Goal: Task Accomplishment & Management: Use online tool/utility

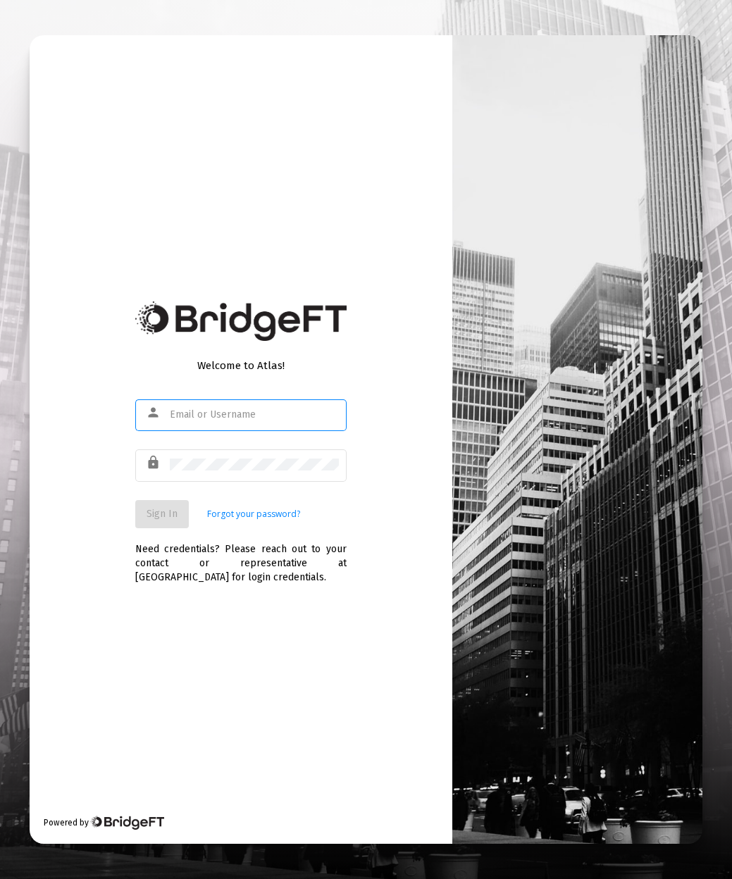
type input "[PERSON_NAME][EMAIL_ADDRESS][DOMAIN_NAME]"
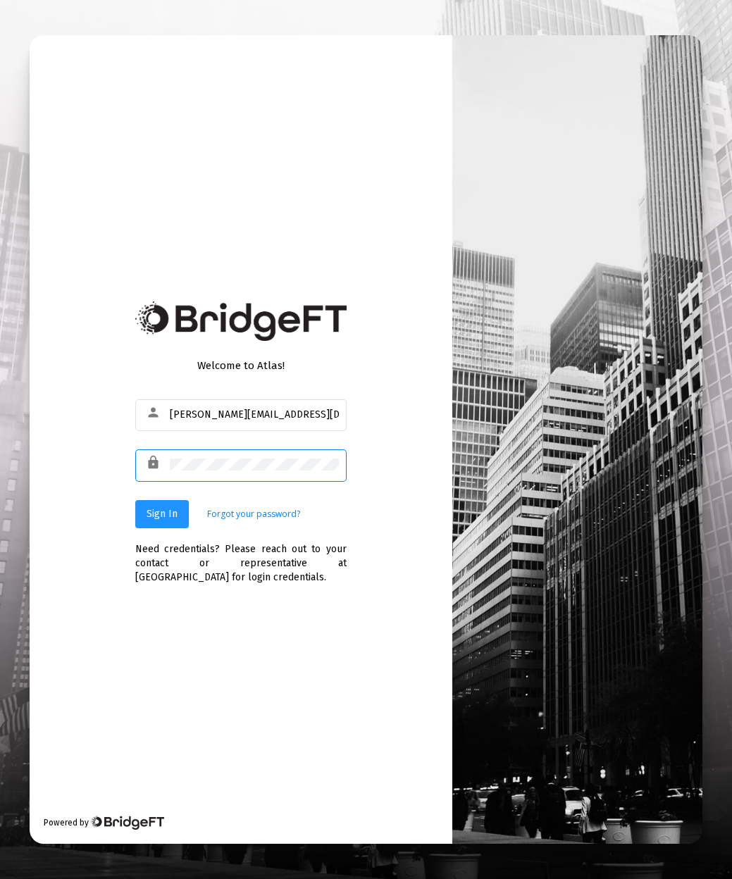
click at [164, 518] on span "Sign In" at bounding box center [161, 514] width 31 height 12
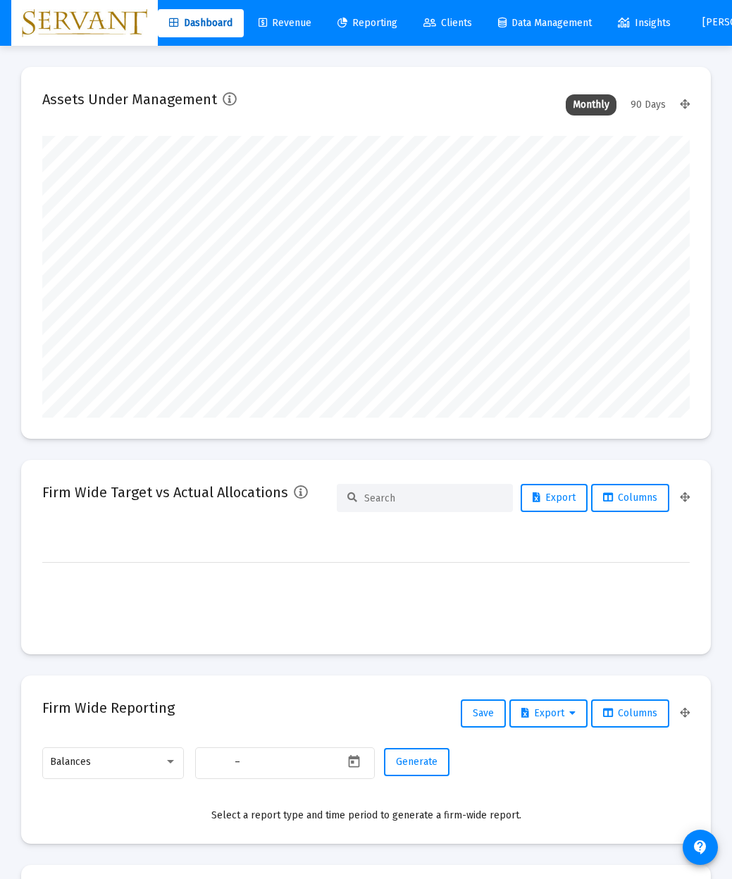
type input "2025-09-30"
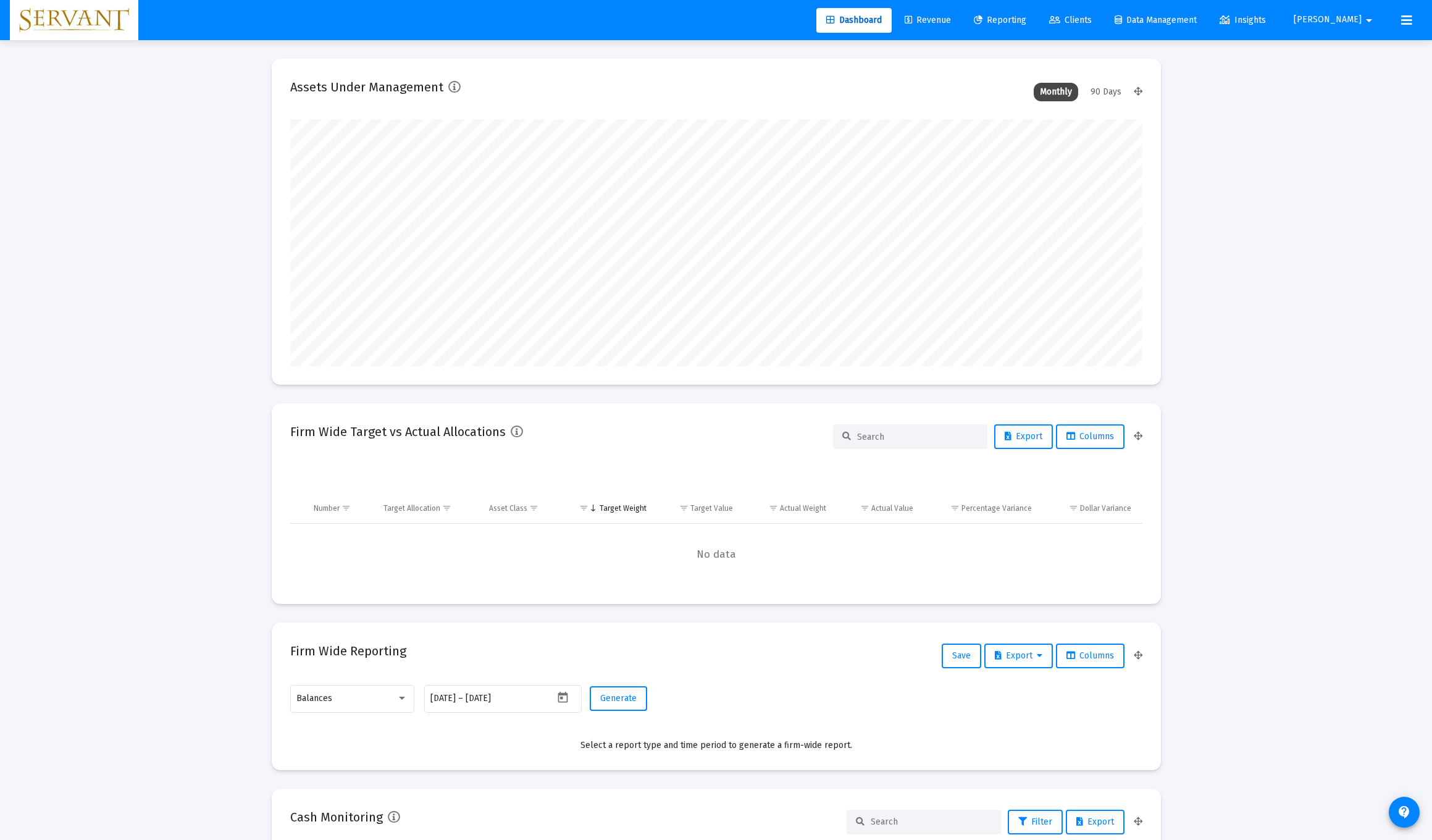
scroll to position [247, 398]
click at [641, 20] on span "Reporting" at bounding box center [1000, 20] width 53 height 11
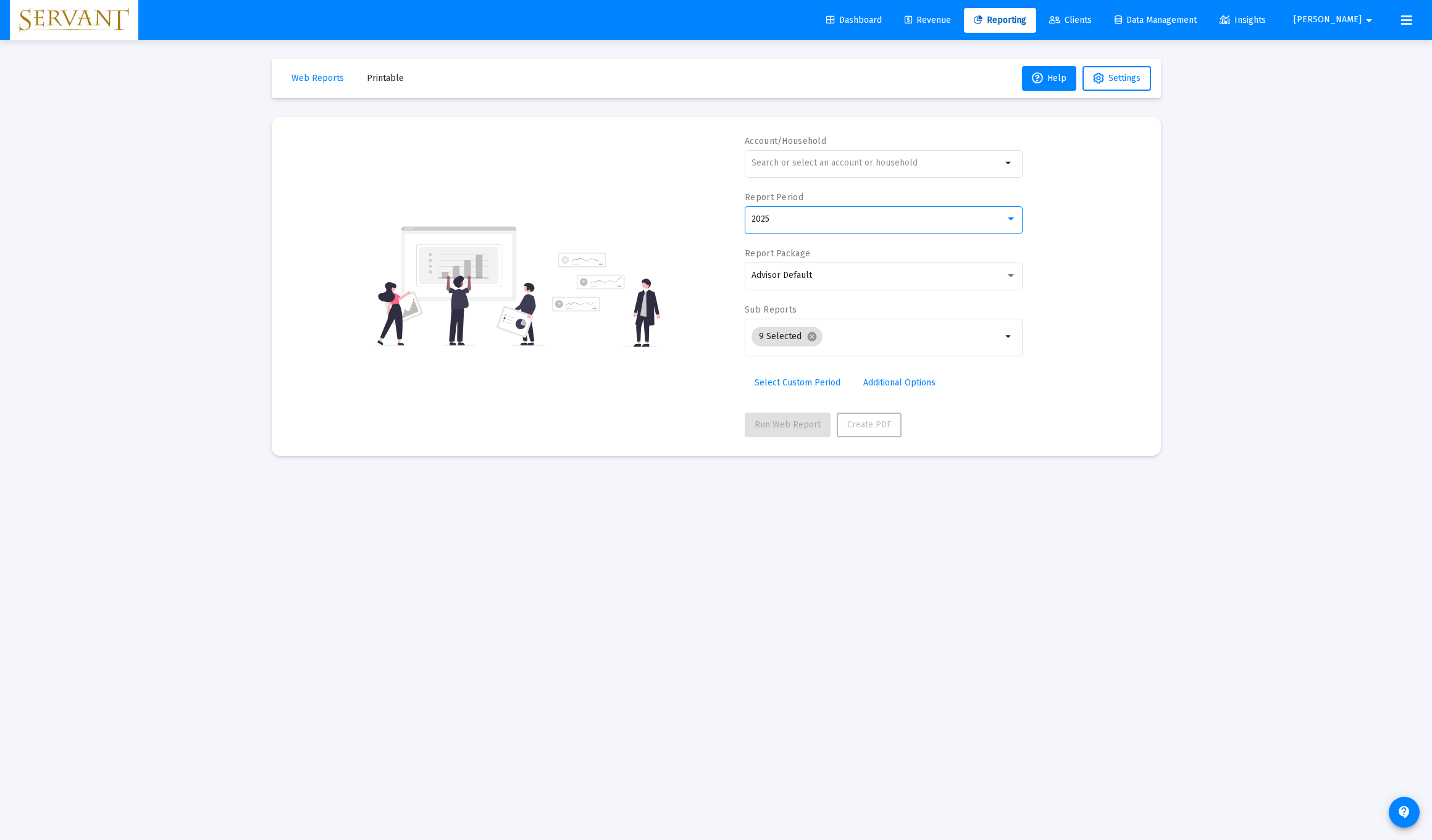
click at [641, 222] on div at bounding box center [1010, 218] width 11 height 10
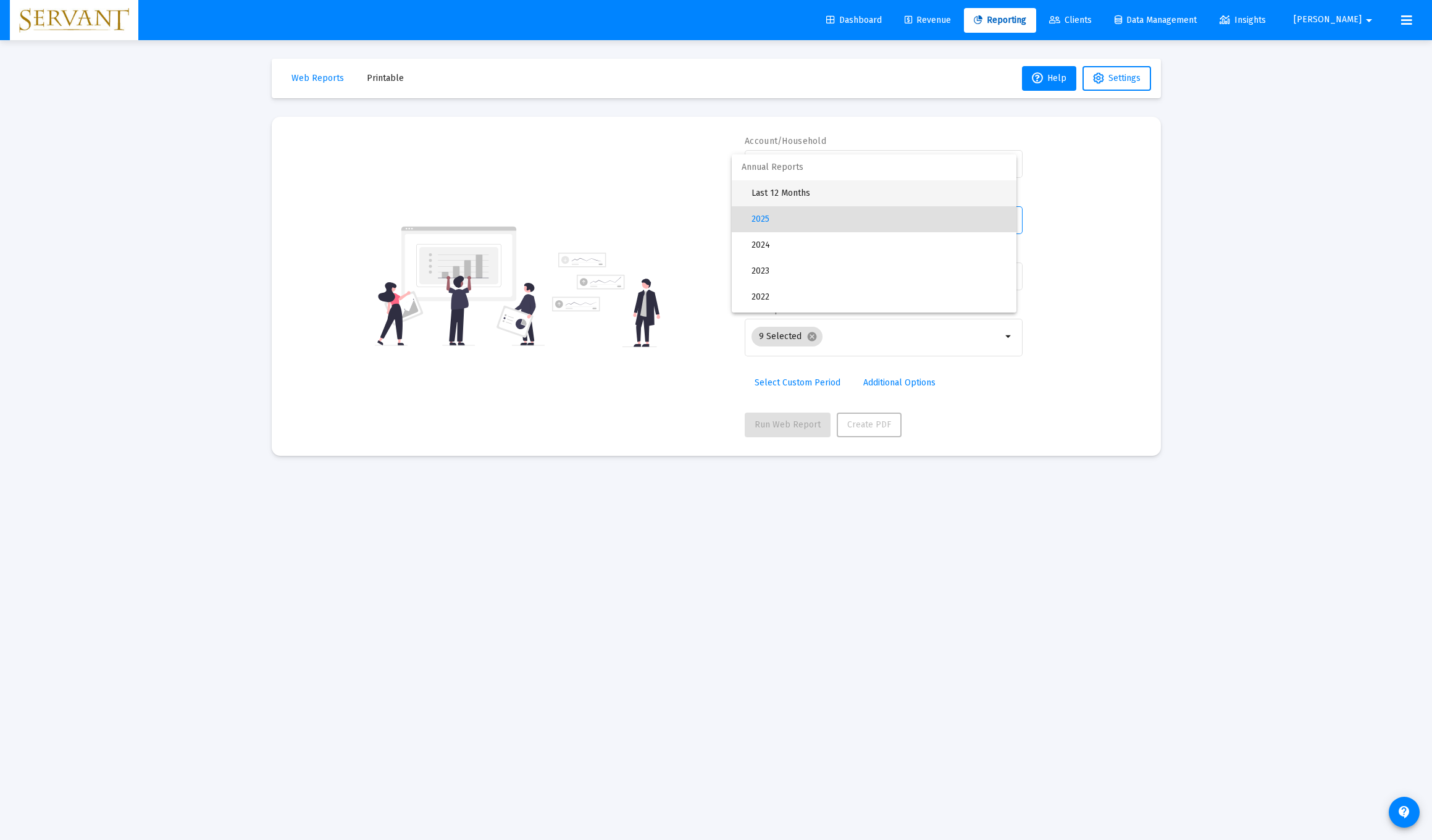
click at [641, 193] on span "Last 12 Months" at bounding box center [879, 194] width 255 height 26
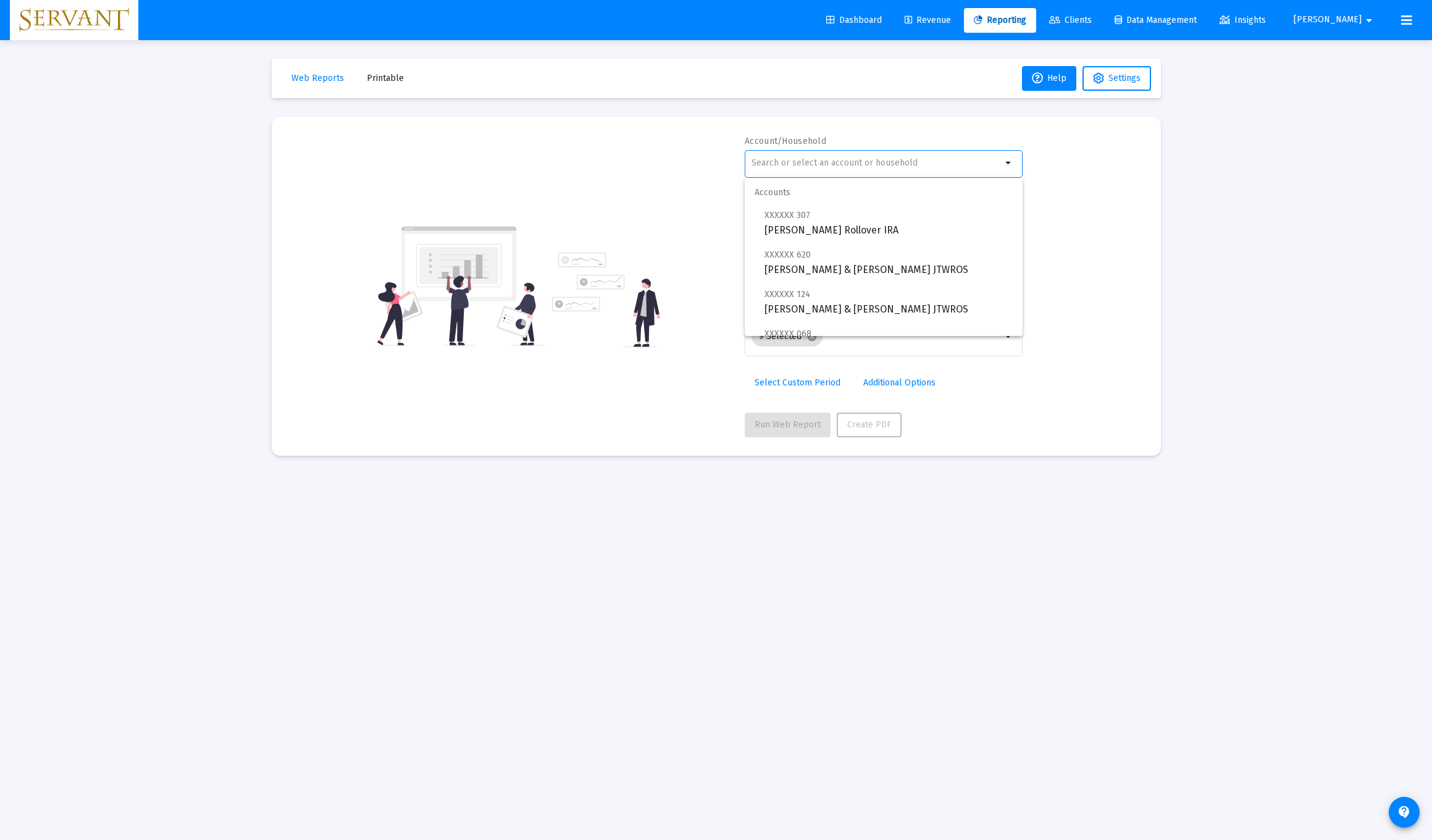
click at [641, 163] on input "text" at bounding box center [876, 162] width 250 height 10
click at [641, 260] on span "XXXXXX 745 Georgianna Jablonski Rollover IRA" at bounding box center [888, 262] width 248 height 31
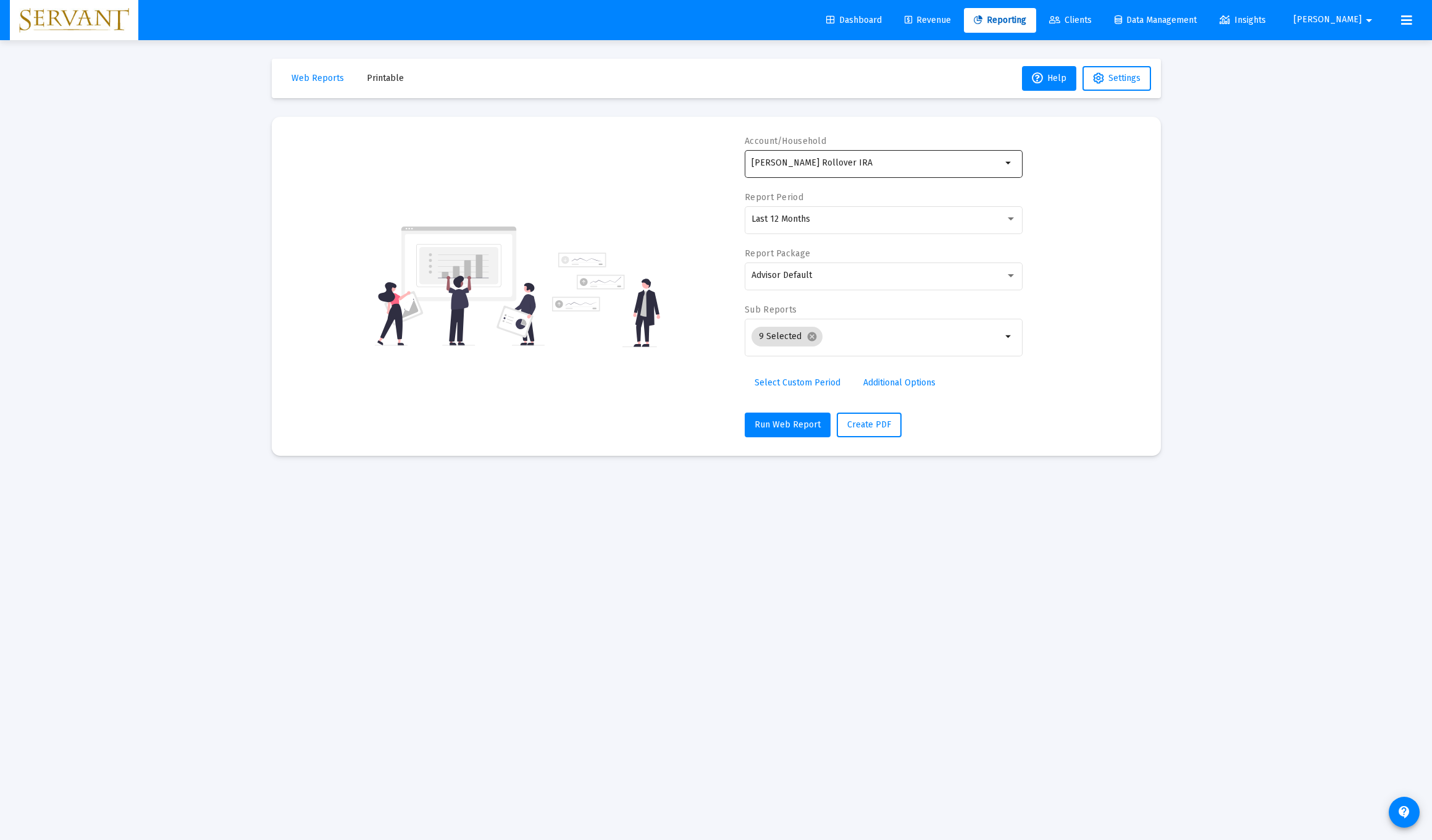
click at [641, 164] on mat-icon "arrow_drop_down" at bounding box center [1008, 162] width 15 height 15
click at [641, 168] on div "Georgianna Jablonski Rollover IRA" at bounding box center [876, 162] width 250 height 31
type input "G"
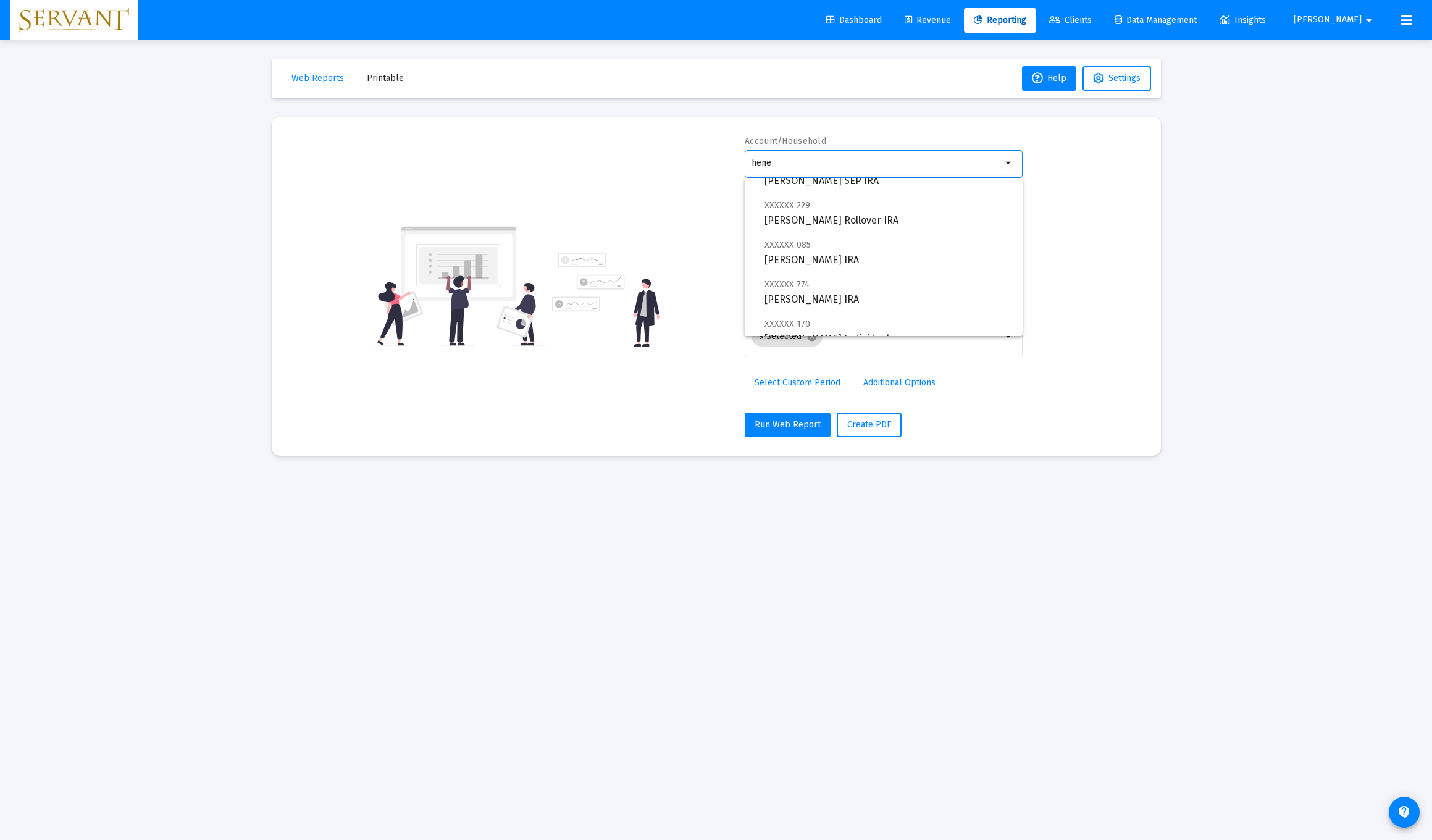
scroll to position [212, 0]
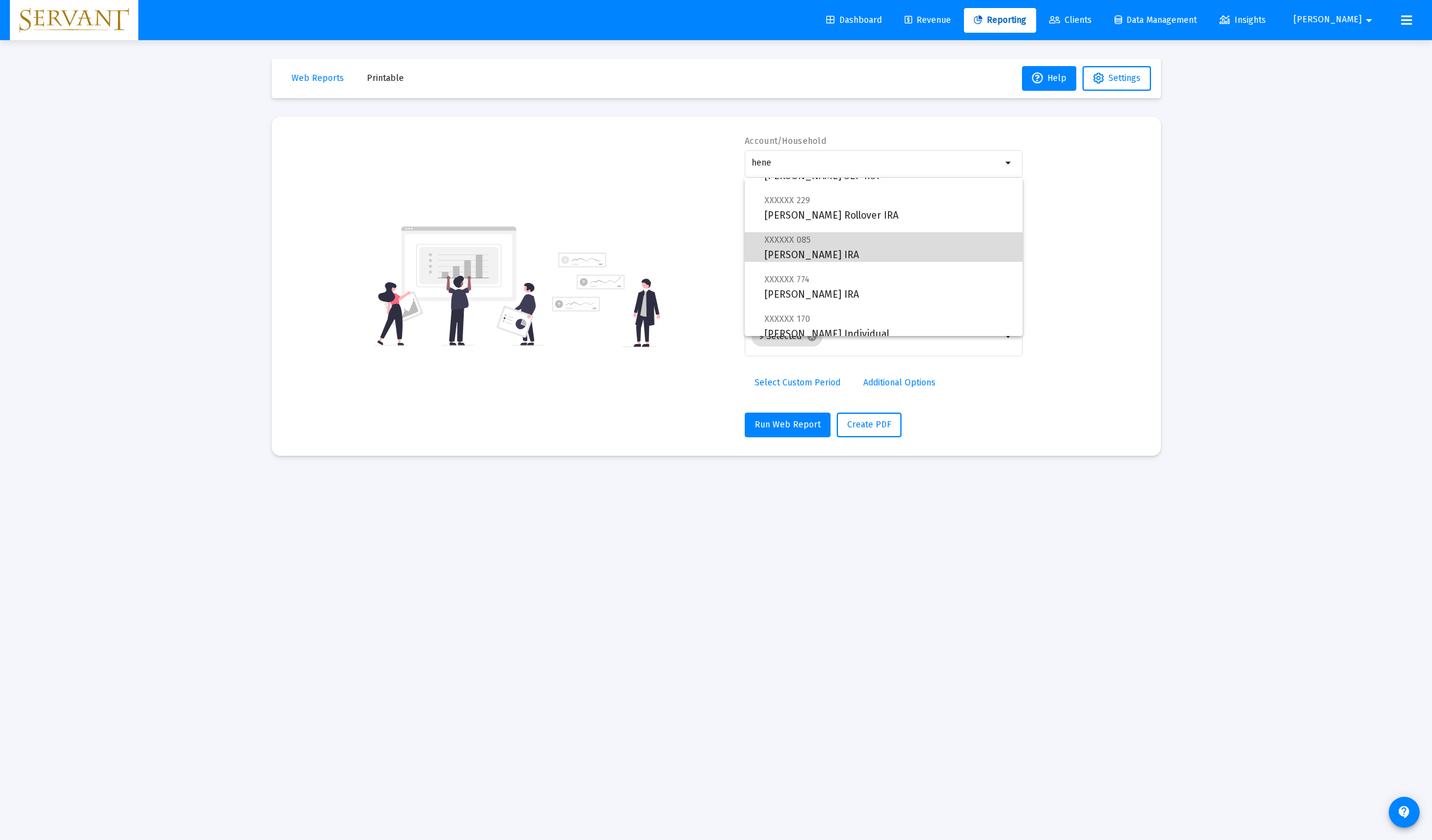
click at [641, 248] on span "XXXXXX 085 John S Heneghan IRA" at bounding box center [888, 247] width 248 height 31
type input "John S Heneghan IRA"
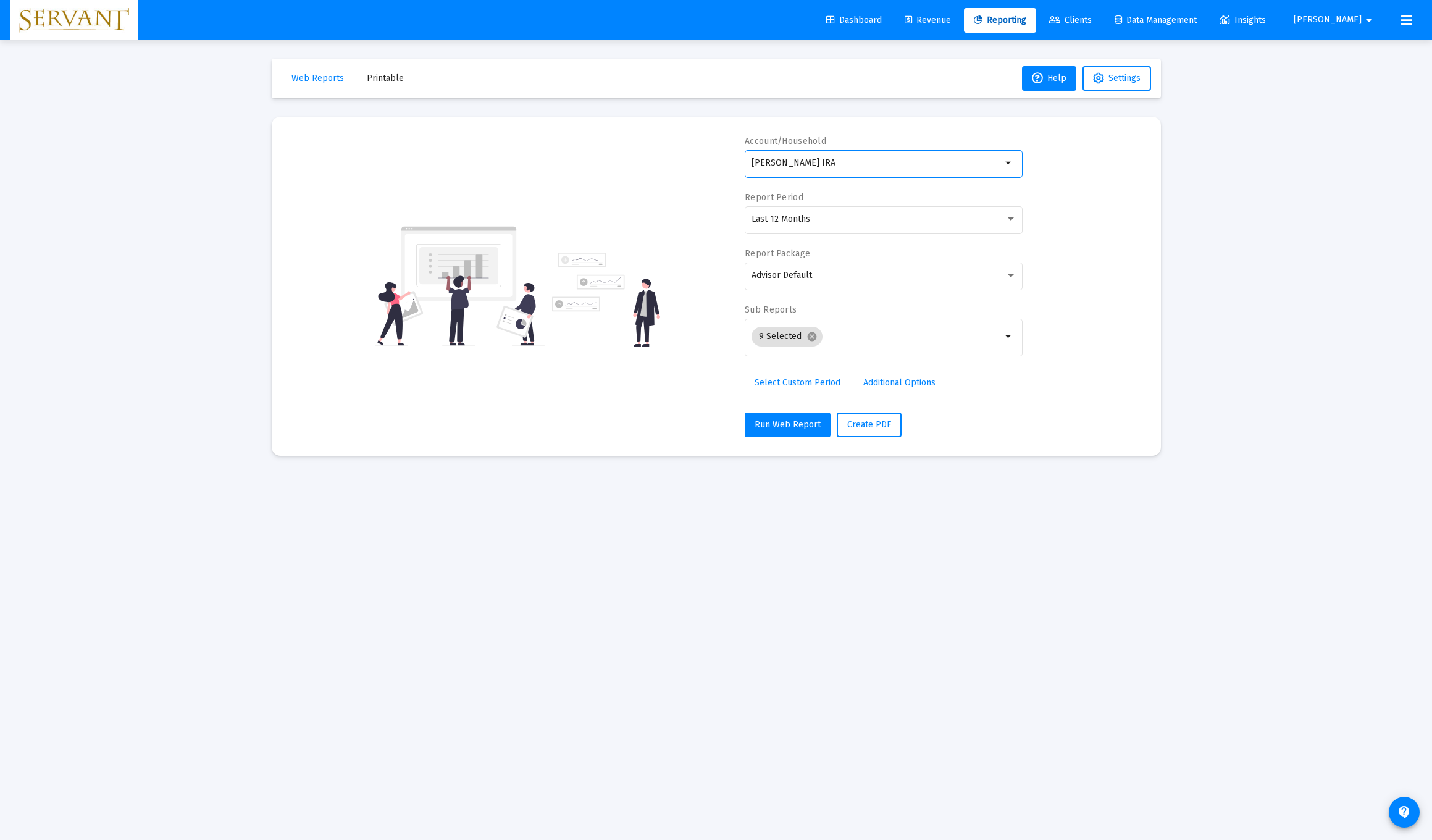
scroll to position [0, 0]
click at [641, 428] on span "Run Web Report" at bounding box center [787, 424] width 66 height 11
select select "View all"
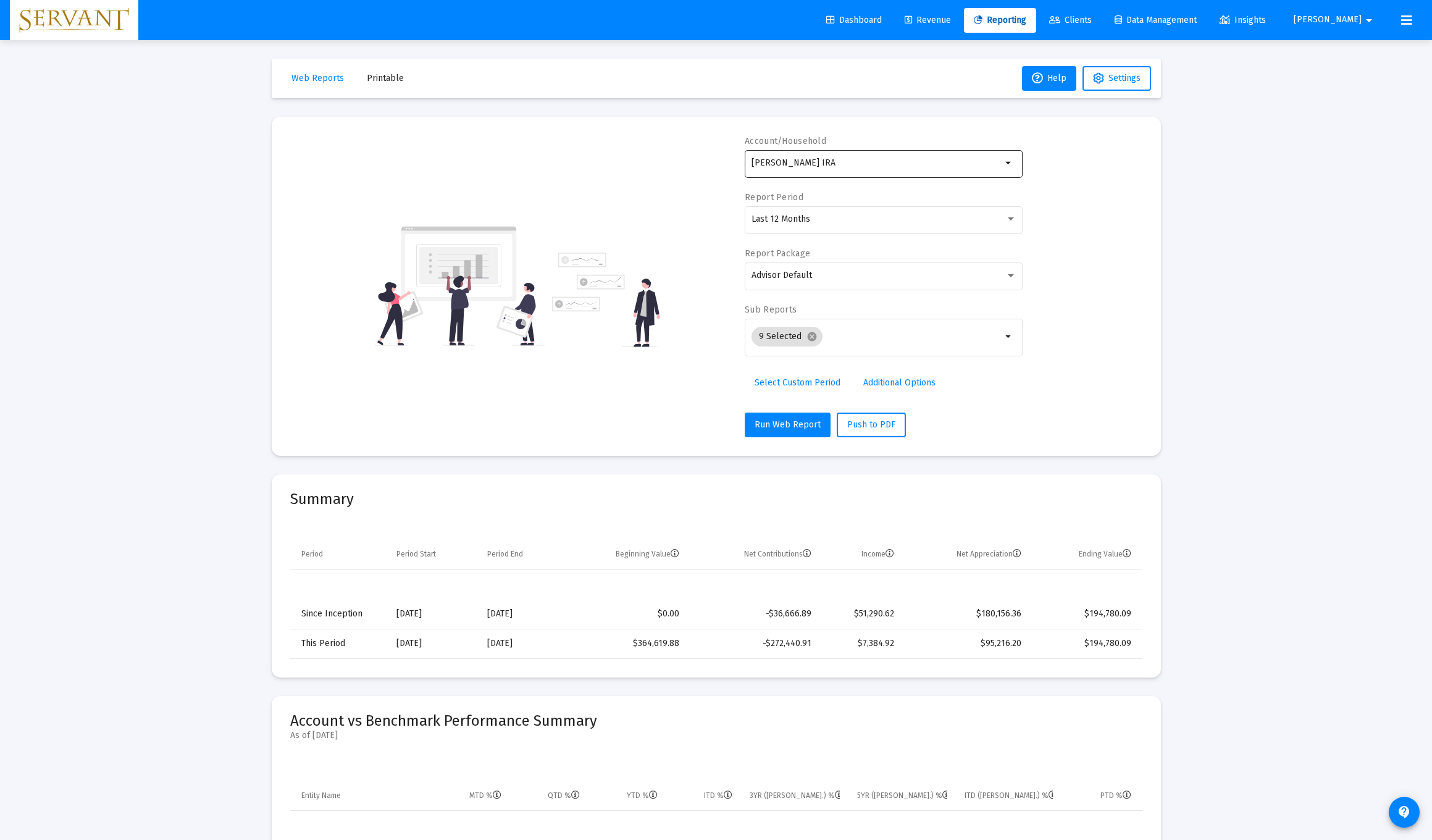
click at [641, 163] on mat-icon "arrow_drop_down" at bounding box center [1008, 162] width 15 height 15
click at [641, 224] on span "XXXXXX 989 John S Heneghan SEP IRA" at bounding box center [888, 223] width 248 height 31
type input "John S Heneghan SEP IRA"
click at [641, 426] on span "Run Web Report" at bounding box center [787, 424] width 66 height 11
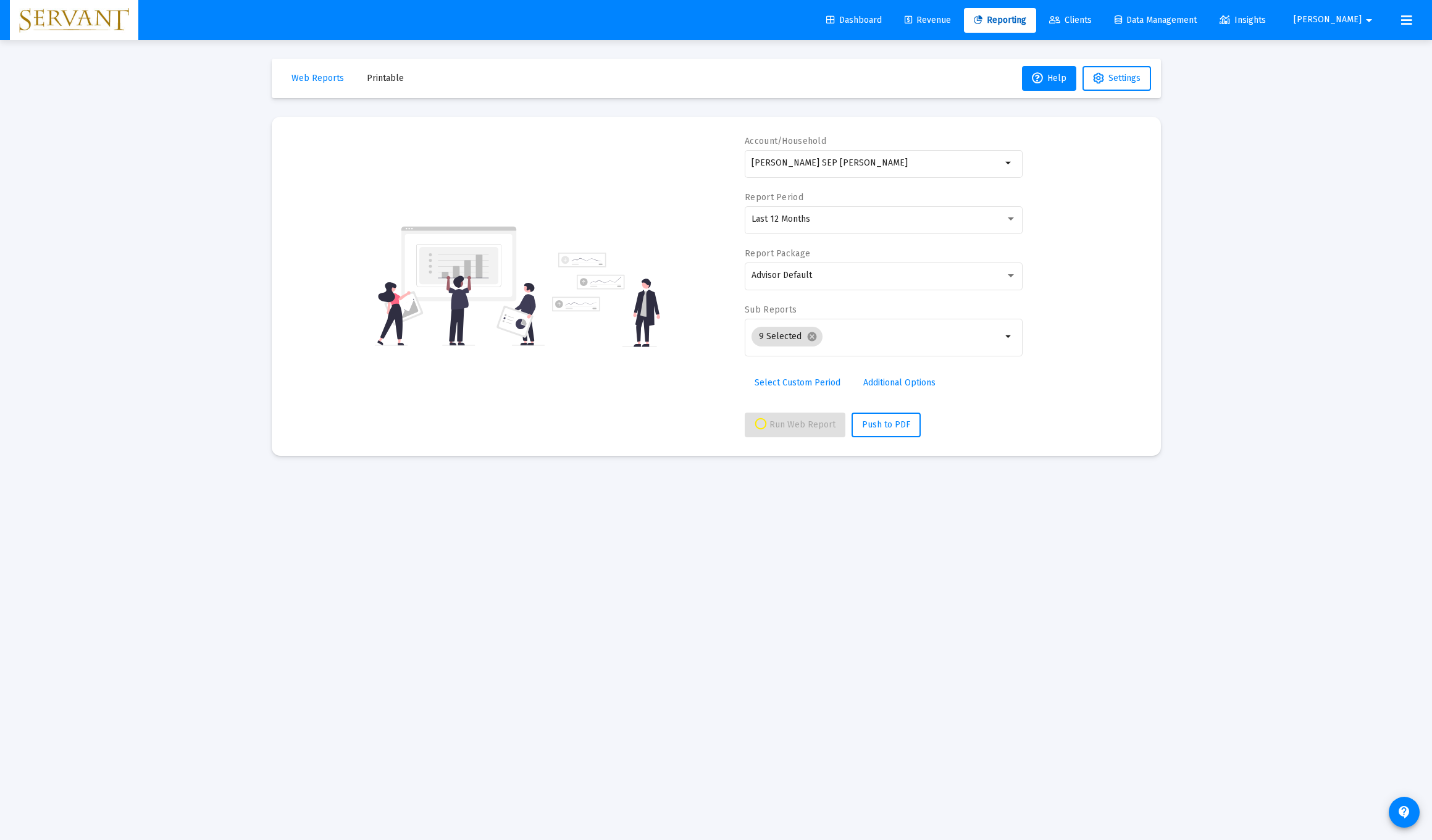
select select "View all"
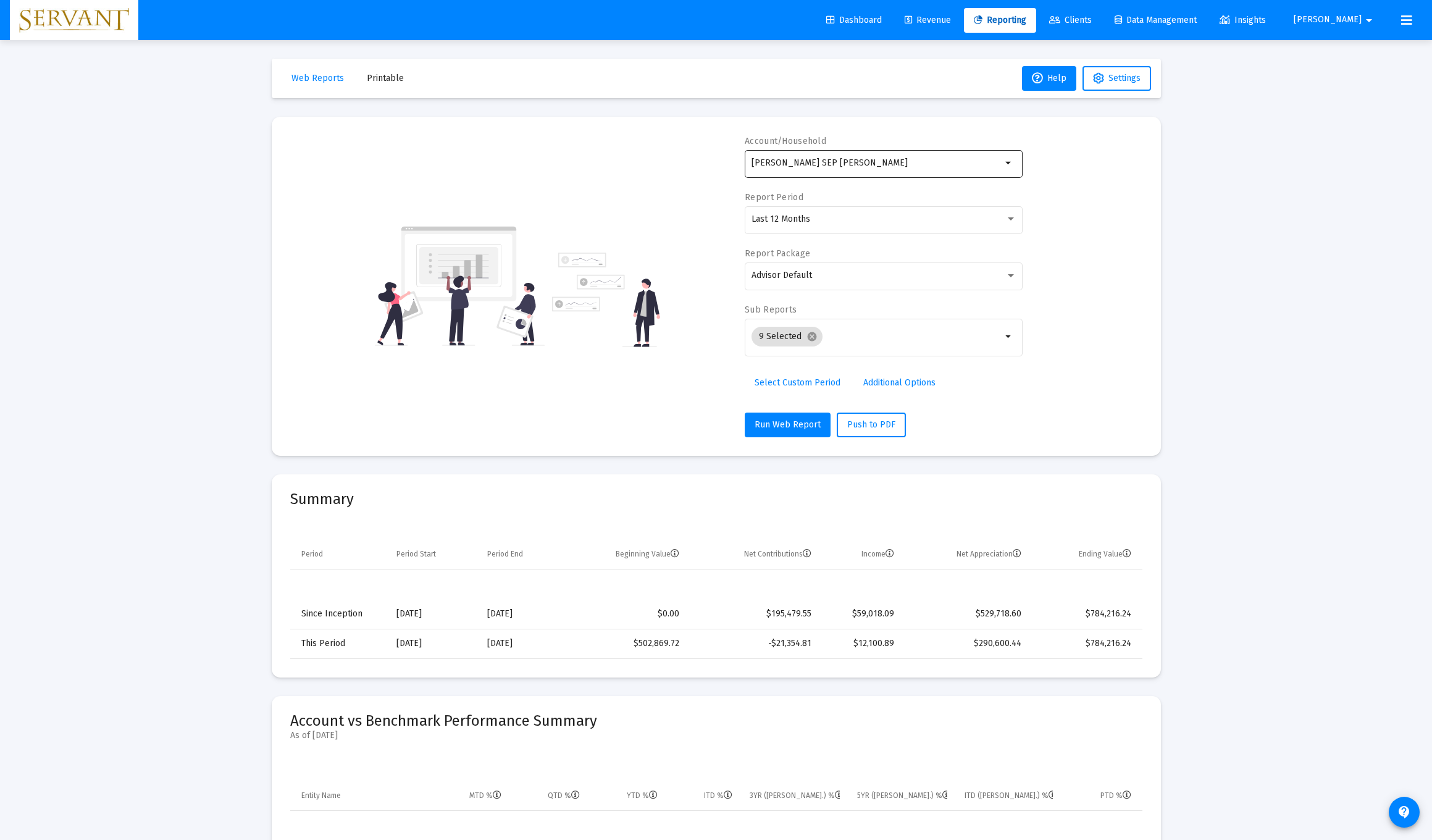
click at [641, 164] on mat-icon "arrow_drop_down" at bounding box center [1008, 162] width 15 height 15
type input "J"
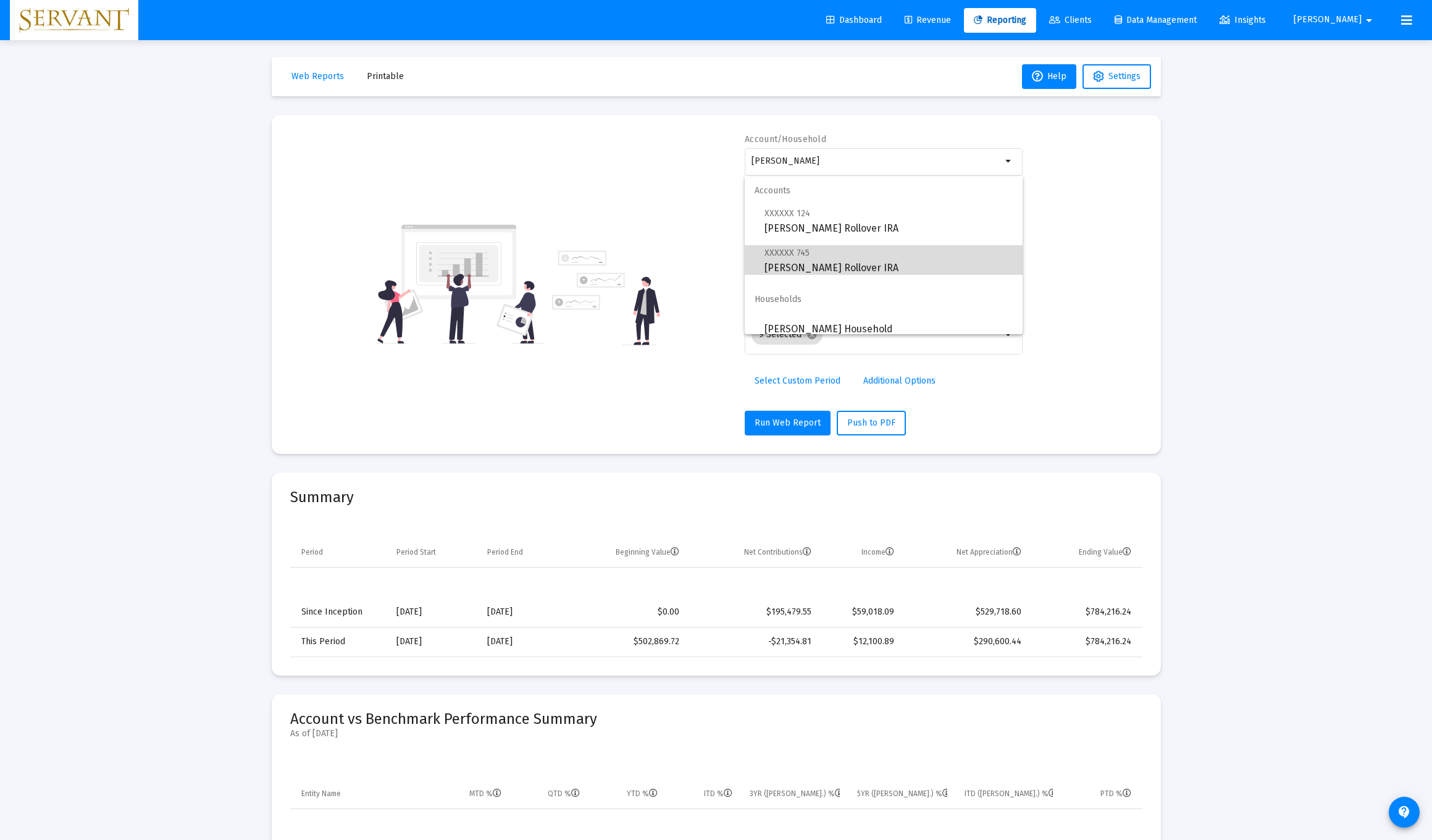
scroll to position [1, 0]
click at [641, 266] on span "XXXXXX 745 Georgianna Jablonski Rollover IRA" at bounding box center [888, 260] width 248 height 31
type input "Georgianna Jablonski Rollover IRA"
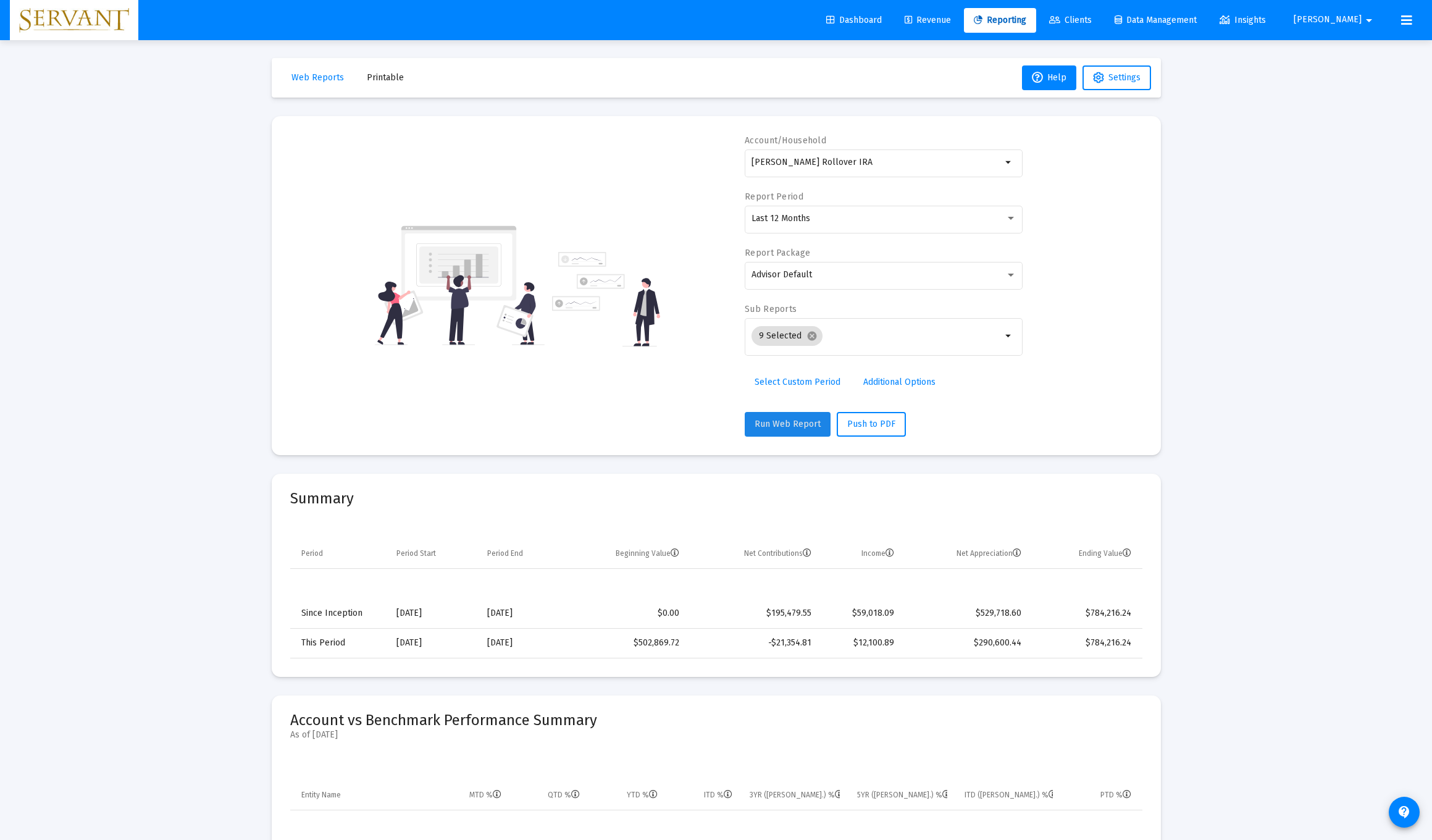
click at [641, 429] on span "Run Web Report" at bounding box center [787, 424] width 66 height 11
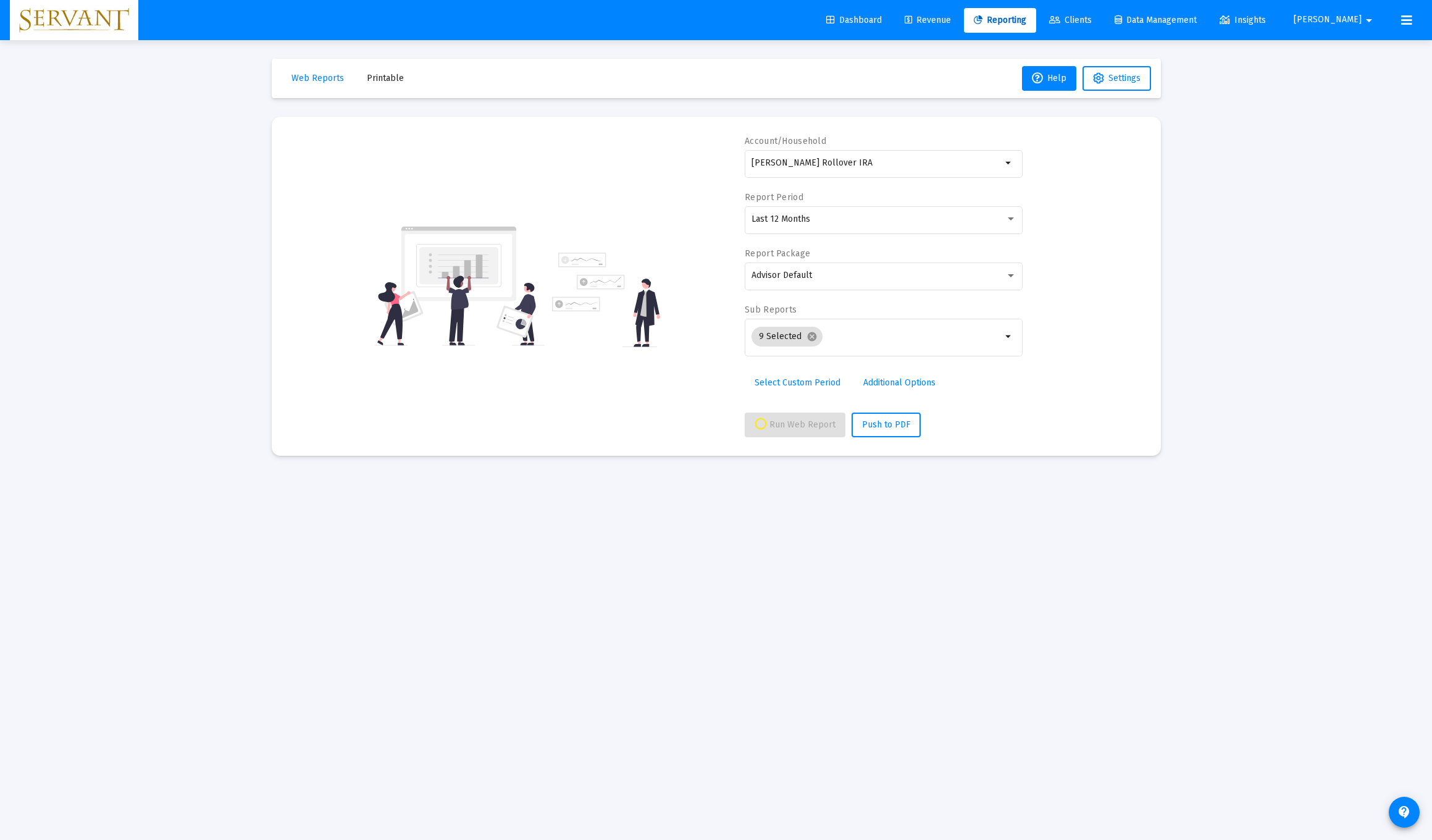
scroll to position [0, 0]
select select "View all"
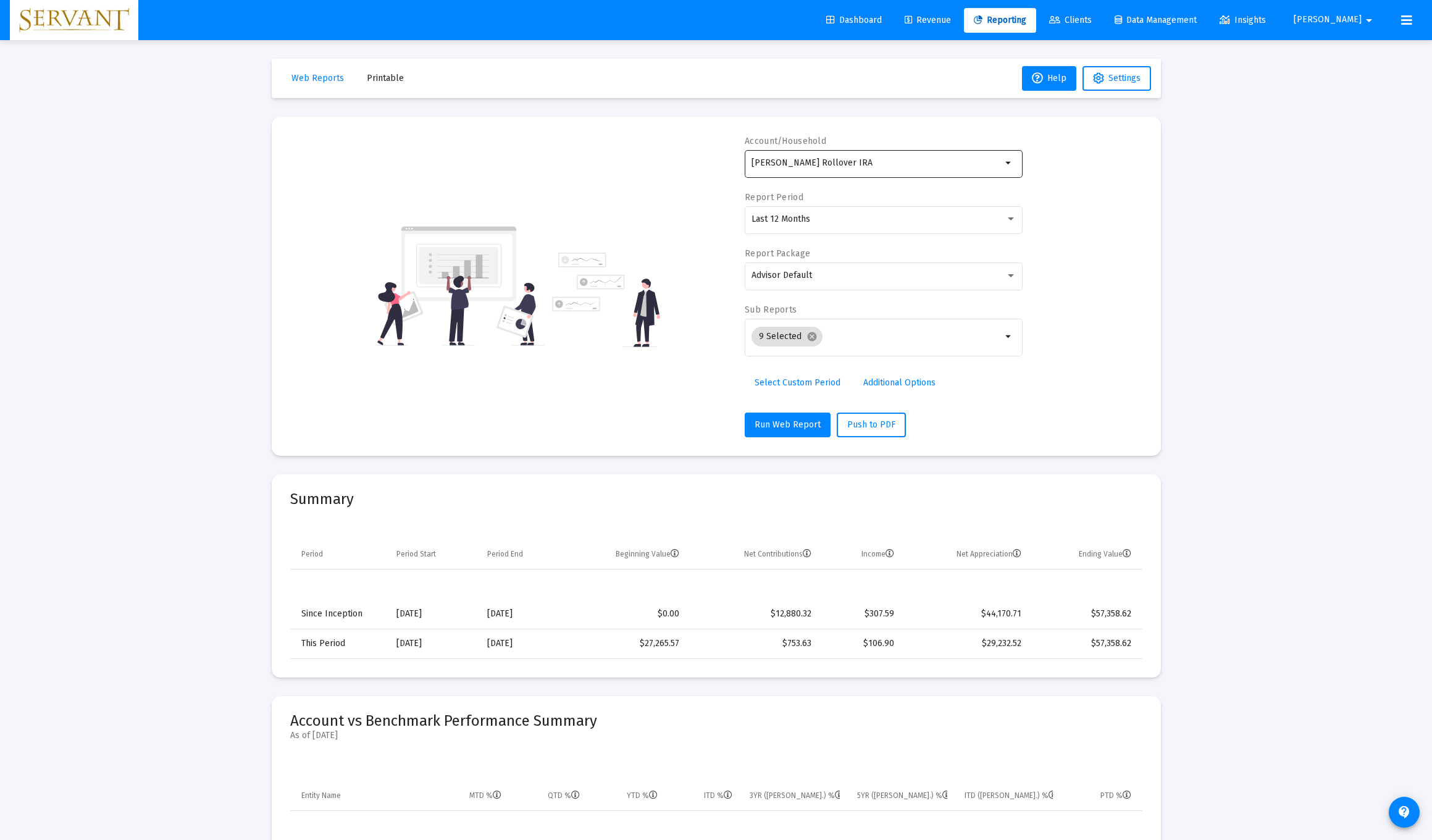
click at [641, 160] on input "Georgianna Jablonski Rollover IRA" at bounding box center [876, 162] width 250 height 10
type input "G"
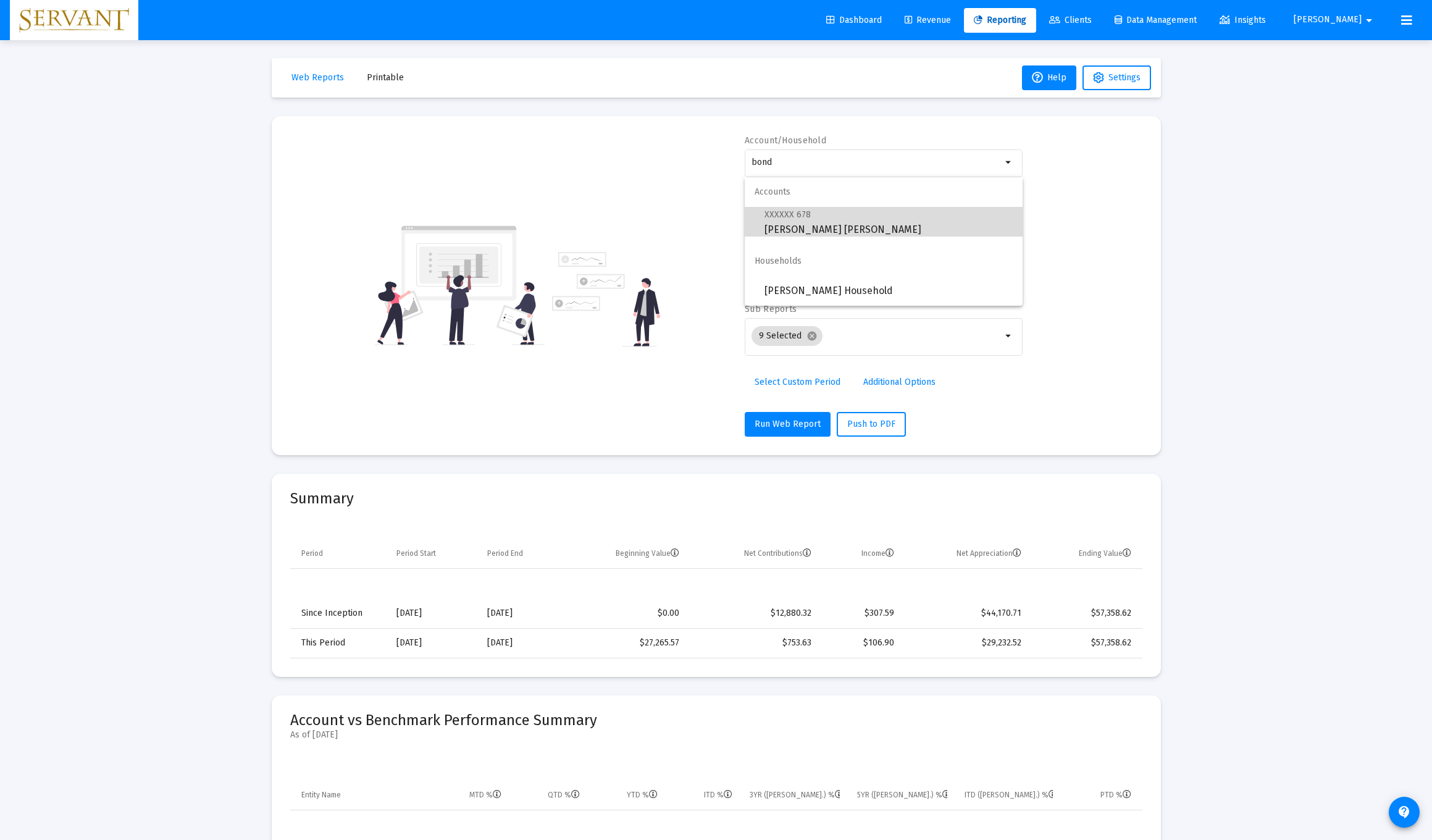
click at [641, 224] on span "XXXXXX 678 Tess Bondavalli Roth IRA" at bounding box center [888, 222] width 248 height 31
type input "Tess Bondavalli Roth IRA"
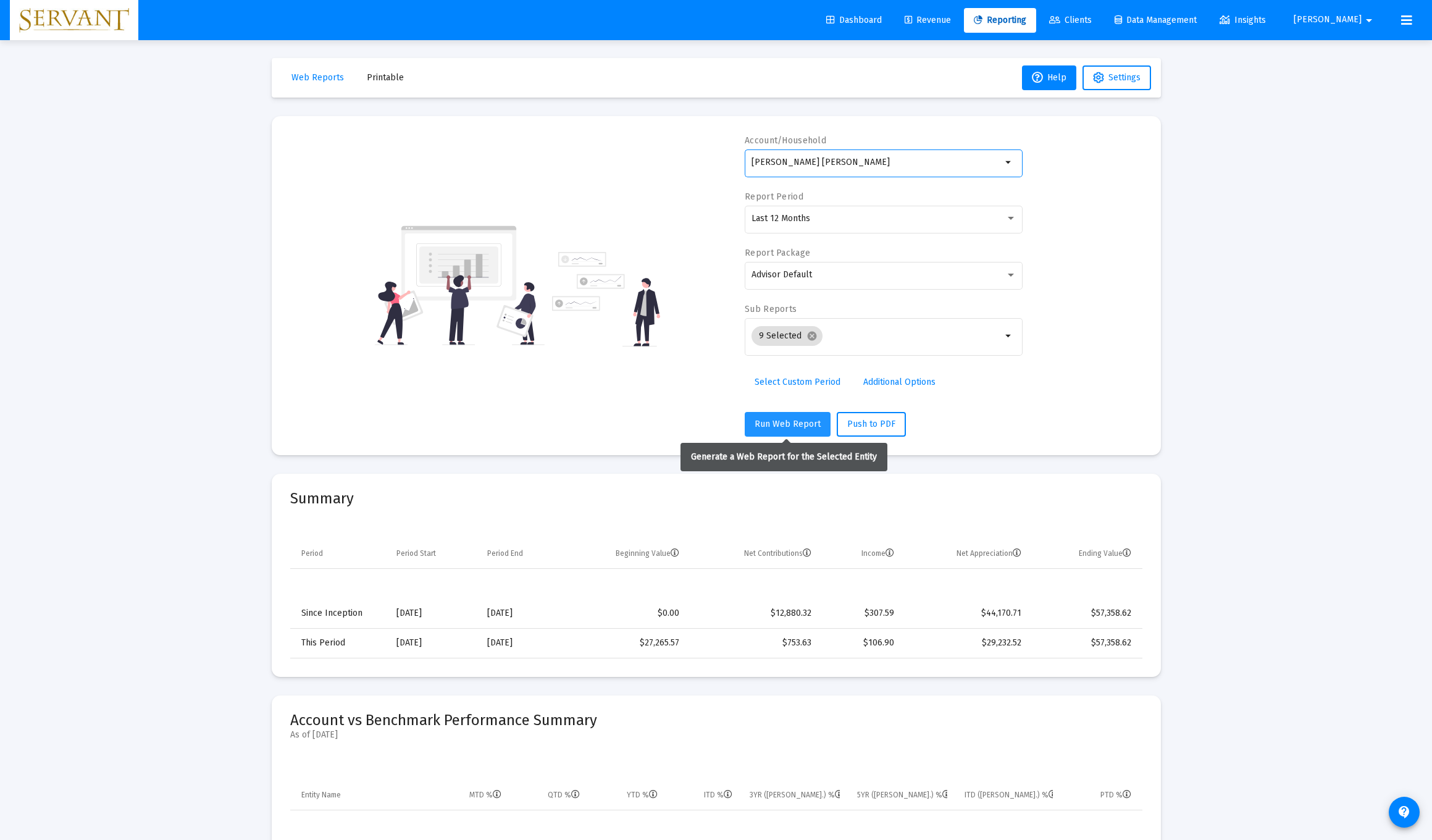
scroll to position [1, 0]
click at [641, 422] on span "Run Web Report" at bounding box center [787, 424] width 66 height 11
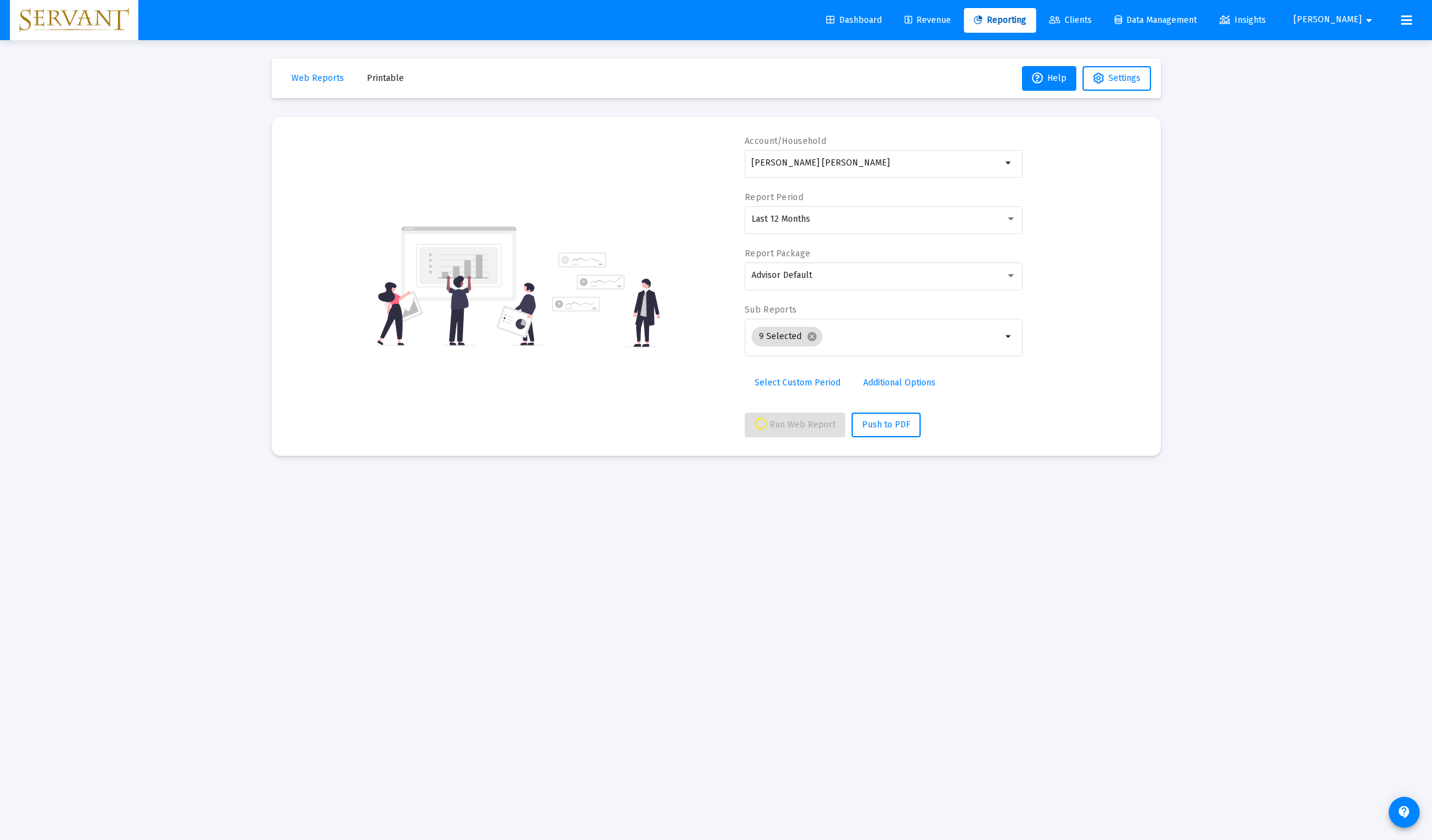
scroll to position [11, 0]
select select "View all"
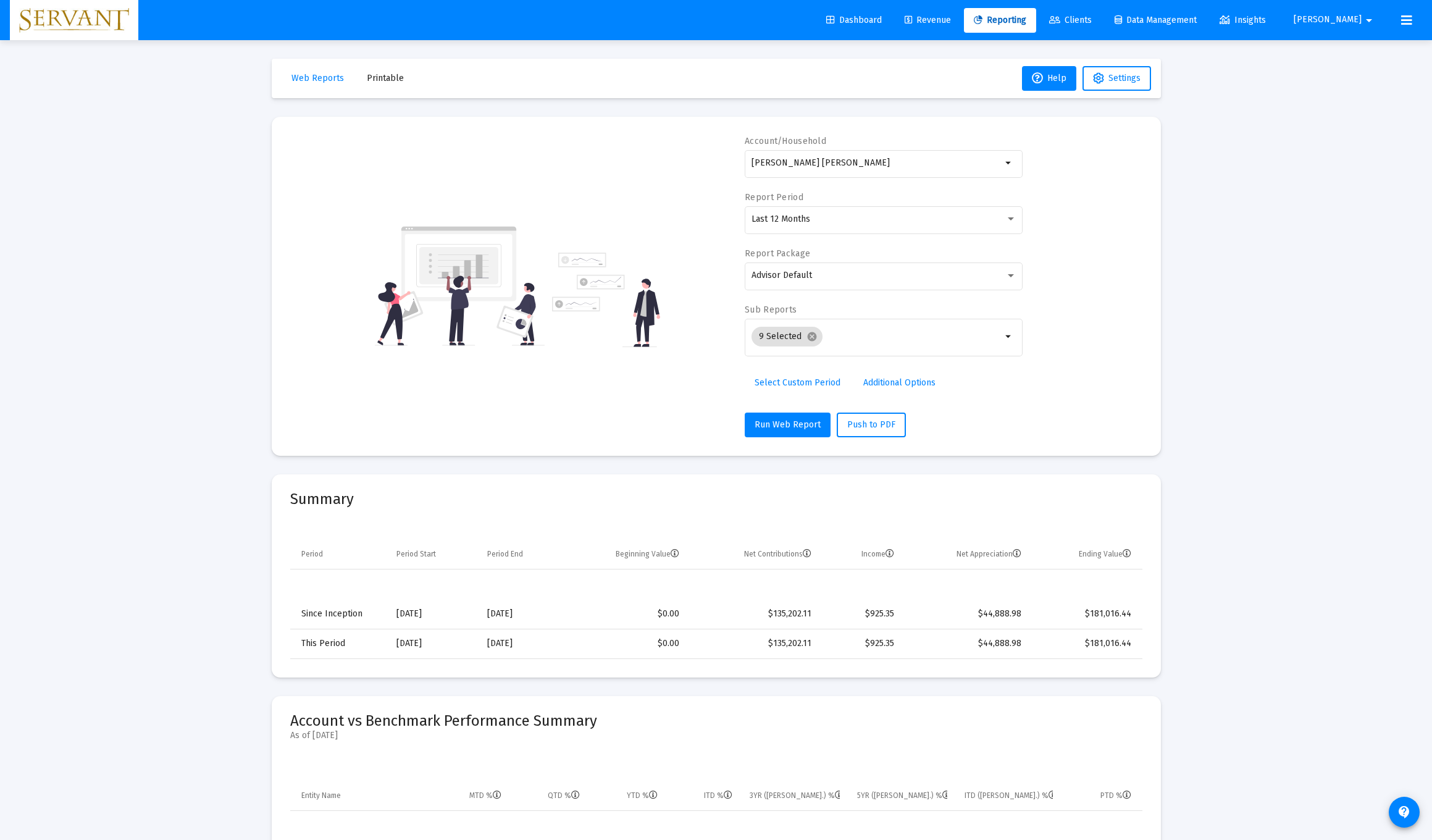
scroll to position [0, 0]
click at [641, 18] on span "Dashboard" at bounding box center [853, 20] width 55 height 11
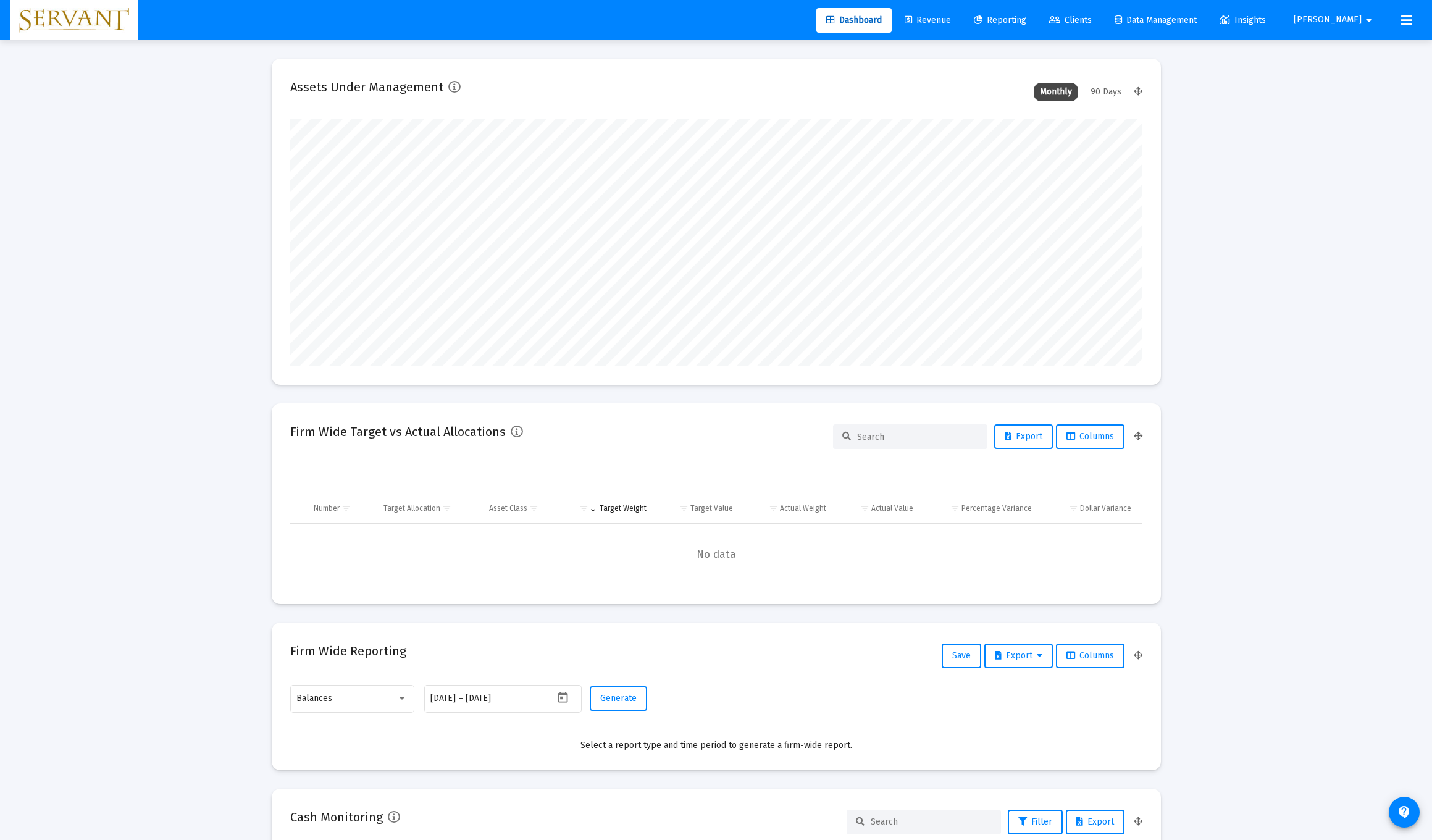
scroll to position [247, 398]
click at [641, 20] on span "Revenue" at bounding box center [928, 20] width 46 height 11
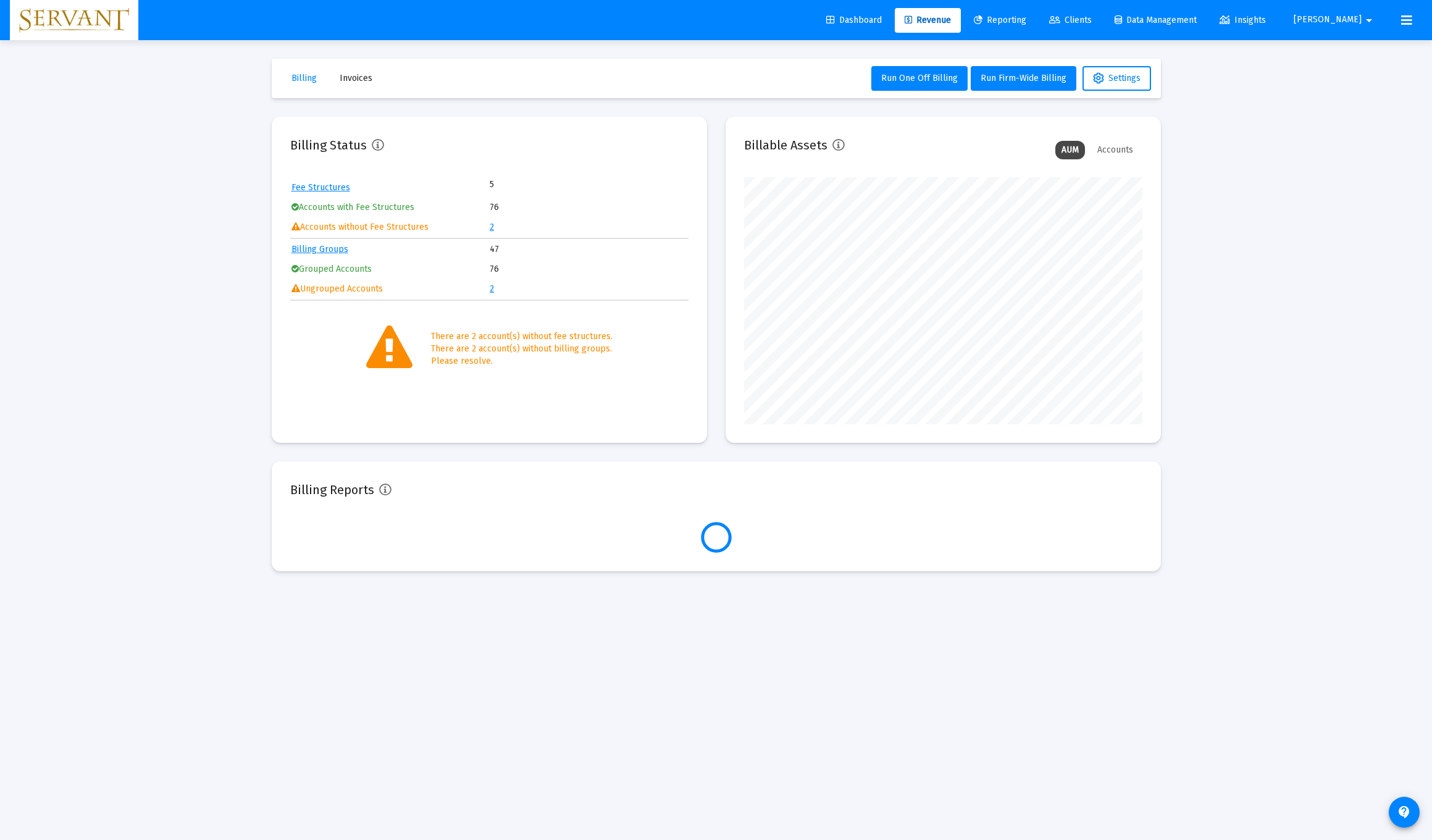
scroll to position [247, 398]
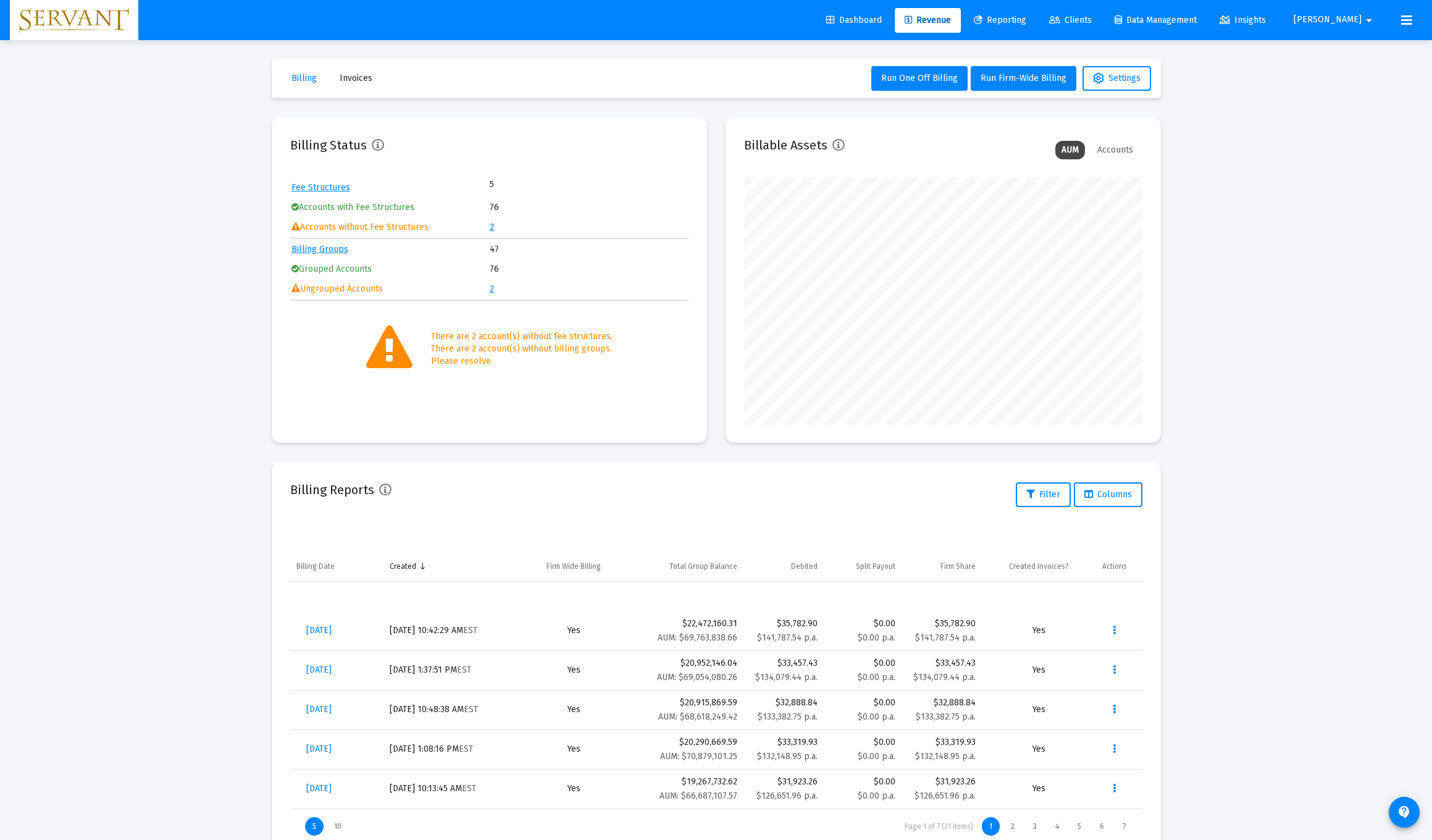
click at [492, 290] on link "2" at bounding box center [491, 288] width 4 height 11
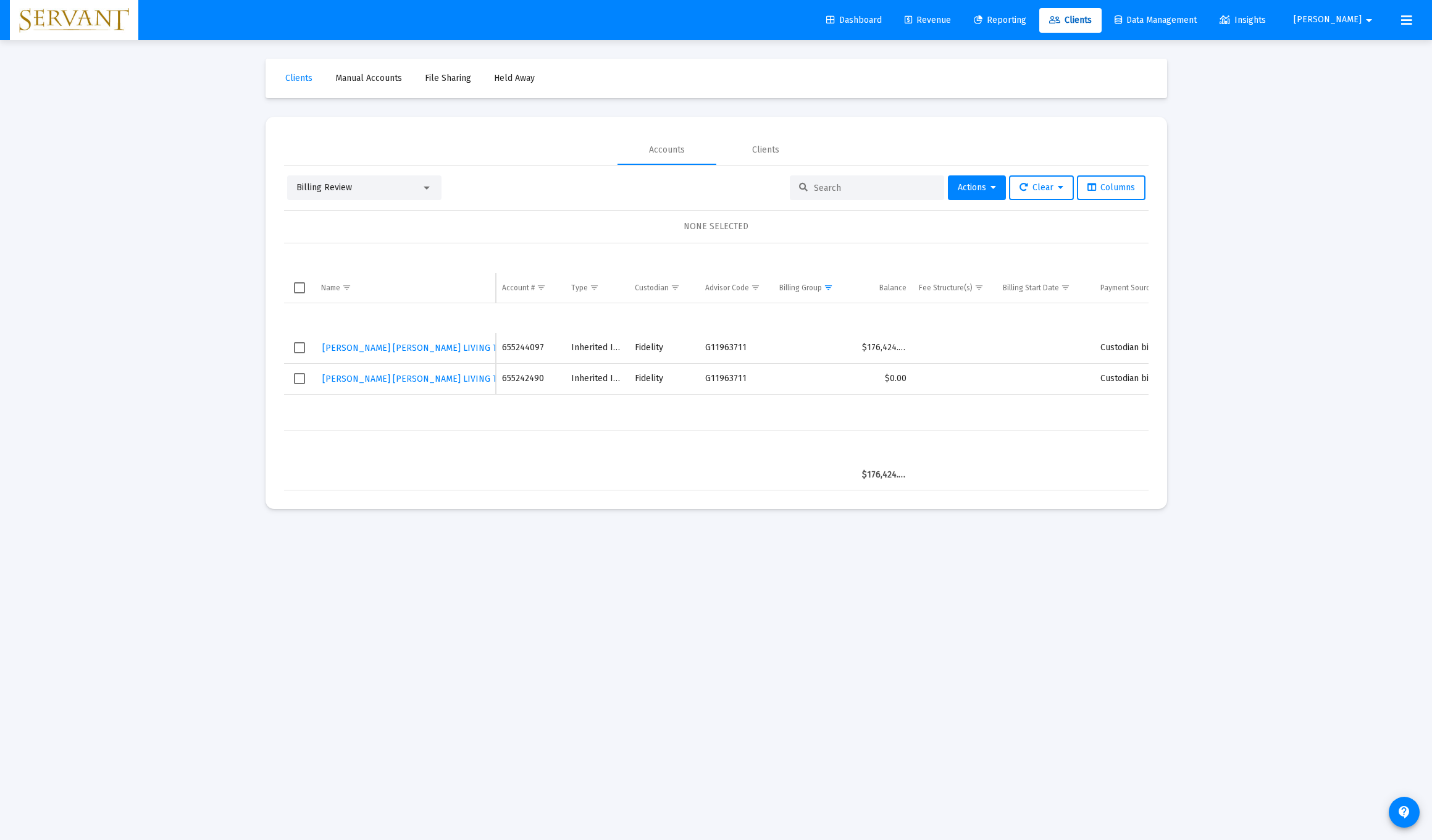
click at [301, 346] on span "Select row" at bounding box center [299, 347] width 11 height 11
click at [302, 379] on span "Select row" at bounding box center [299, 378] width 11 height 11
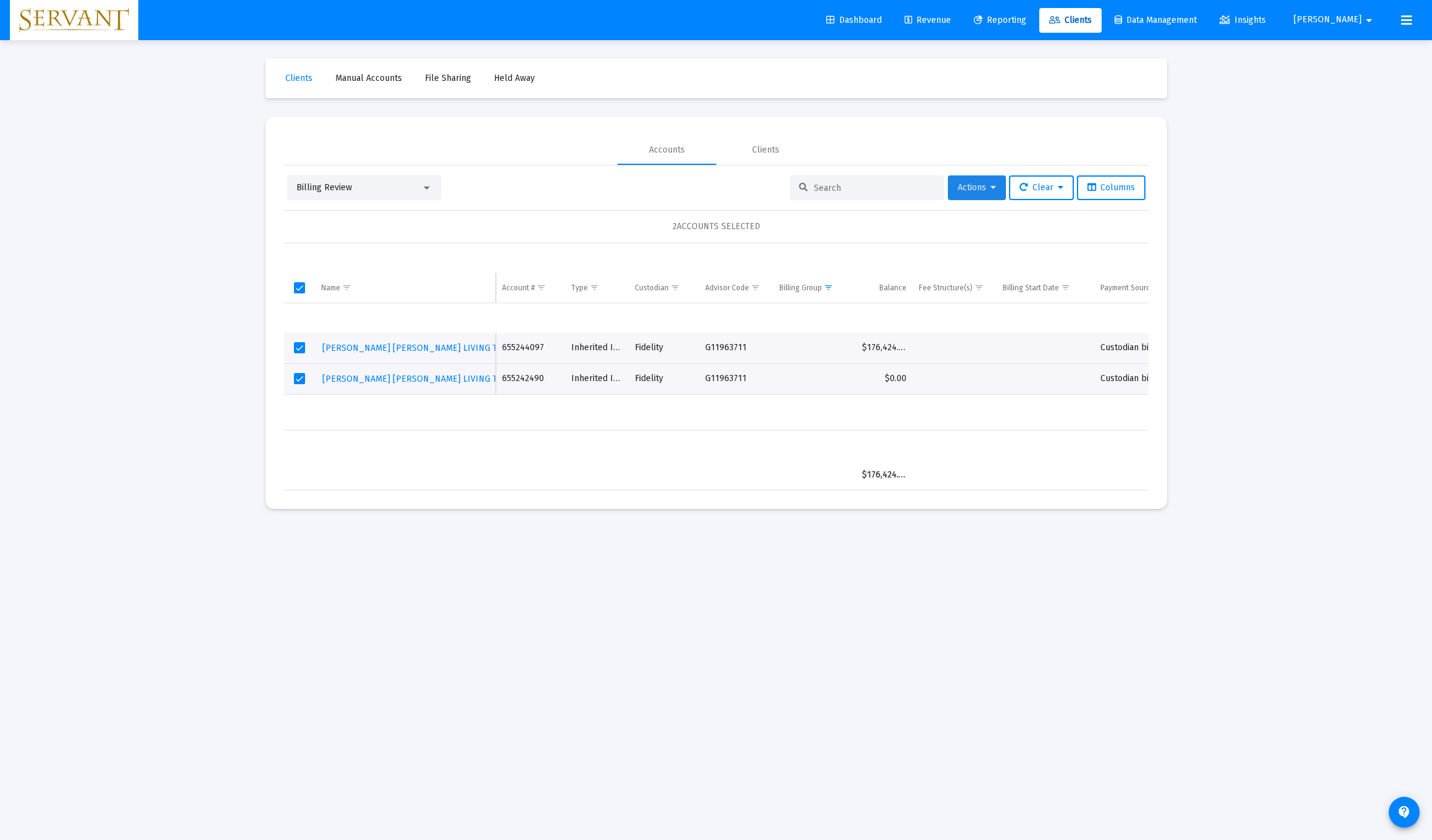
click at [641, 187] on span "Actions" at bounding box center [977, 188] width 39 height 11
click at [641, 277] on button "Assign Group" at bounding box center [1106, 279] width 73 height 30
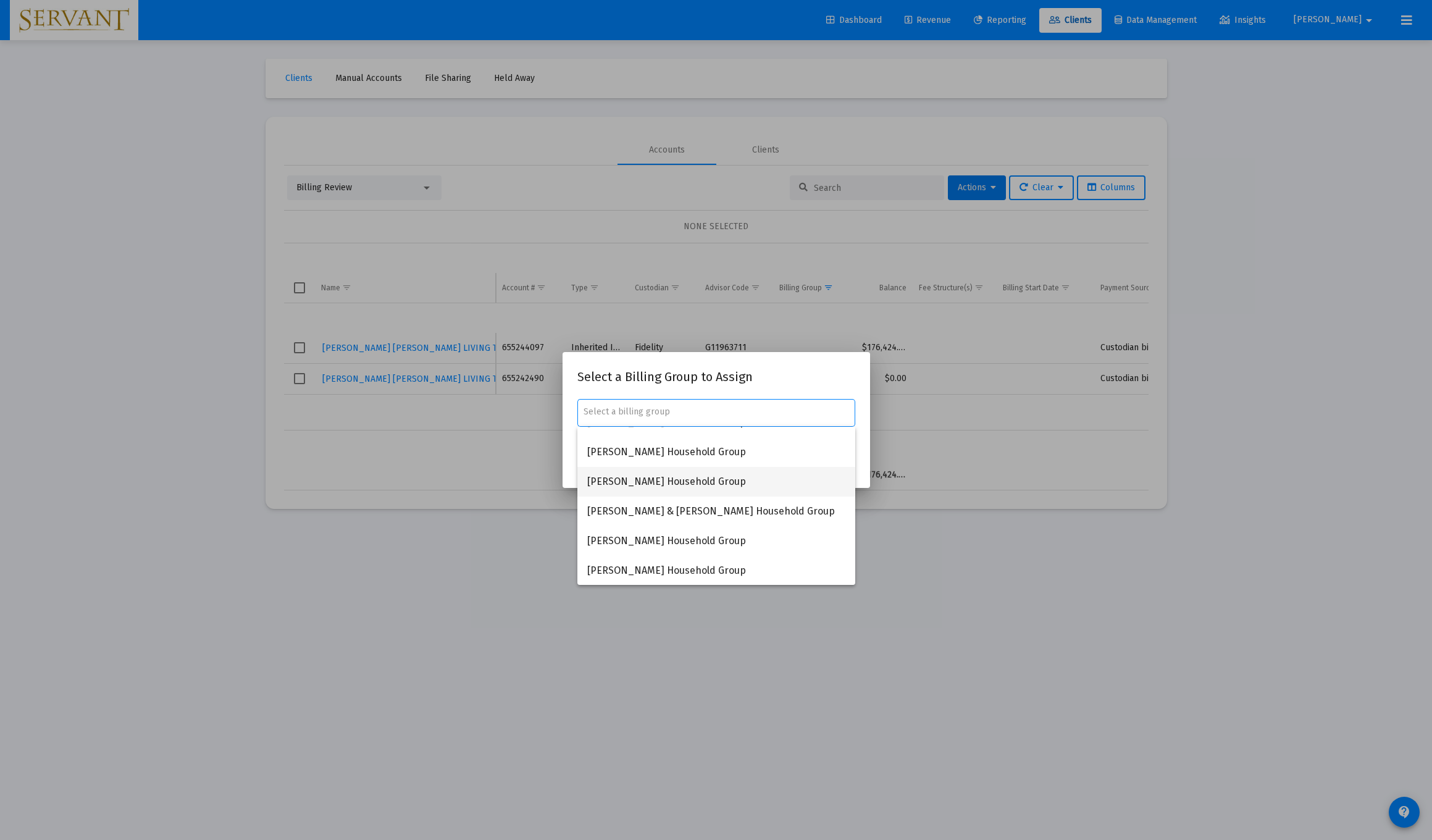
scroll to position [109, 0]
click at [641, 483] on span "David Cockcroft Household Group" at bounding box center [716, 481] width 258 height 30
type input "David Cockcroft Household Group"
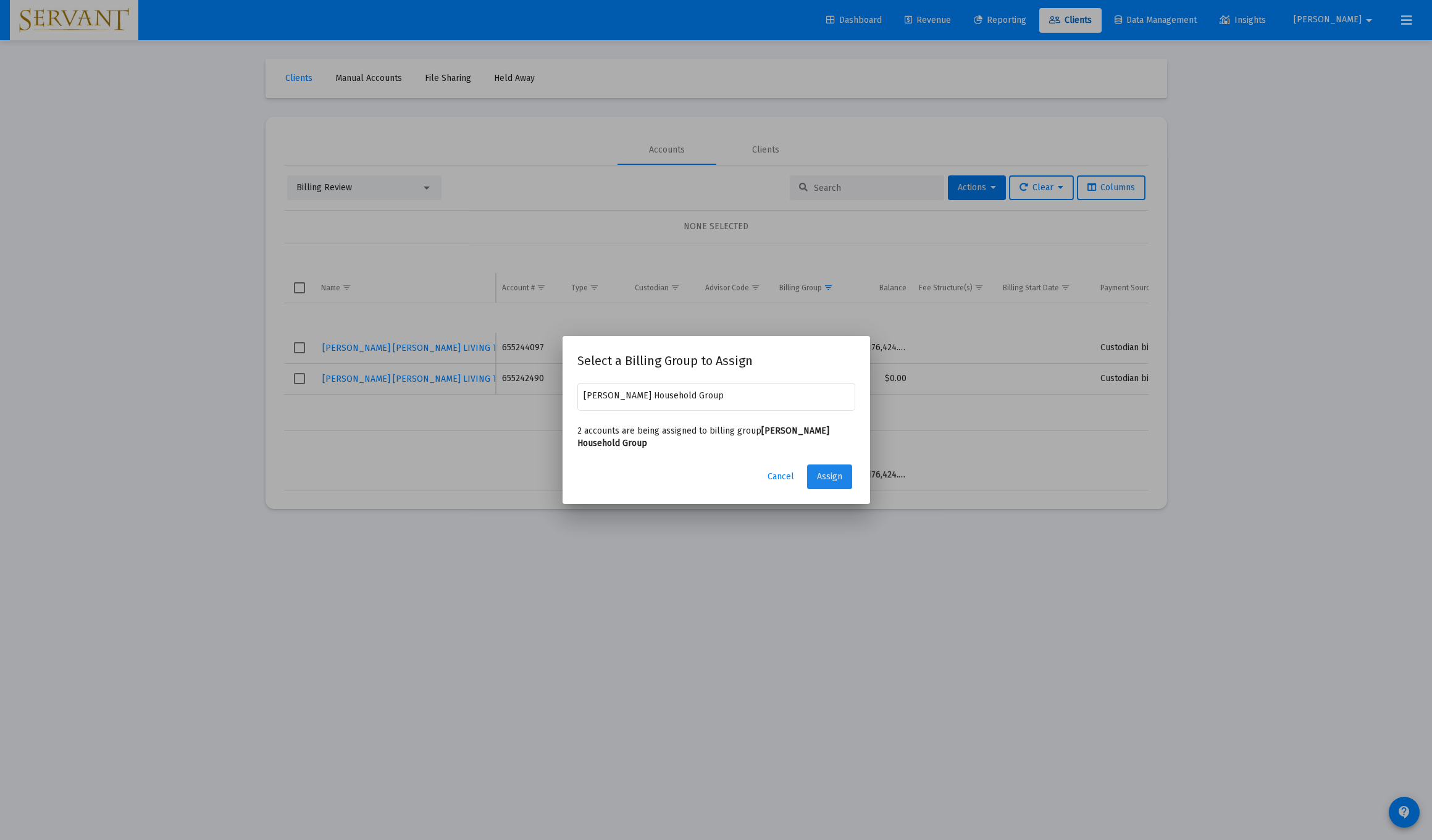
click at [641, 479] on span "Assign" at bounding box center [830, 476] width 25 height 11
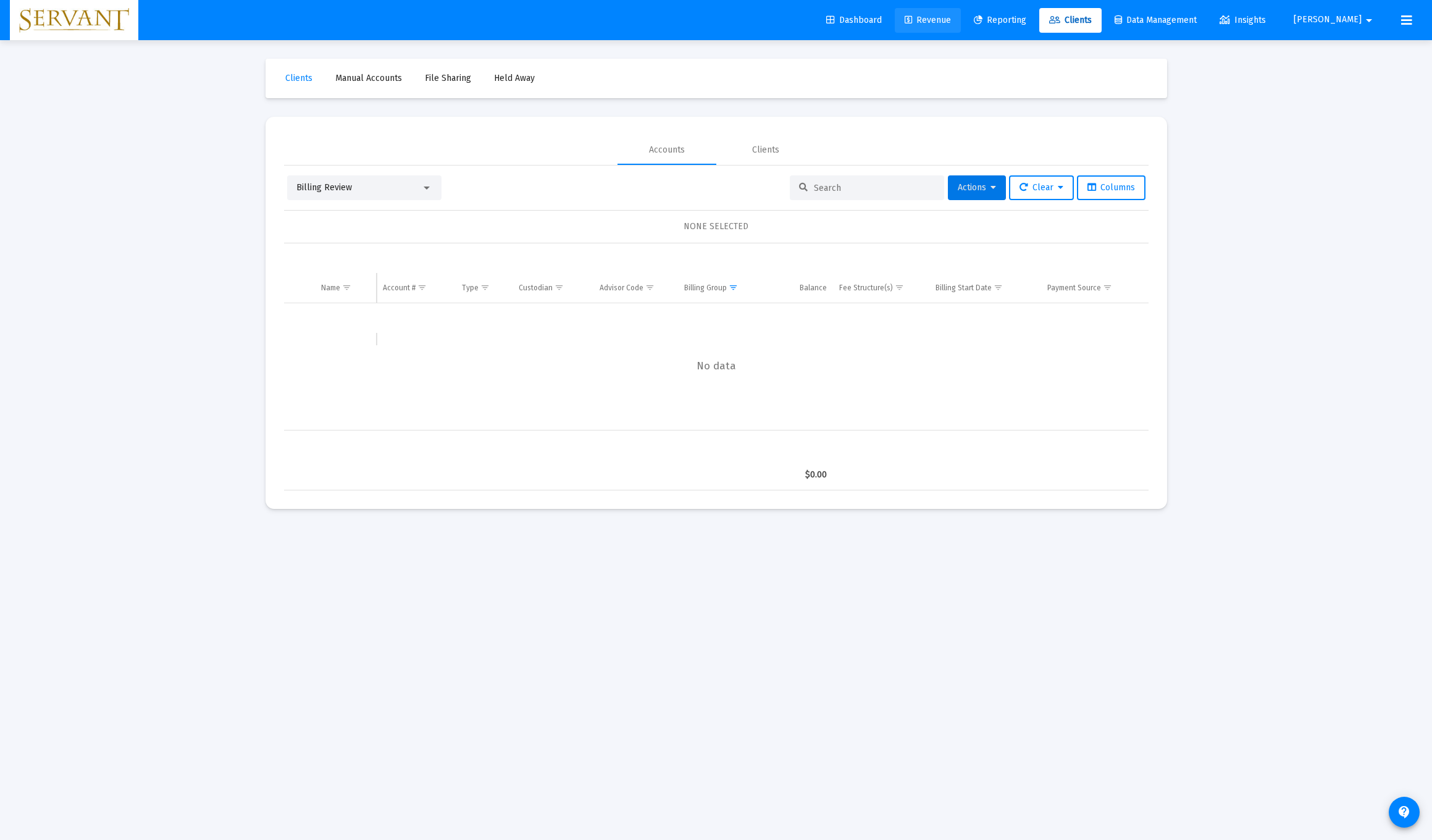
click at [641, 20] on span "Revenue" at bounding box center [928, 20] width 46 height 11
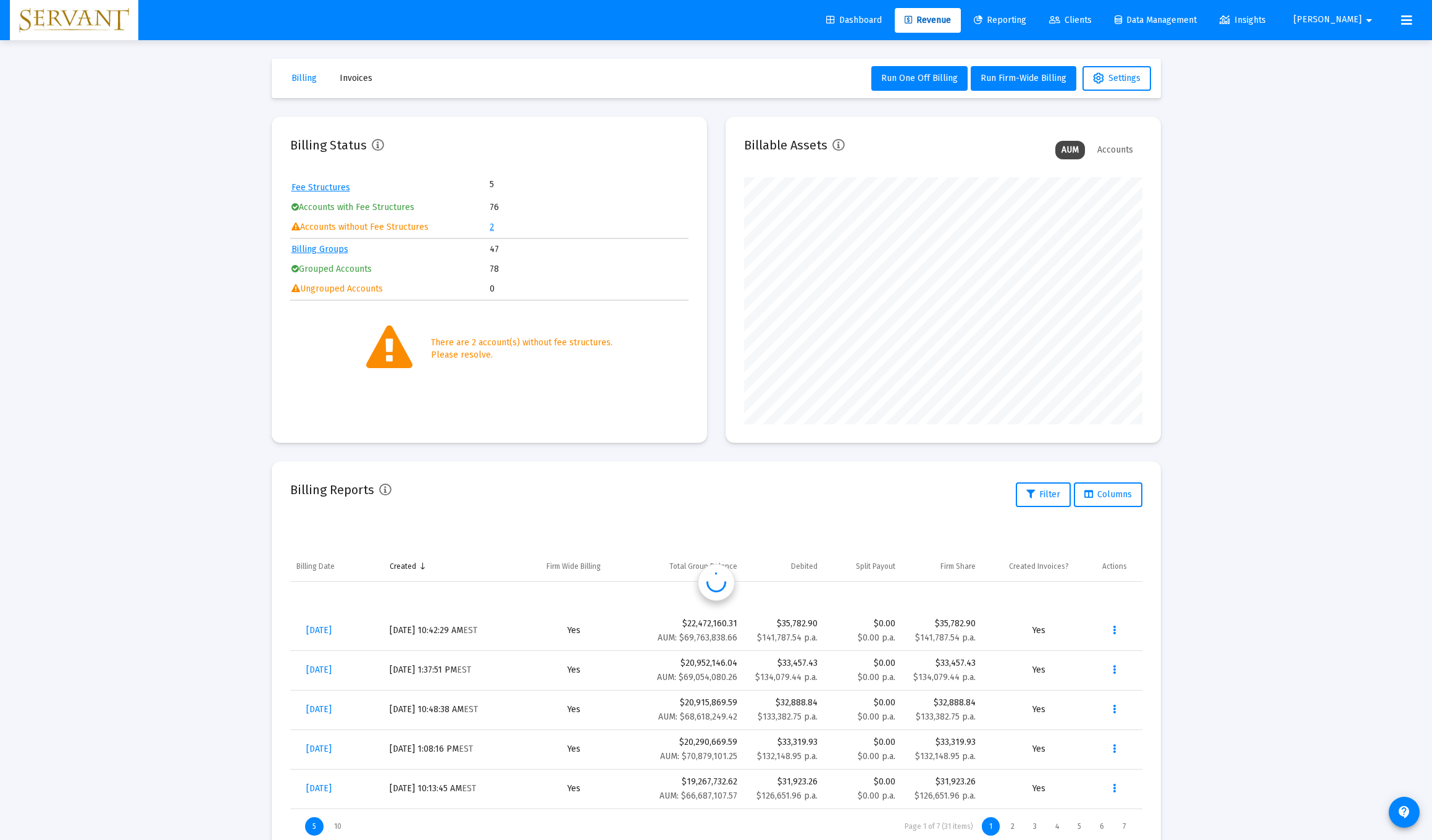
scroll to position [247, 398]
click at [492, 229] on link "2" at bounding box center [491, 227] width 4 height 11
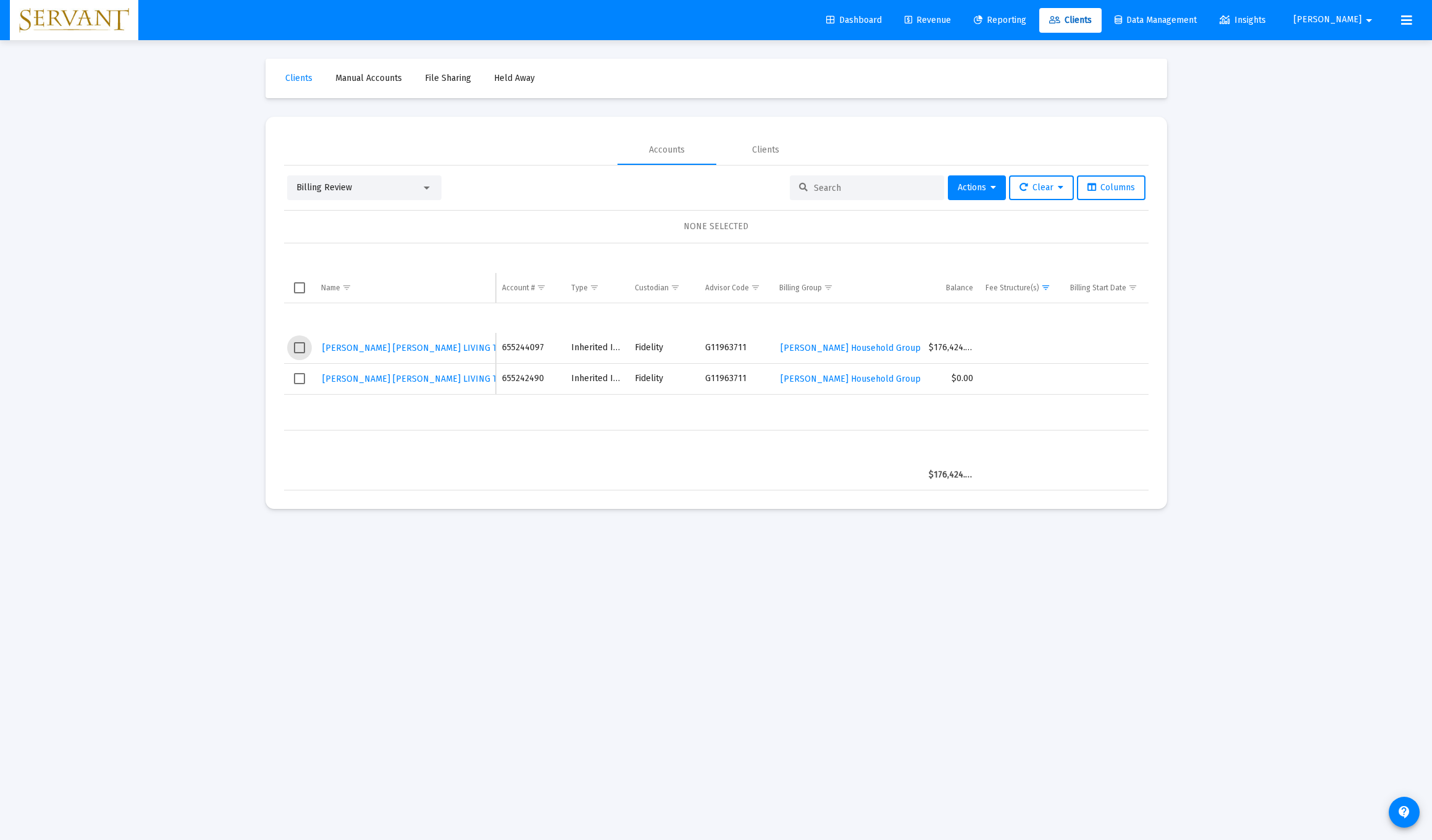
click at [299, 345] on span "Select row" at bounding box center [299, 347] width 11 height 11
click at [300, 377] on span "Select row" at bounding box center [299, 378] width 11 height 11
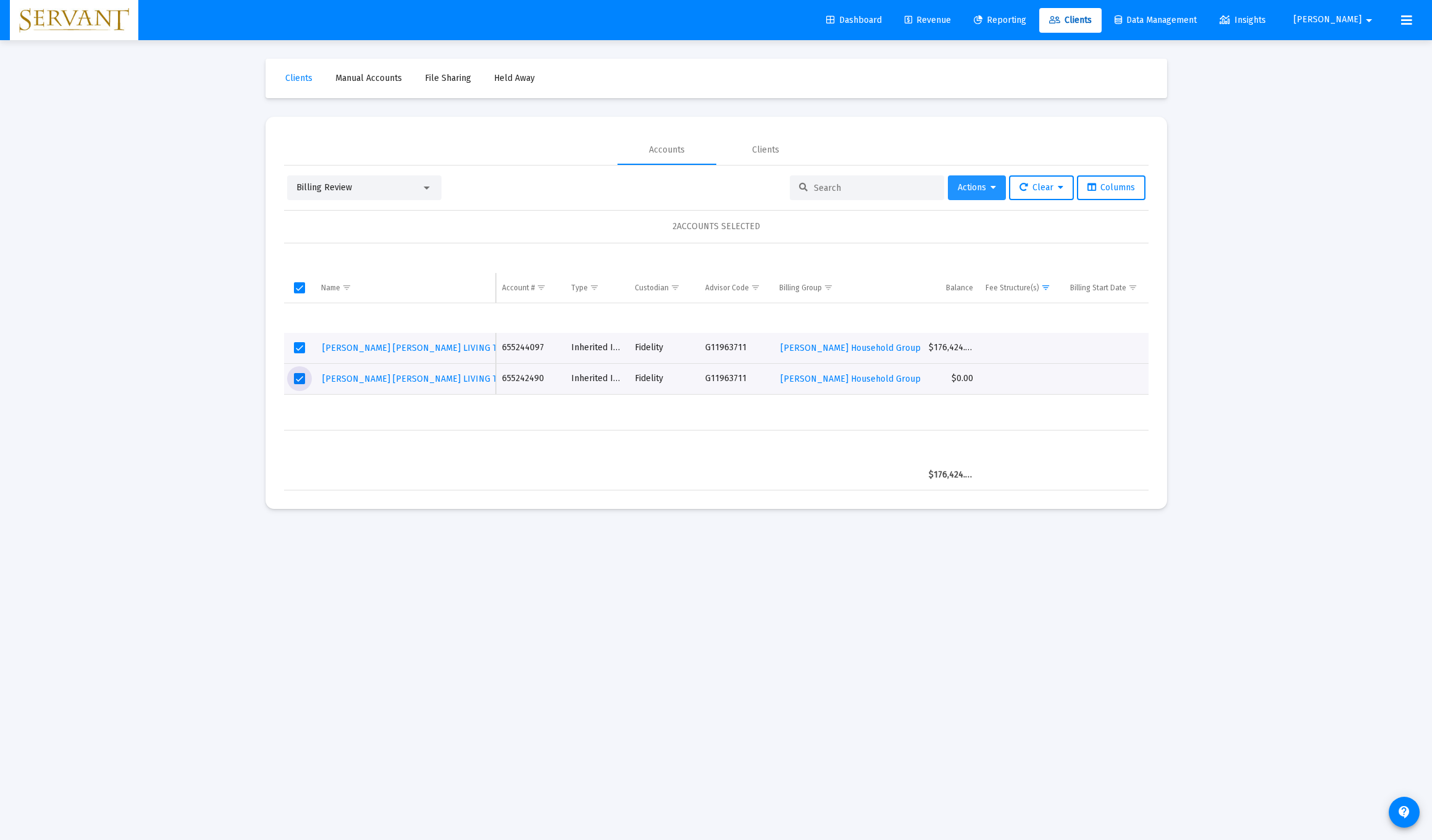
click at [641, 185] on icon at bounding box center [993, 188] width 5 height 9
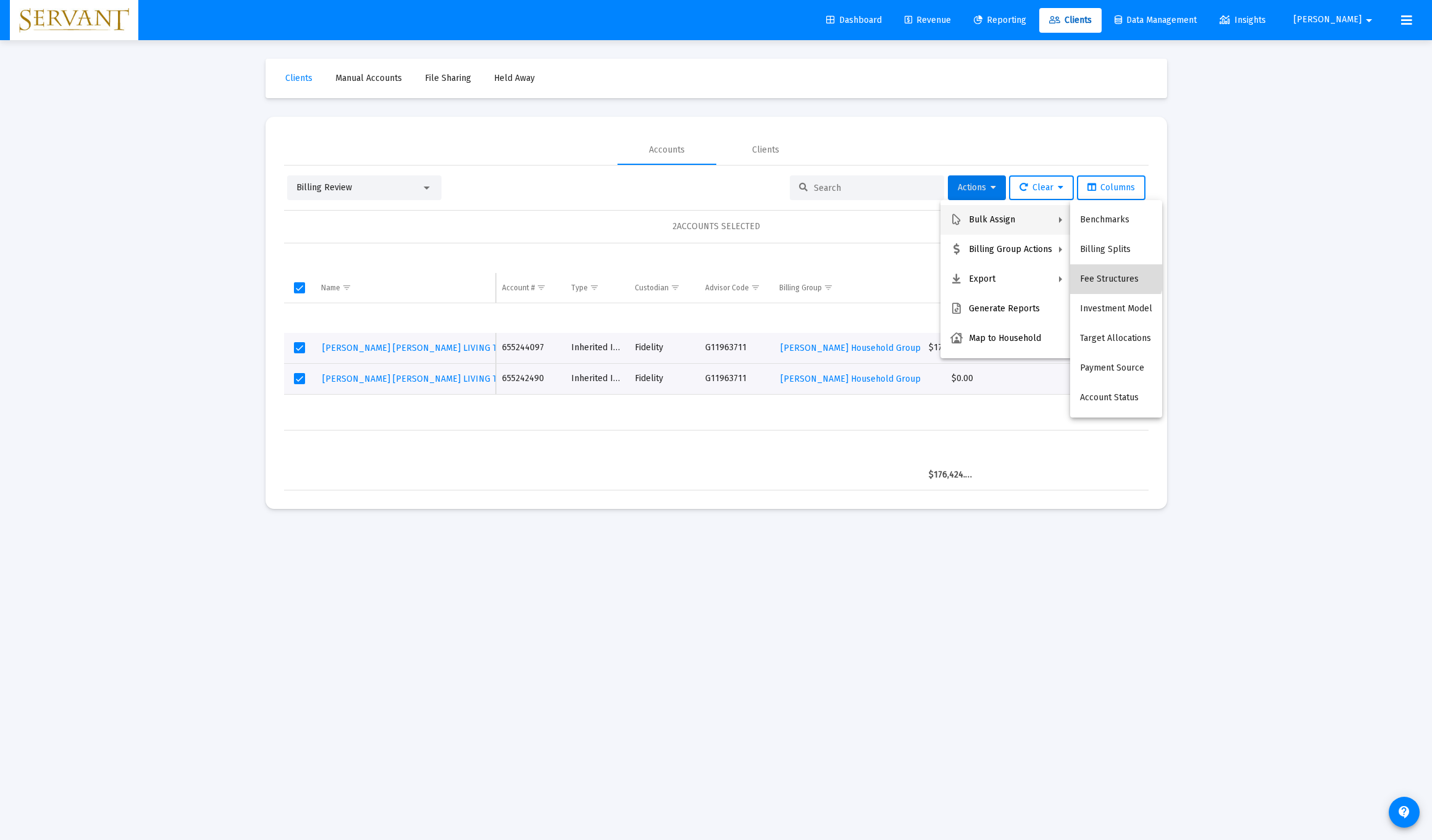
click at [641, 274] on button "Fee Structures" at bounding box center [1115, 279] width 92 height 30
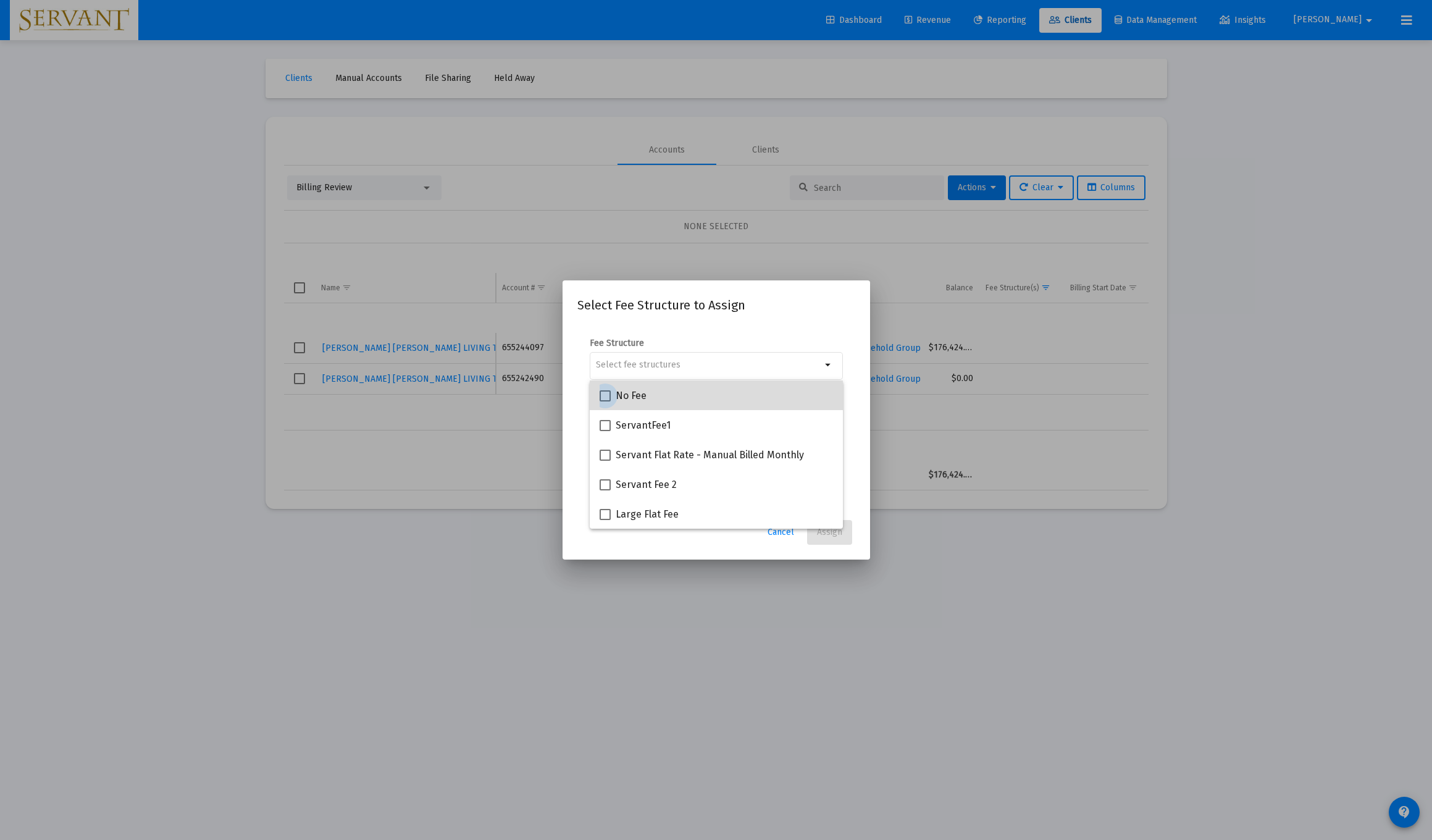
click at [606, 397] on span at bounding box center [605, 395] width 11 height 11
click at [605, 402] on input "No Fee" at bounding box center [604, 402] width 1 height 1
checkbox input "true"
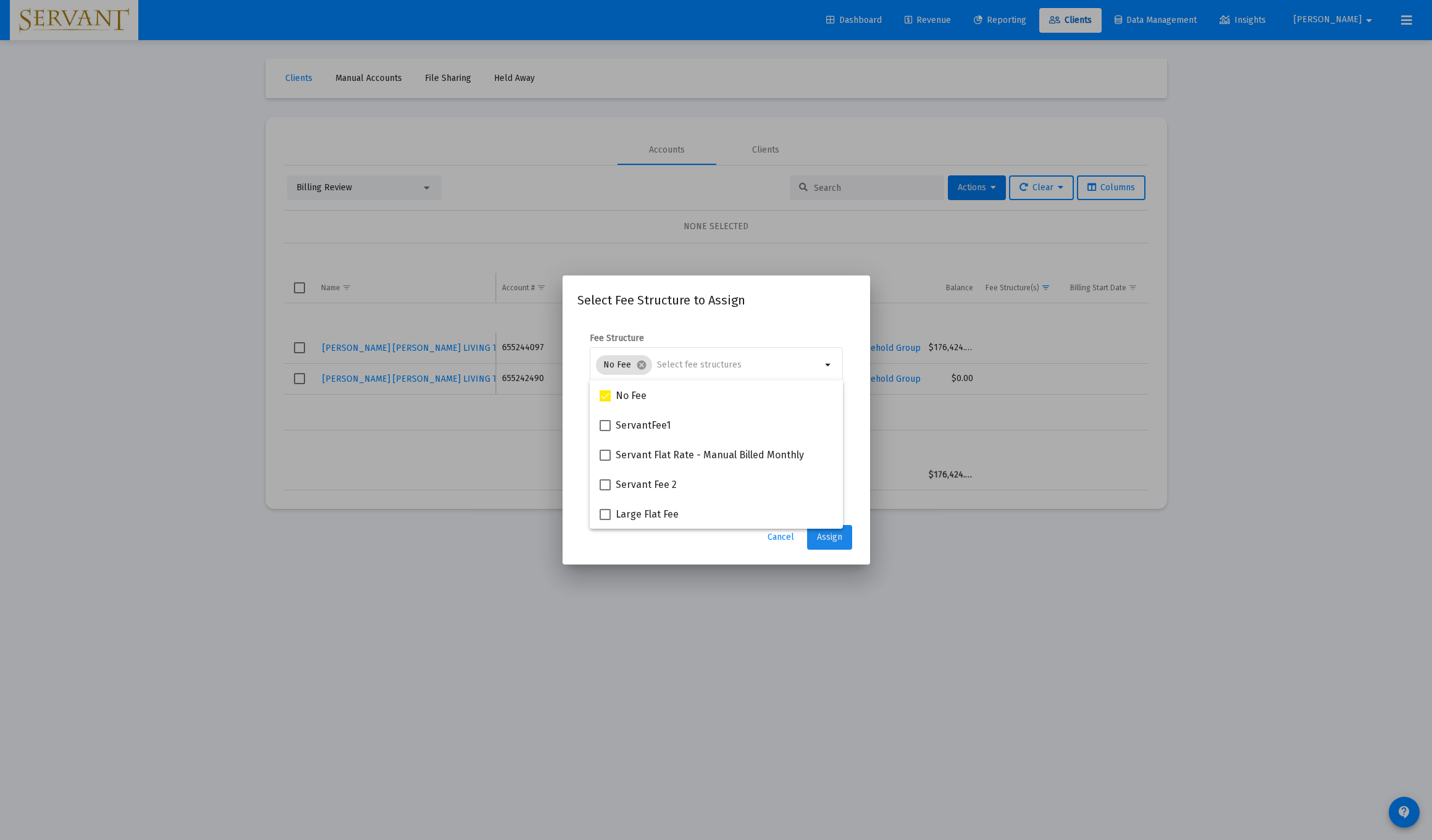
click at [641, 539] on span "Assign" at bounding box center [830, 537] width 25 height 11
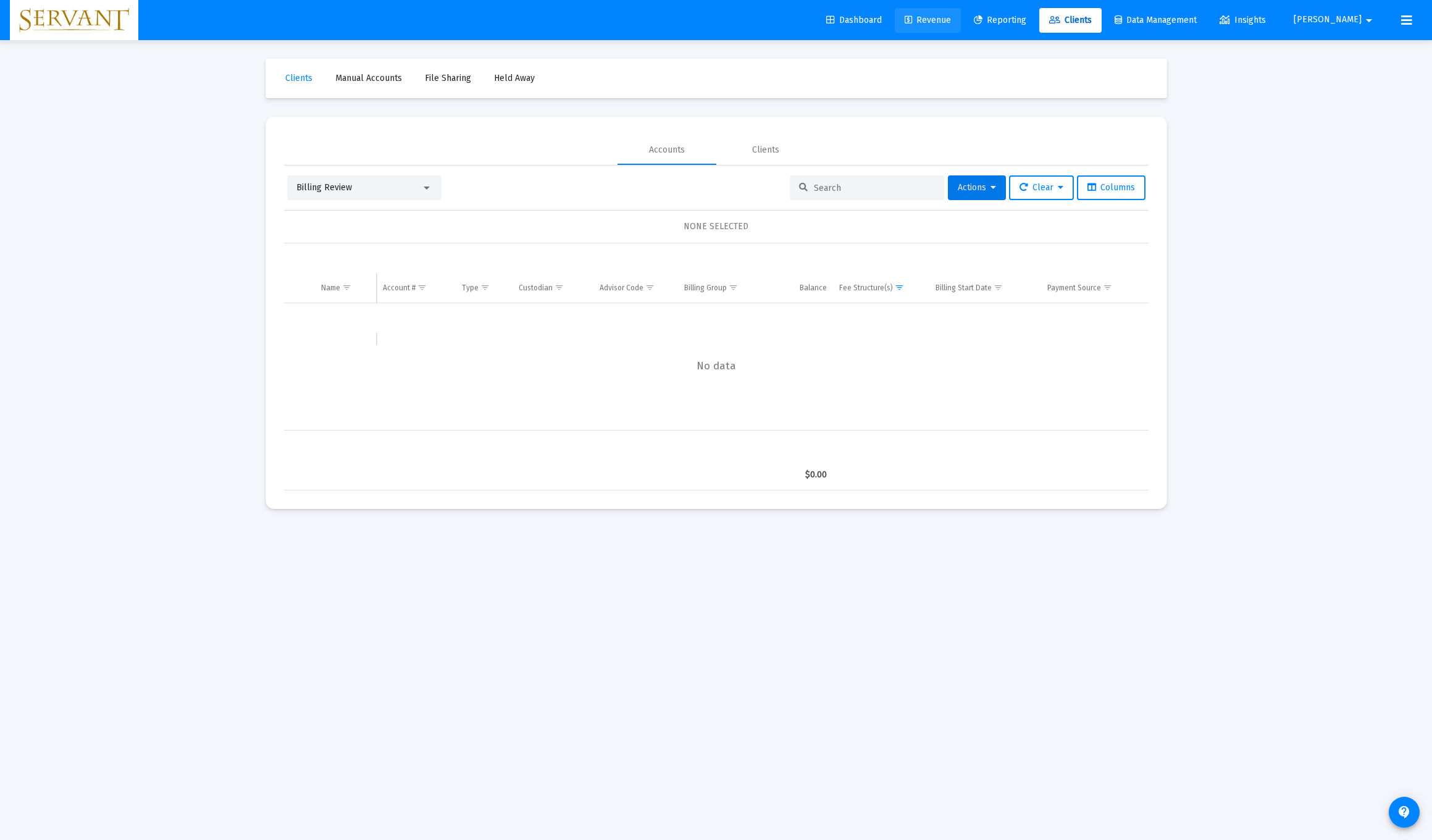
click at [641, 23] on span "Revenue" at bounding box center [928, 20] width 46 height 11
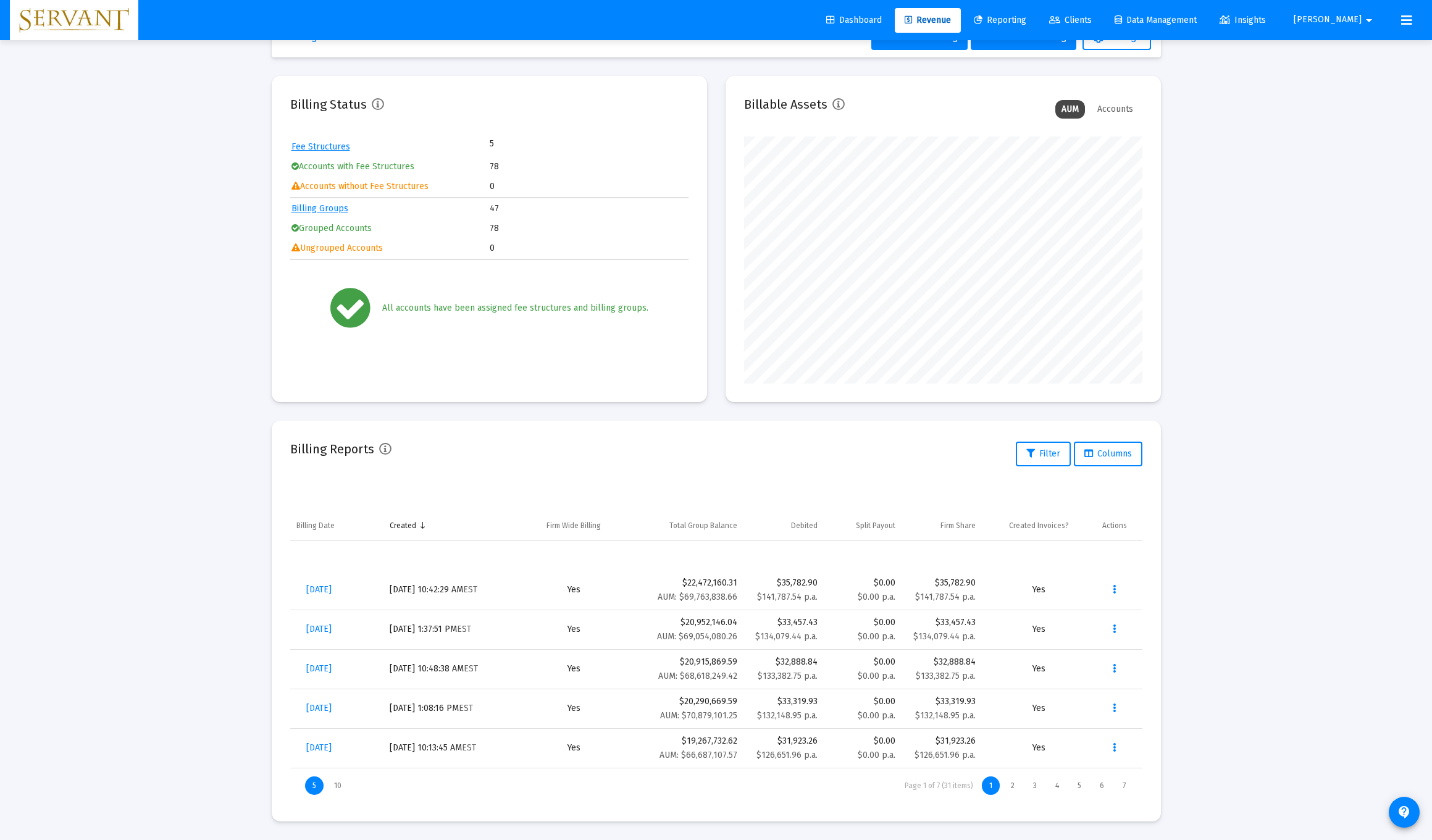
scroll to position [41, 0]
click at [641, 22] on span "Revenue" at bounding box center [928, 20] width 46 height 11
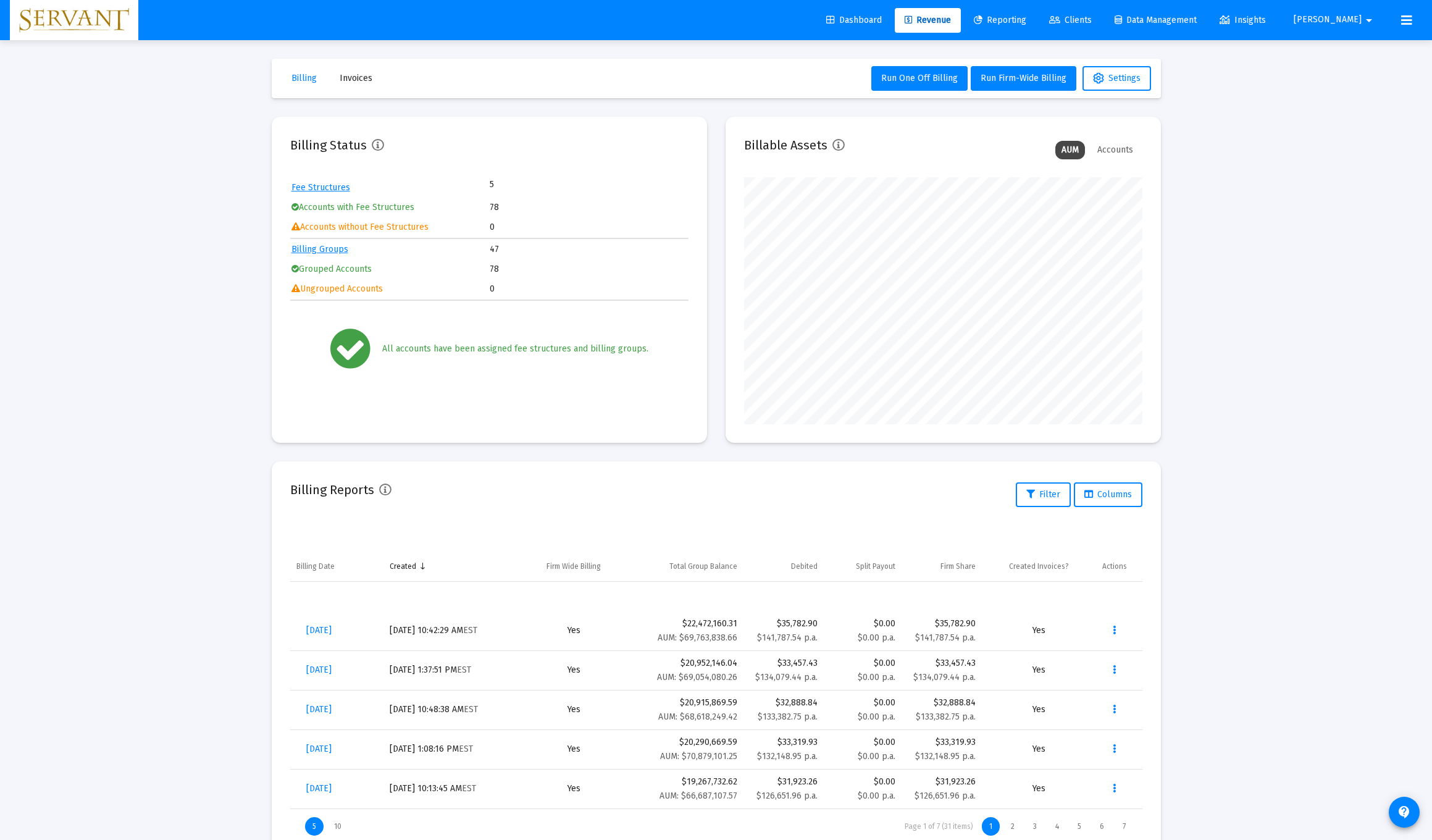
scroll to position [0, 0]
click at [641, 80] on span "Run Firm-Wide Billing" at bounding box center [1023, 78] width 86 height 11
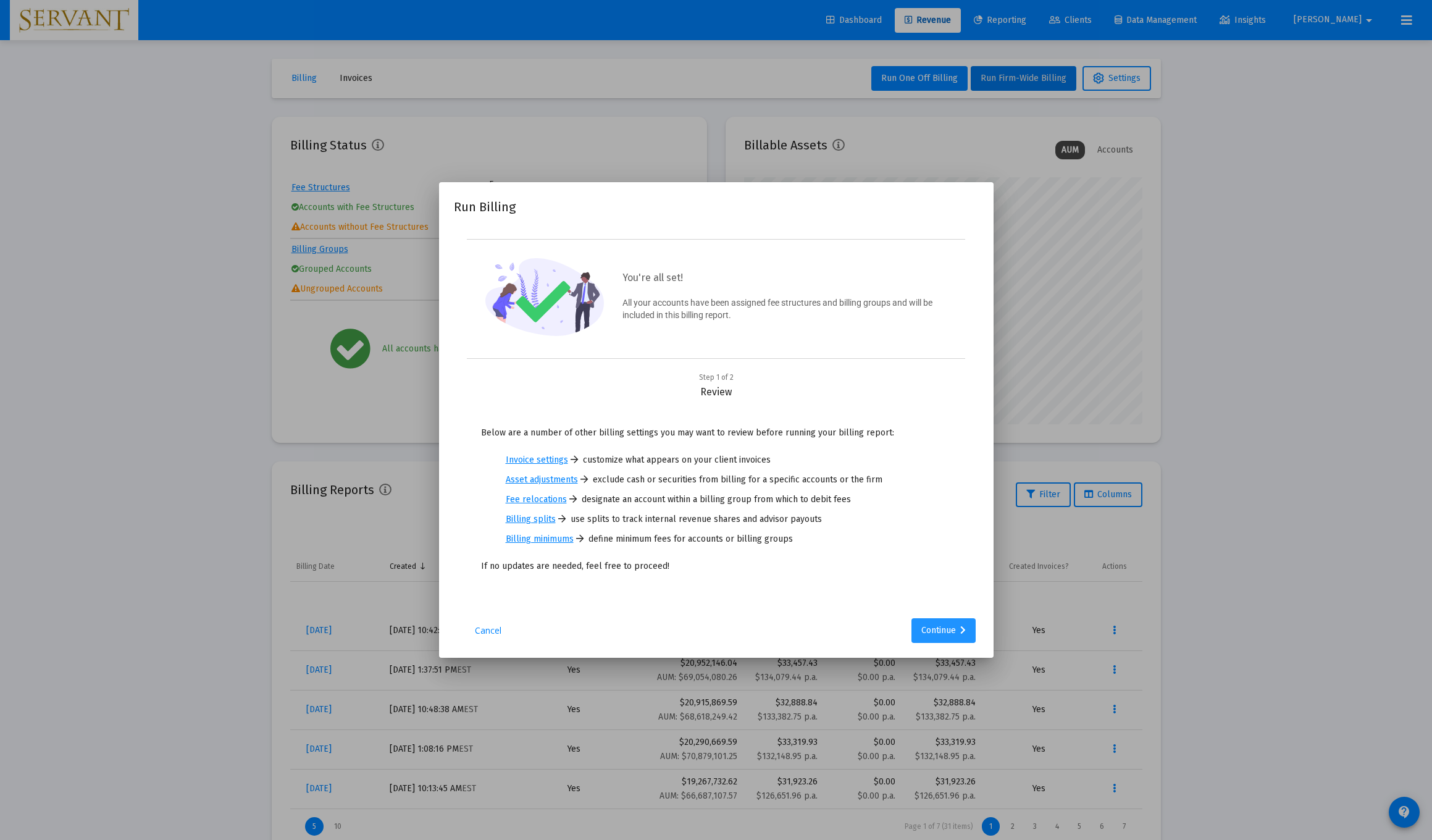
click at [641, 636] on div "Continue" at bounding box center [944, 630] width 45 height 25
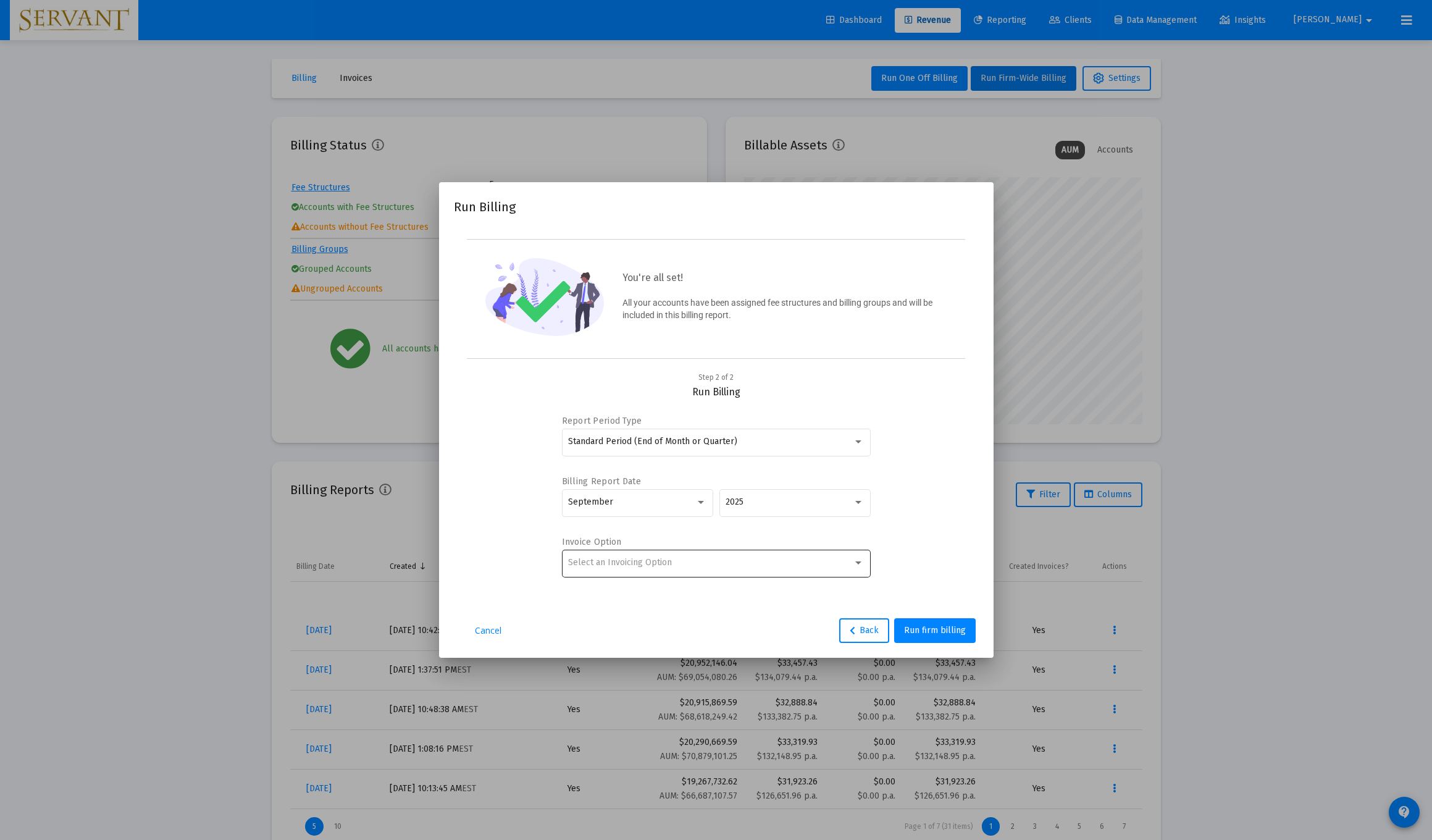
click at [641, 565] on div at bounding box center [858, 563] width 6 height 4
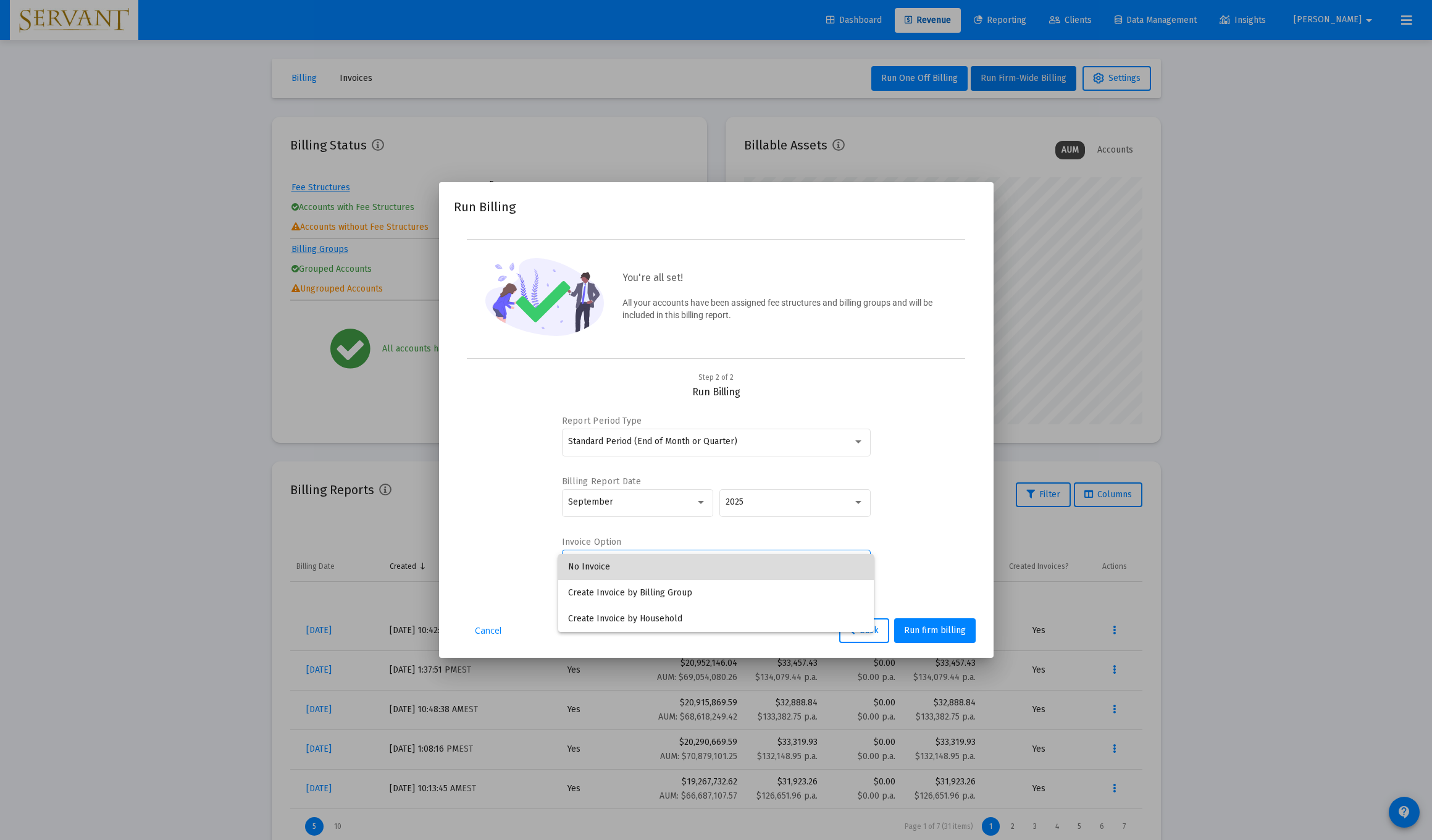
click at [641, 567] on span "No Invoice" at bounding box center [716, 567] width 296 height 26
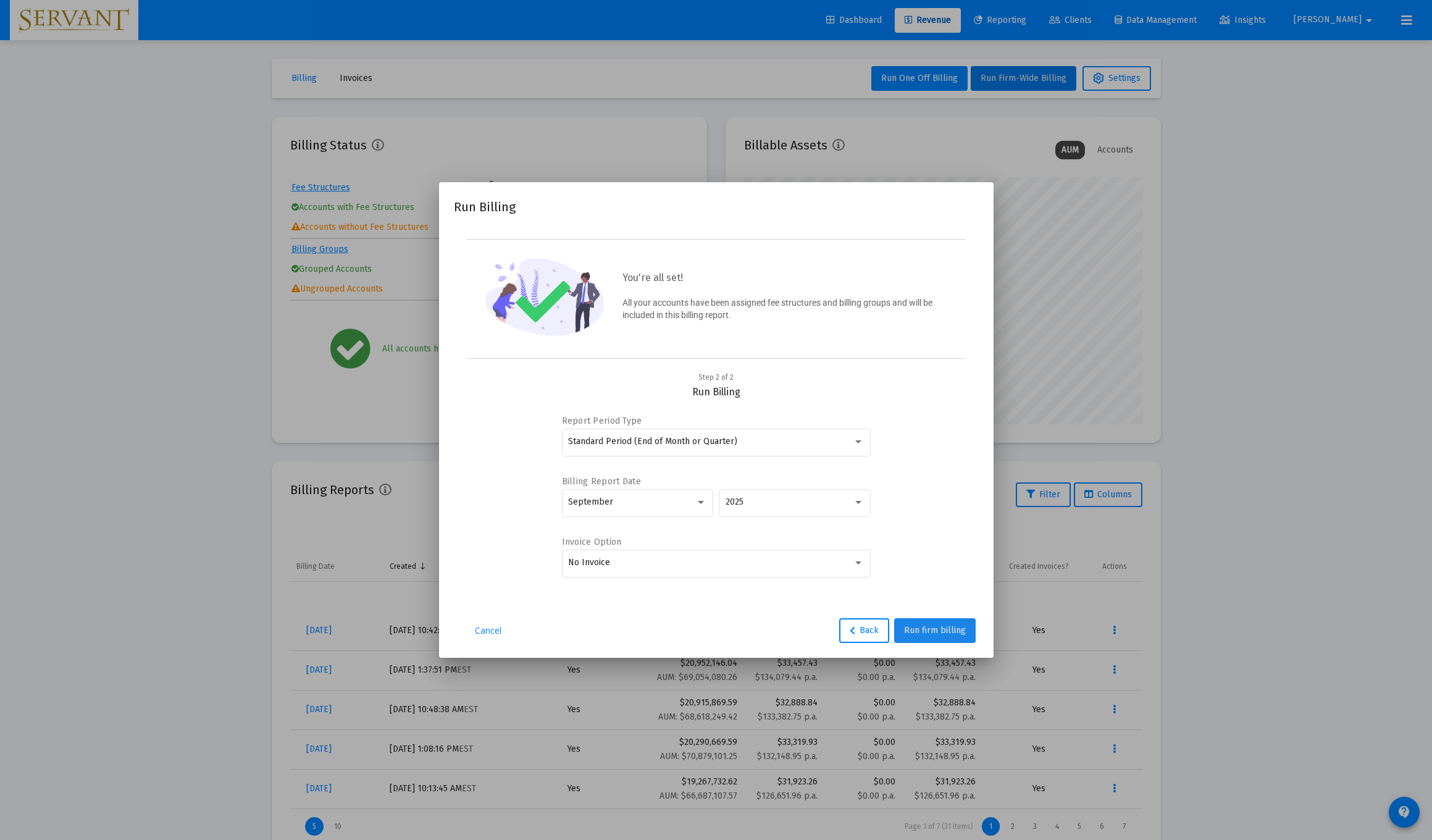
click at [641, 636] on span "Run firm billing" at bounding box center [935, 630] width 61 height 11
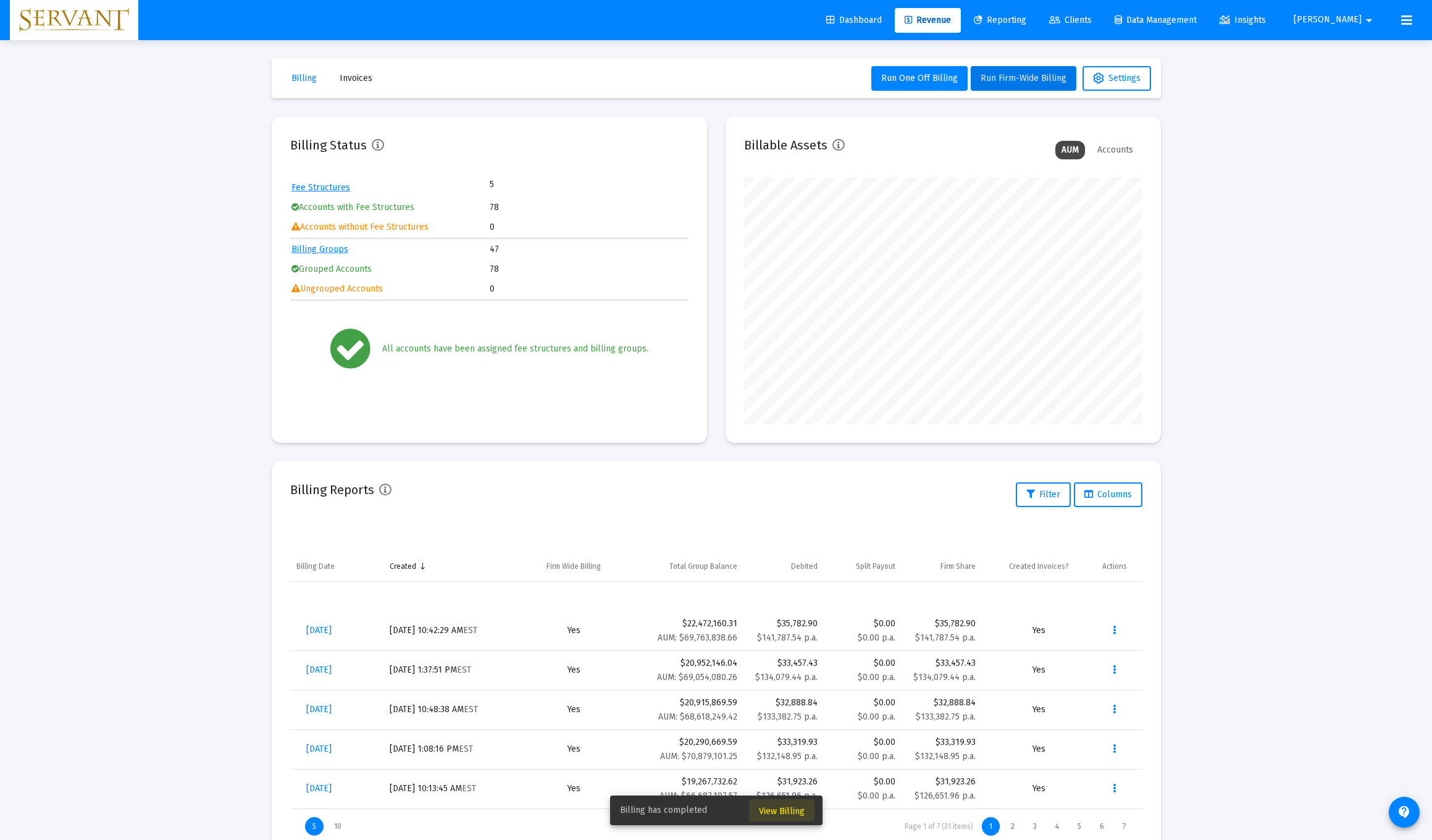
click at [641, 770] on span "View Billing" at bounding box center [781, 811] width 46 height 11
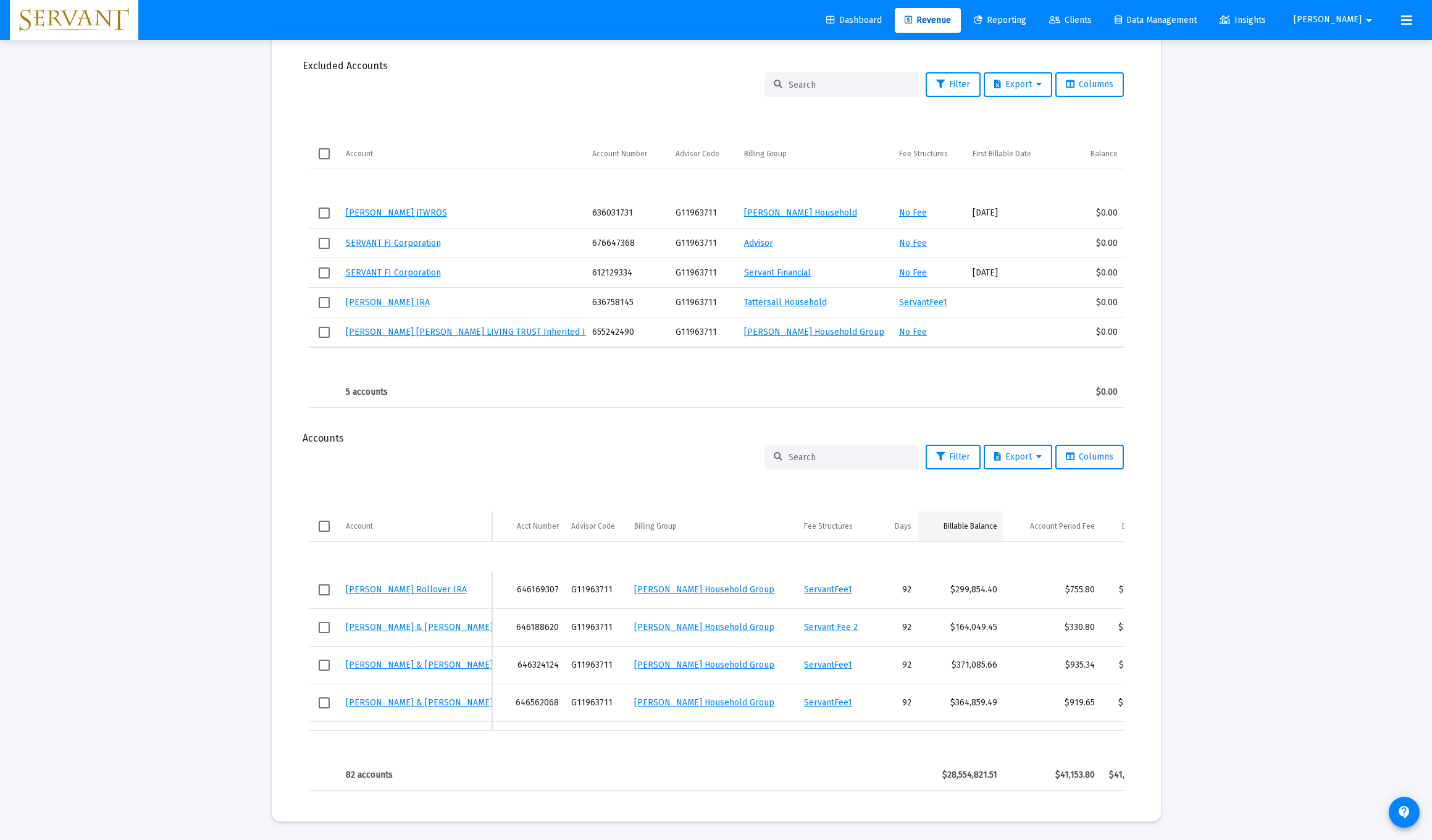
scroll to position [388, 0]
click at [641, 459] on span "Export" at bounding box center [1018, 457] width 47 height 11
click at [325, 527] on div at bounding box center [716, 420] width 1432 height 840
click at [324, 526] on span "Select all" at bounding box center [324, 526] width 11 height 11
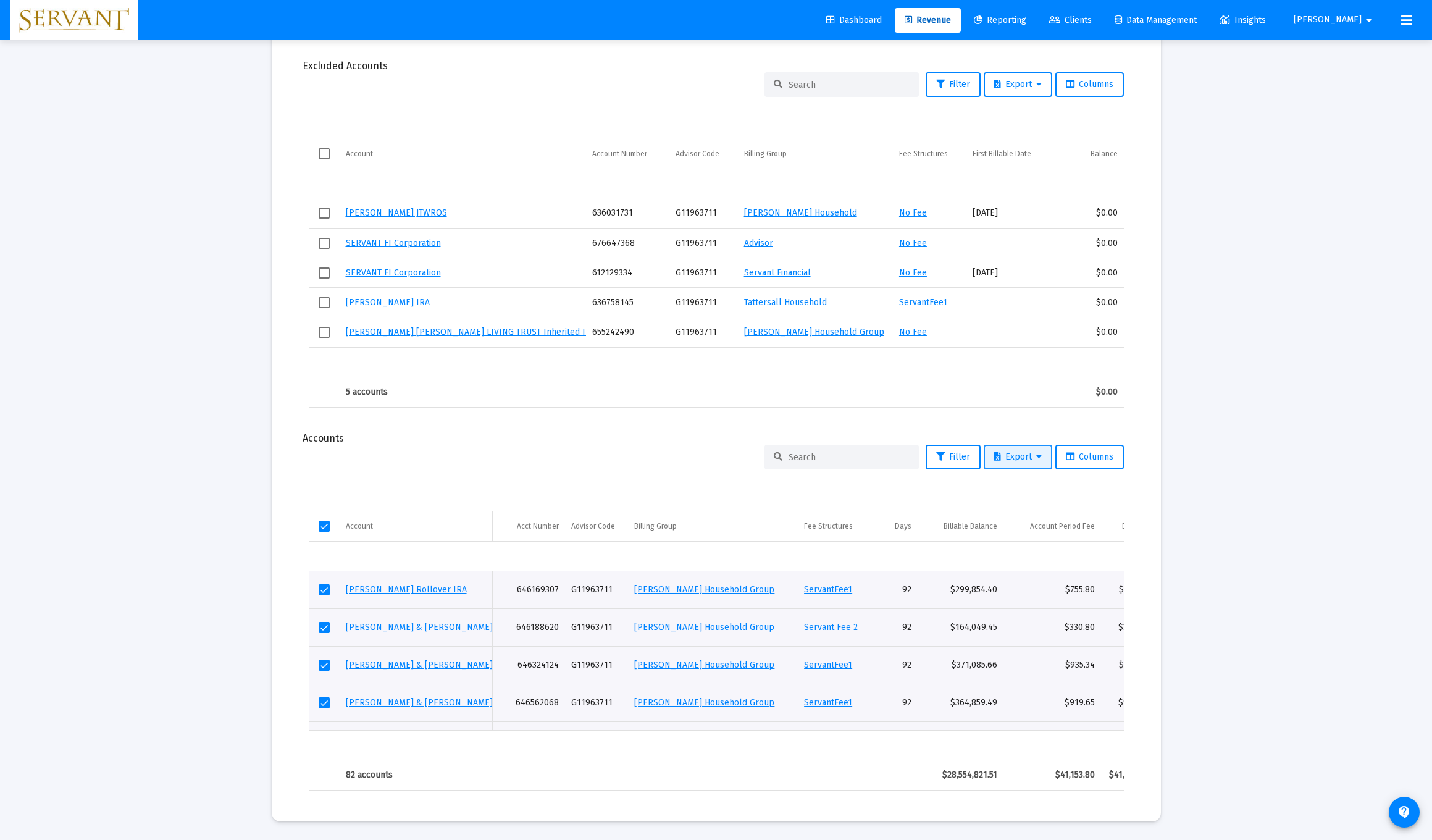
click at [641, 458] on span "Export" at bounding box center [1018, 457] width 47 height 11
click at [641, 489] on button "Export All Rows" at bounding box center [1021, 489] width 84 height 30
click at [641, 20] on span "Dashboard" at bounding box center [853, 20] width 55 height 11
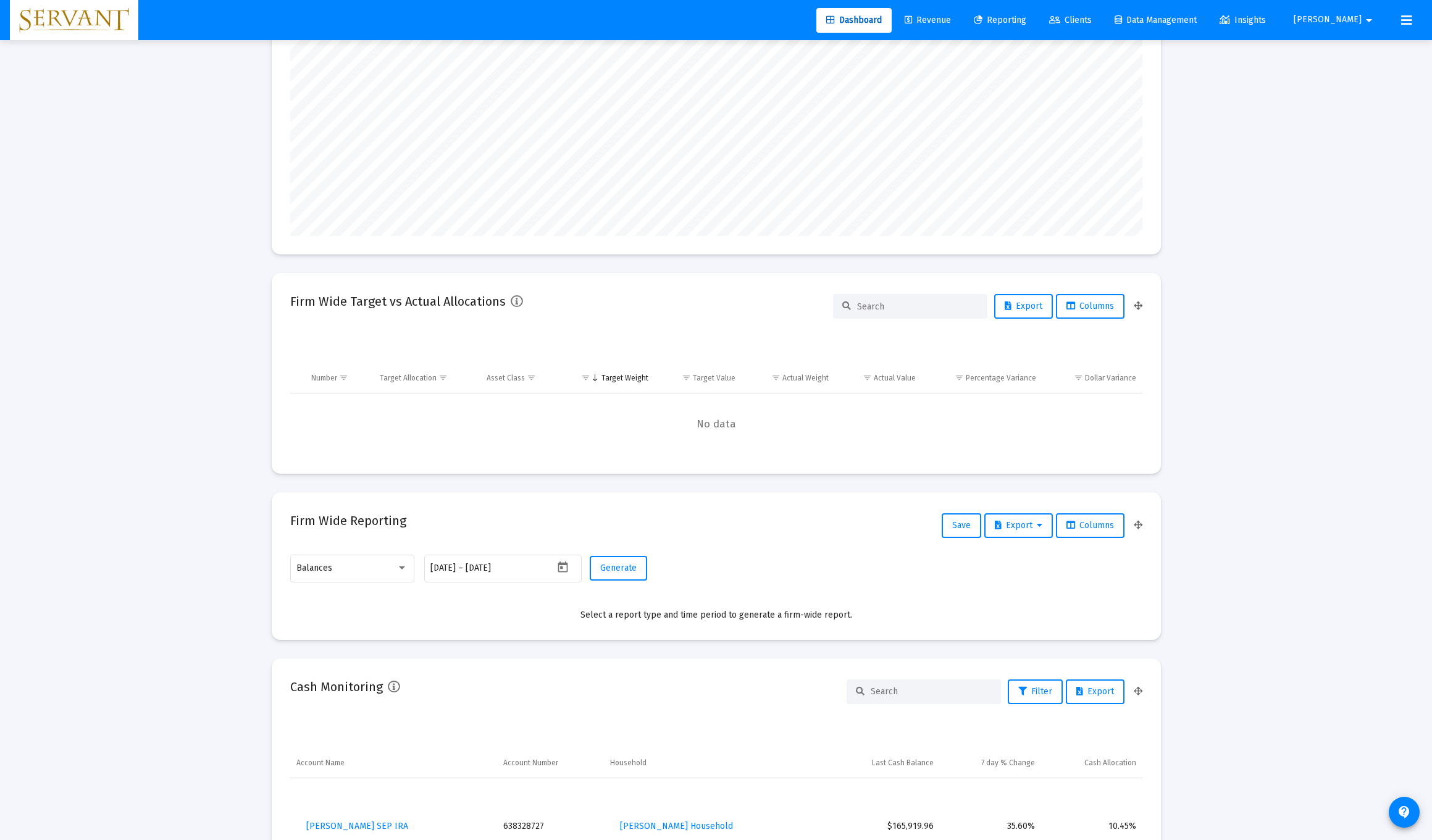
scroll to position [120, 0]
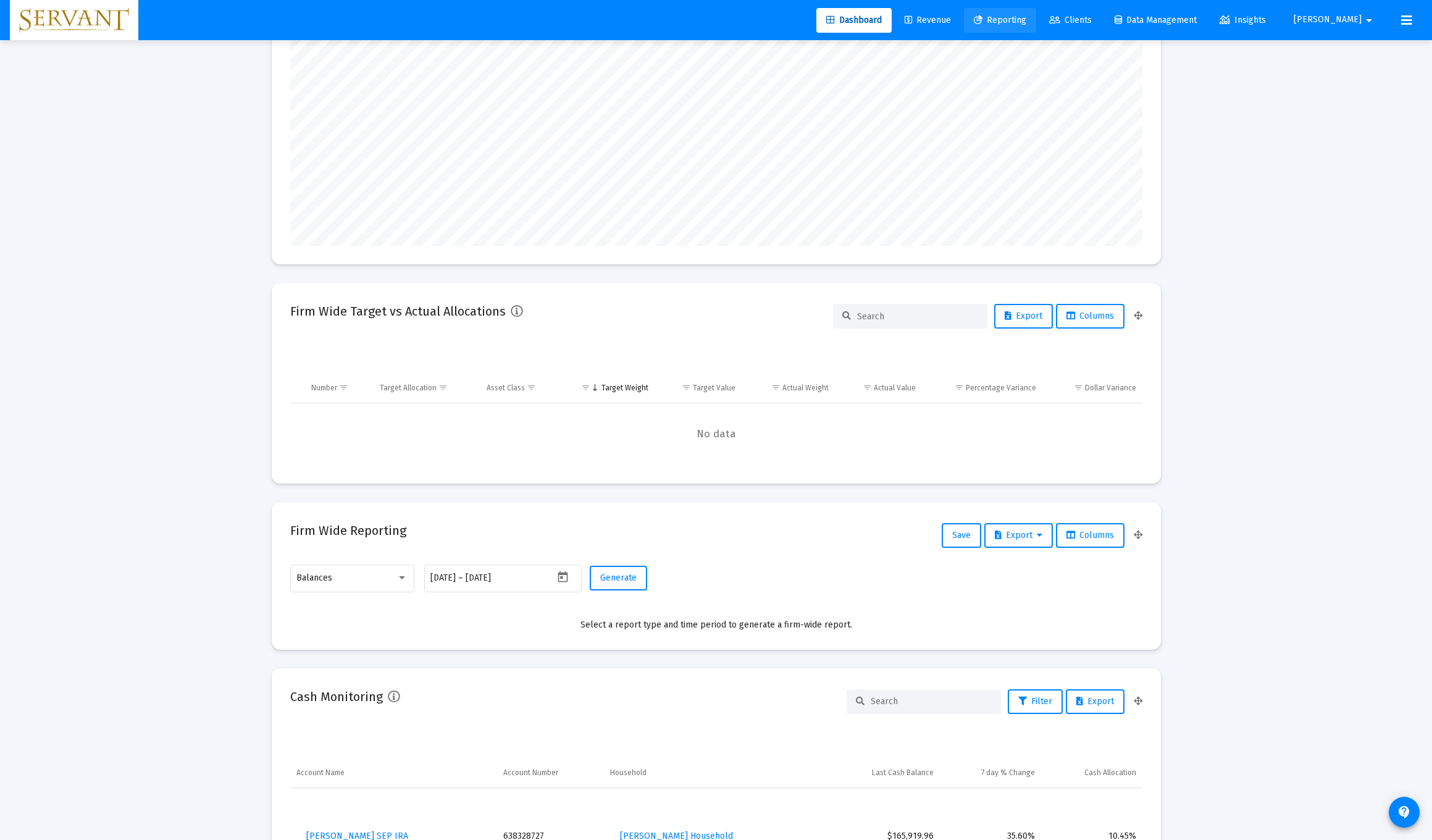
click at [641, 16] on span "Reporting" at bounding box center [1000, 20] width 53 height 11
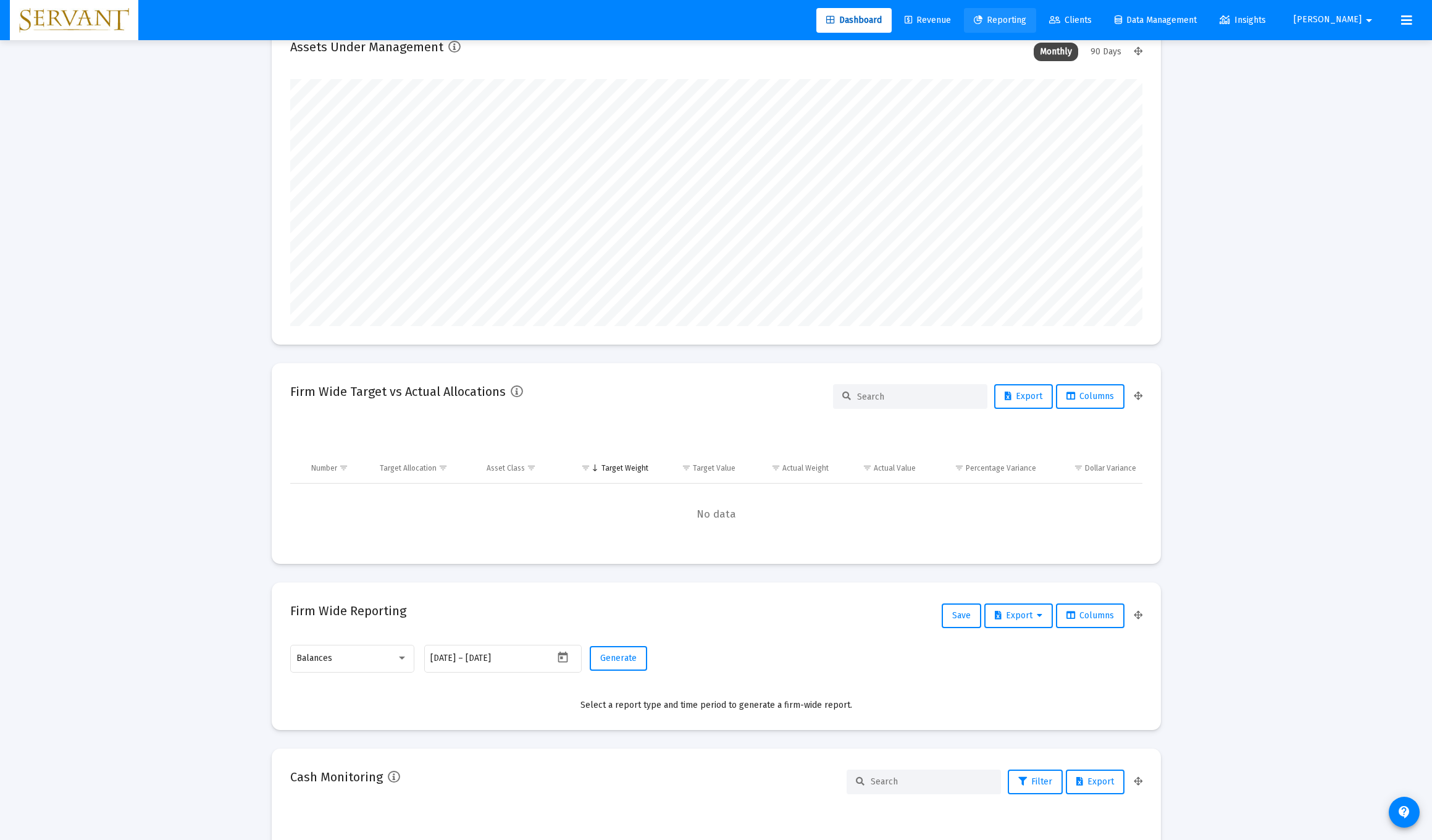
select select "View all"
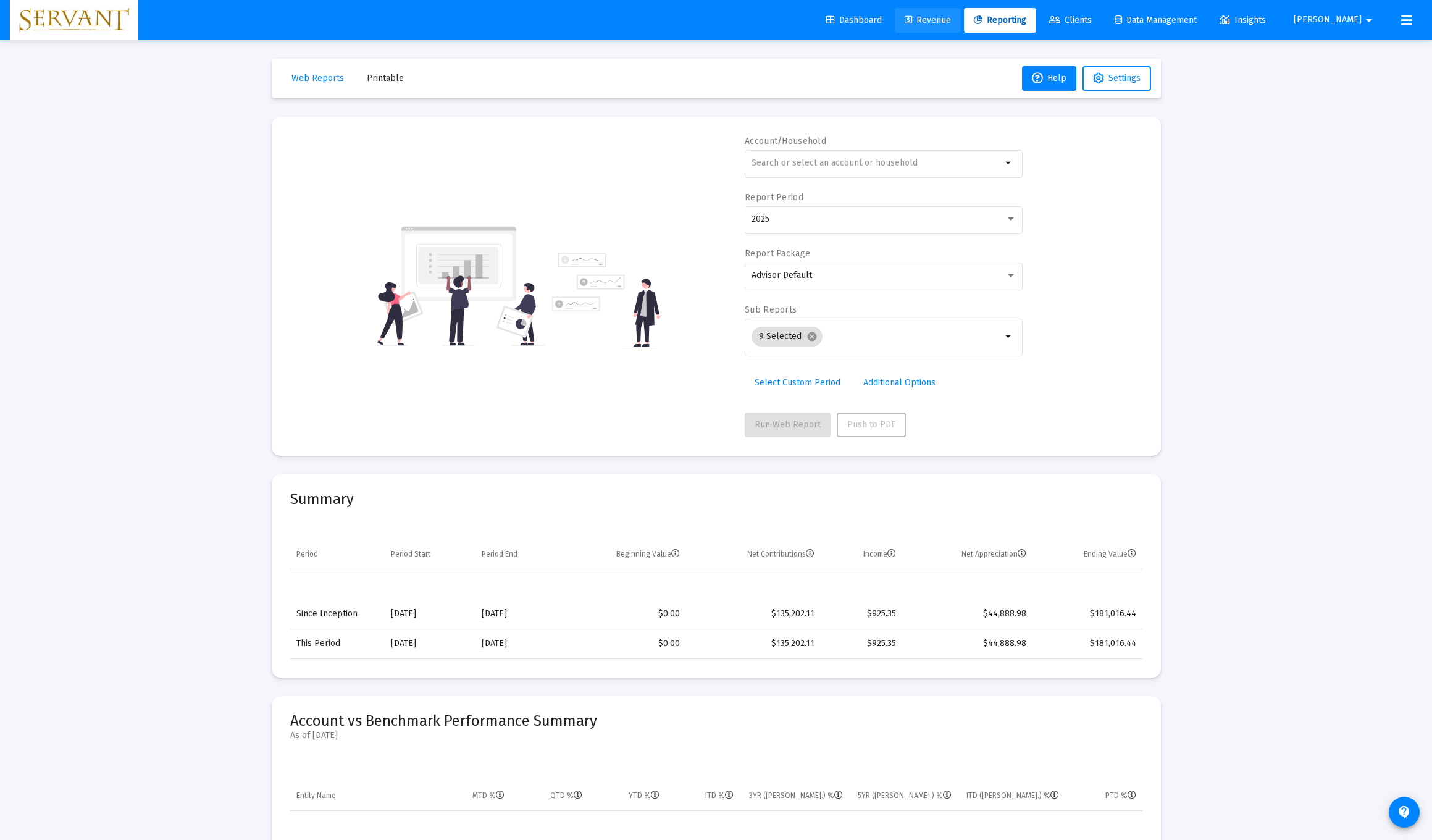
click at [641, 20] on span "Revenue" at bounding box center [928, 20] width 46 height 11
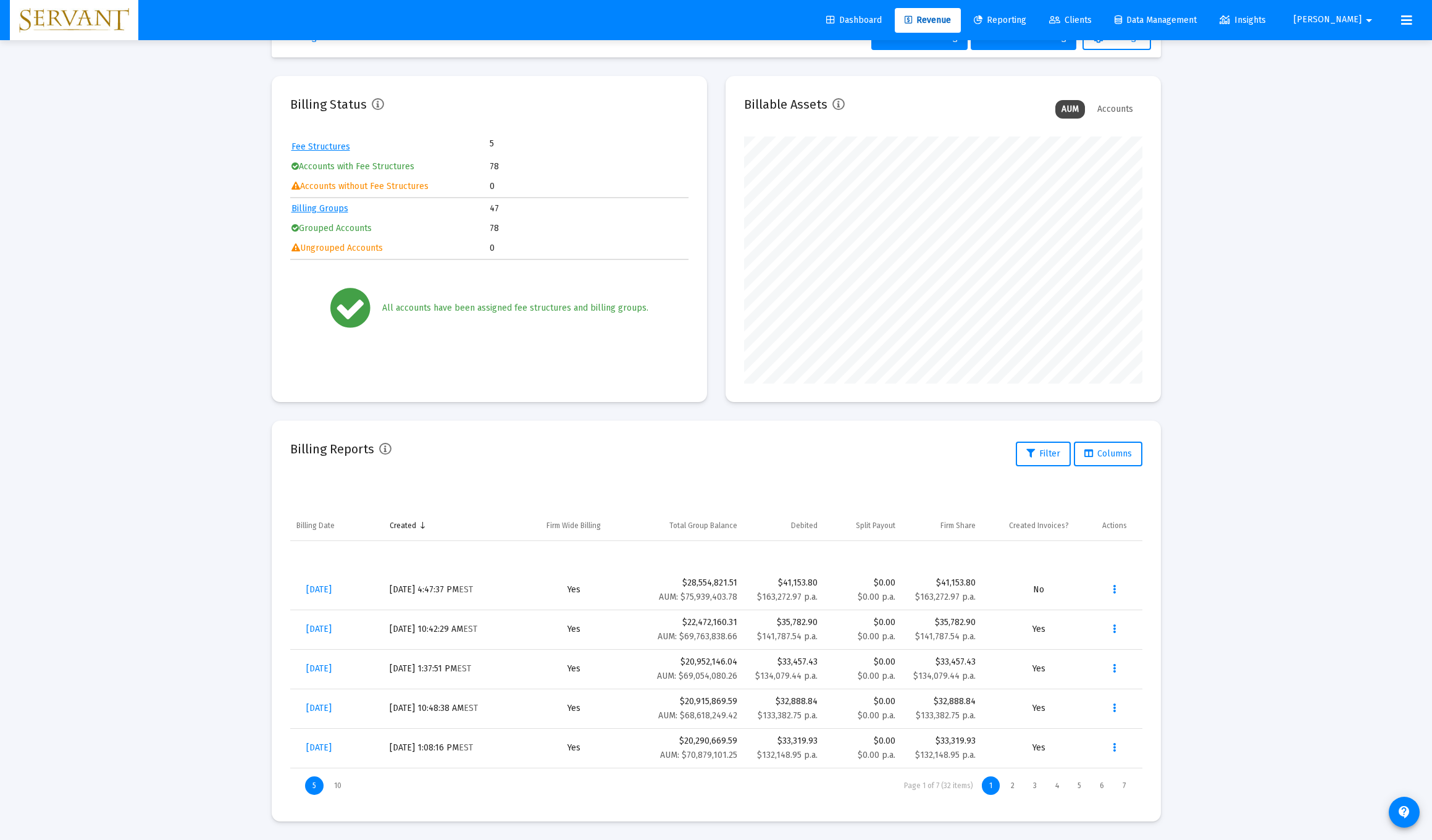
scroll to position [40, 0]
click at [641, 592] on icon "Data grid" at bounding box center [1115, 589] width 4 height 15
click at [641, 678] on button "Remove" at bounding box center [1155, 681] width 106 height 30
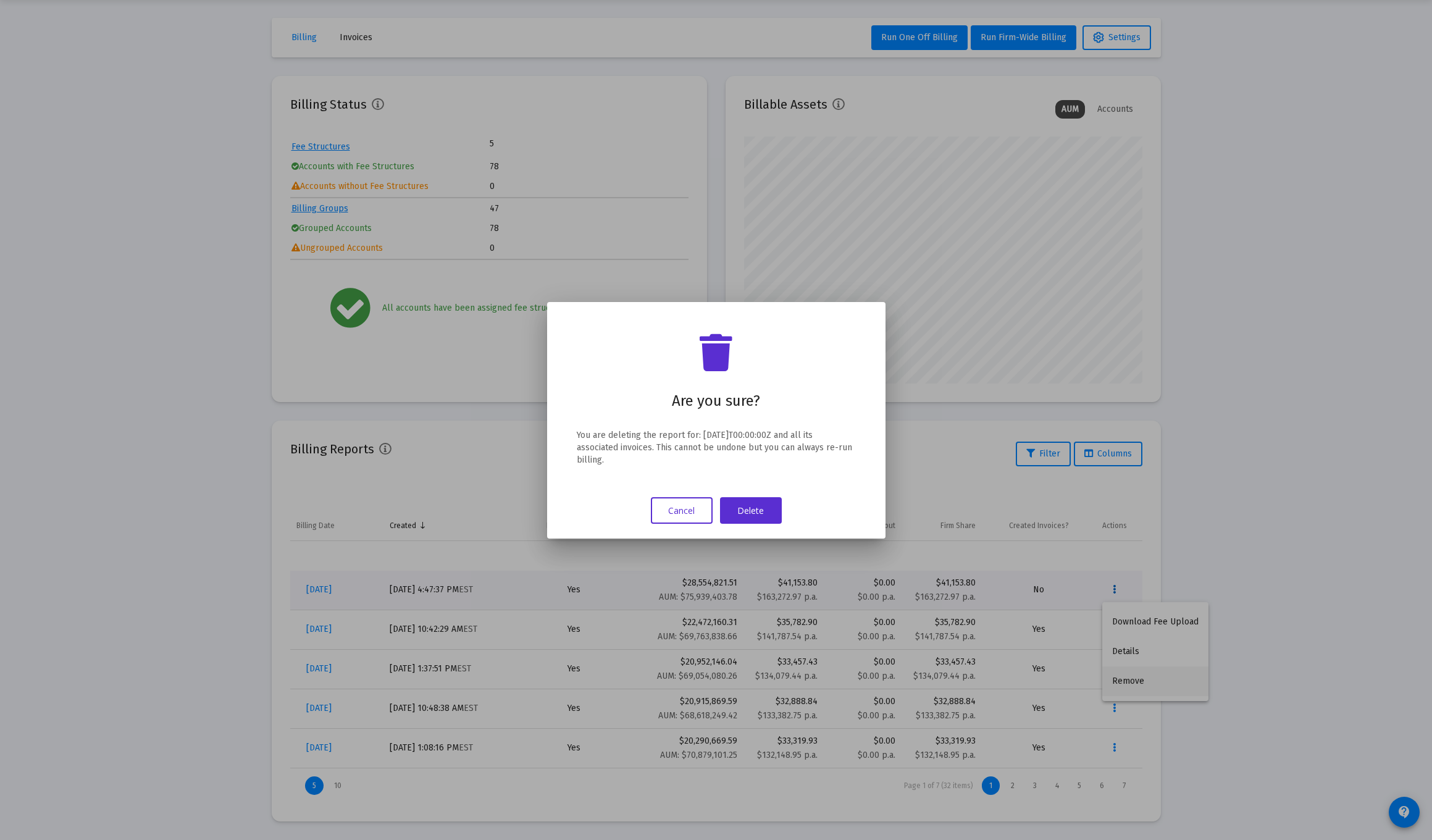
scroll to position [0, 0]
click at [641, 512] on button "Delete" at bounding box center [751, 510] width 61 height 26
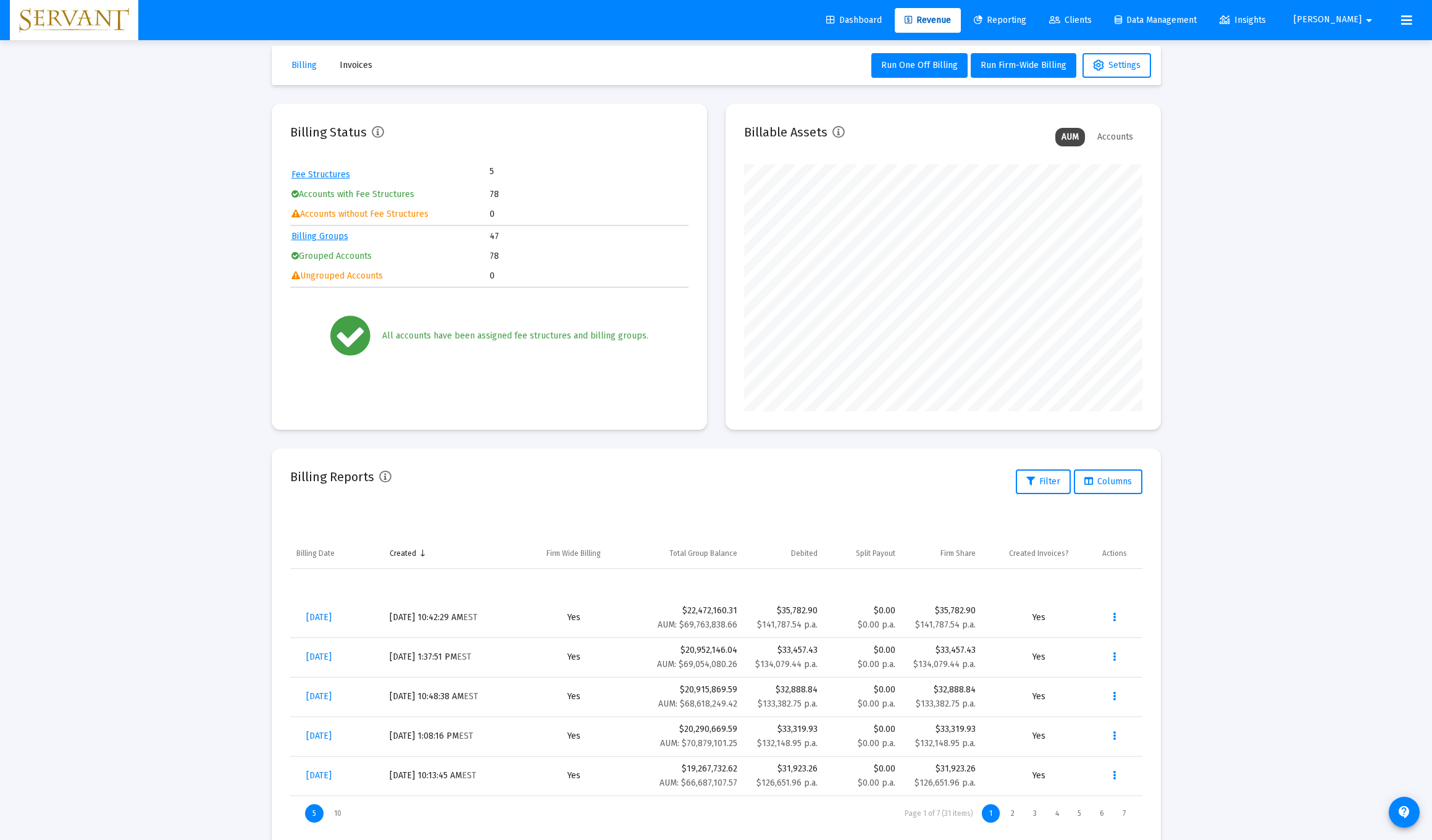
scroll to position [15, 0]
click at [641, 70] on button "Run Firm-Wide Billing" at bounding box center [1023, 63] width 105 height 25
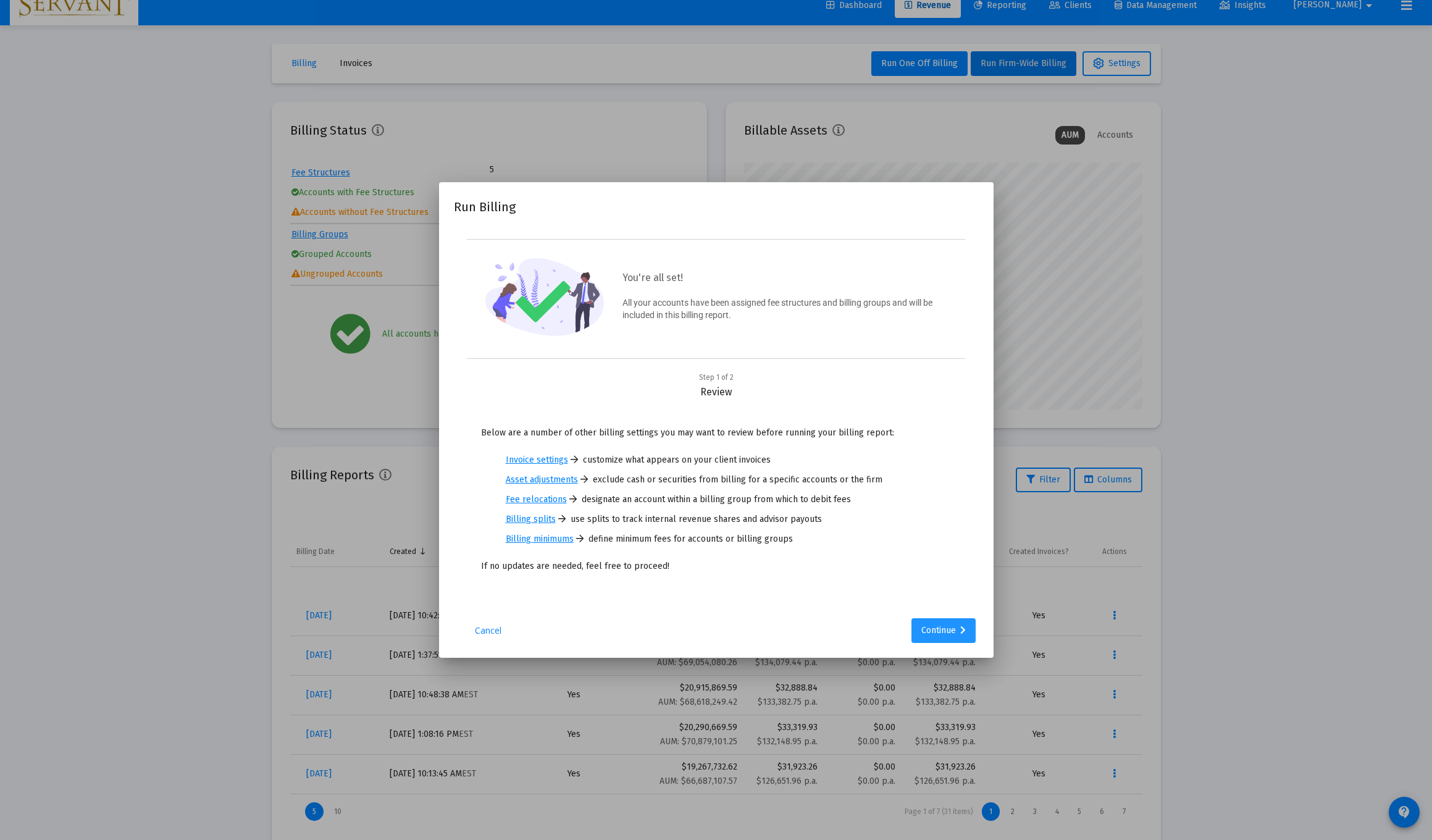
scroll to position [0, 0]
click at [641, 637] on div "Continue" at bounding box center [944, 630] width 45 height 25
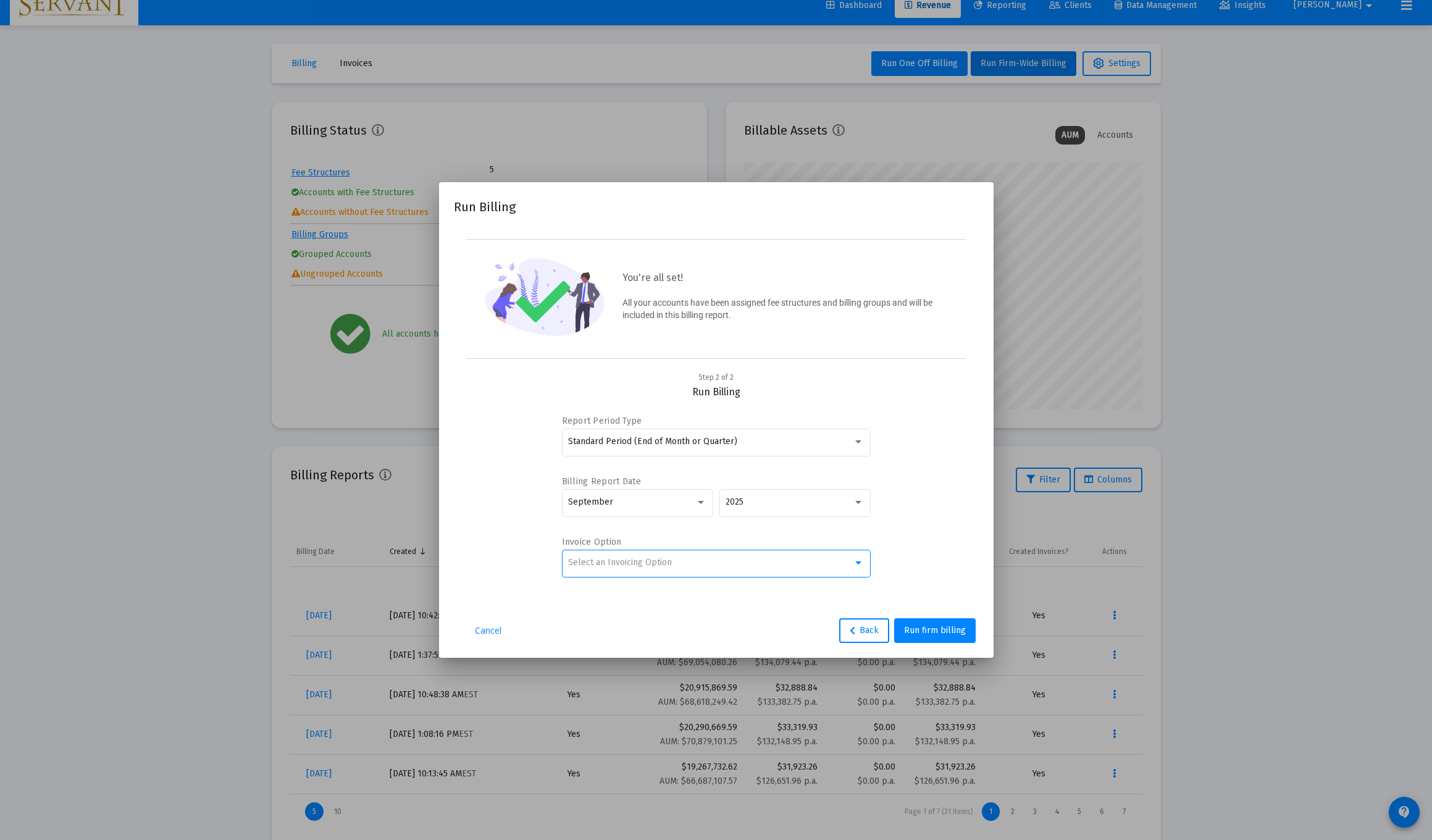
click at [641, 567] on div at bounding box center [858, 562] width 11 height 10
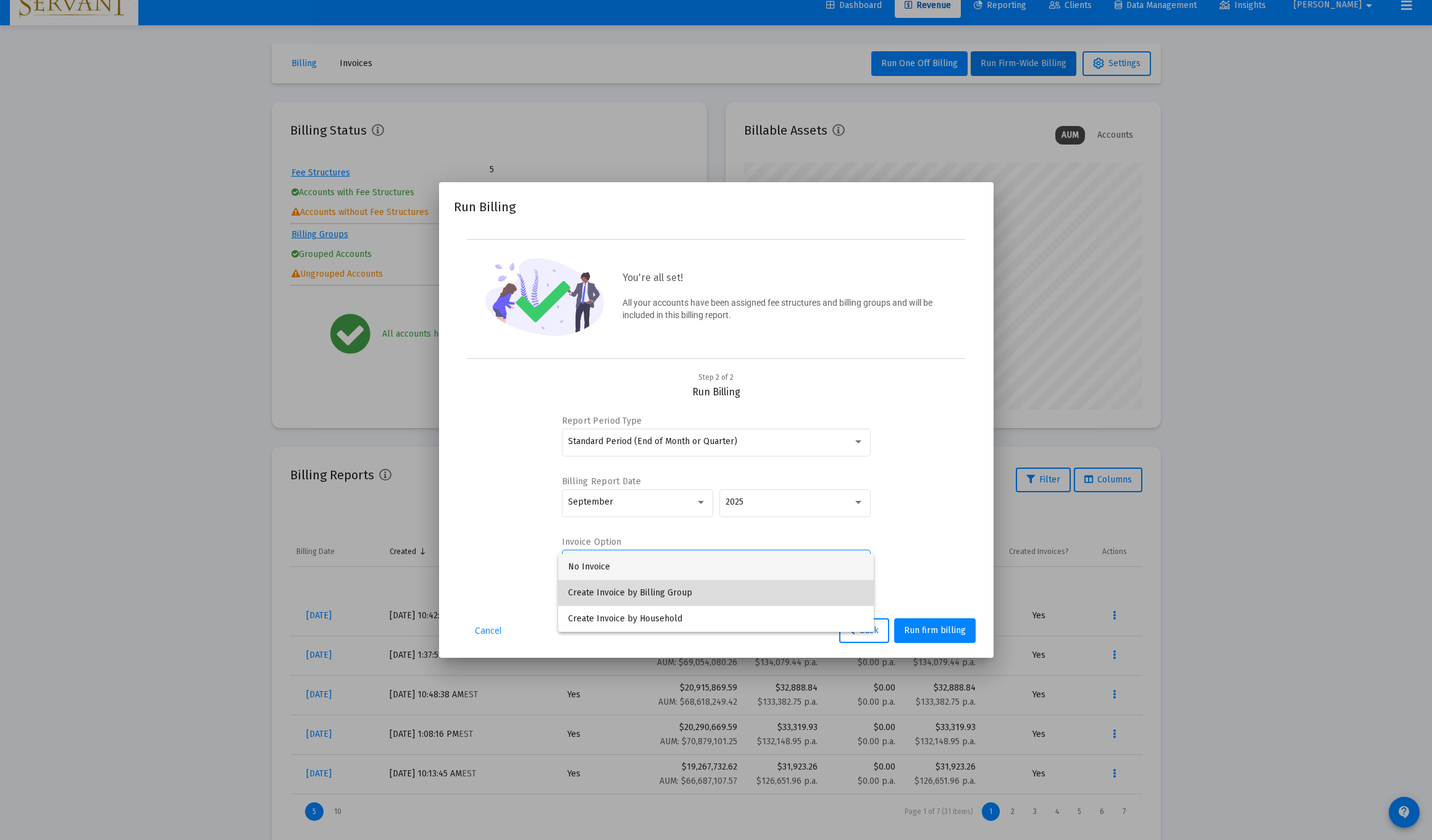
click at [641, 592] on span "Create Invoice by Billing Group" at bounding box center [716, 593] width 296 height 26
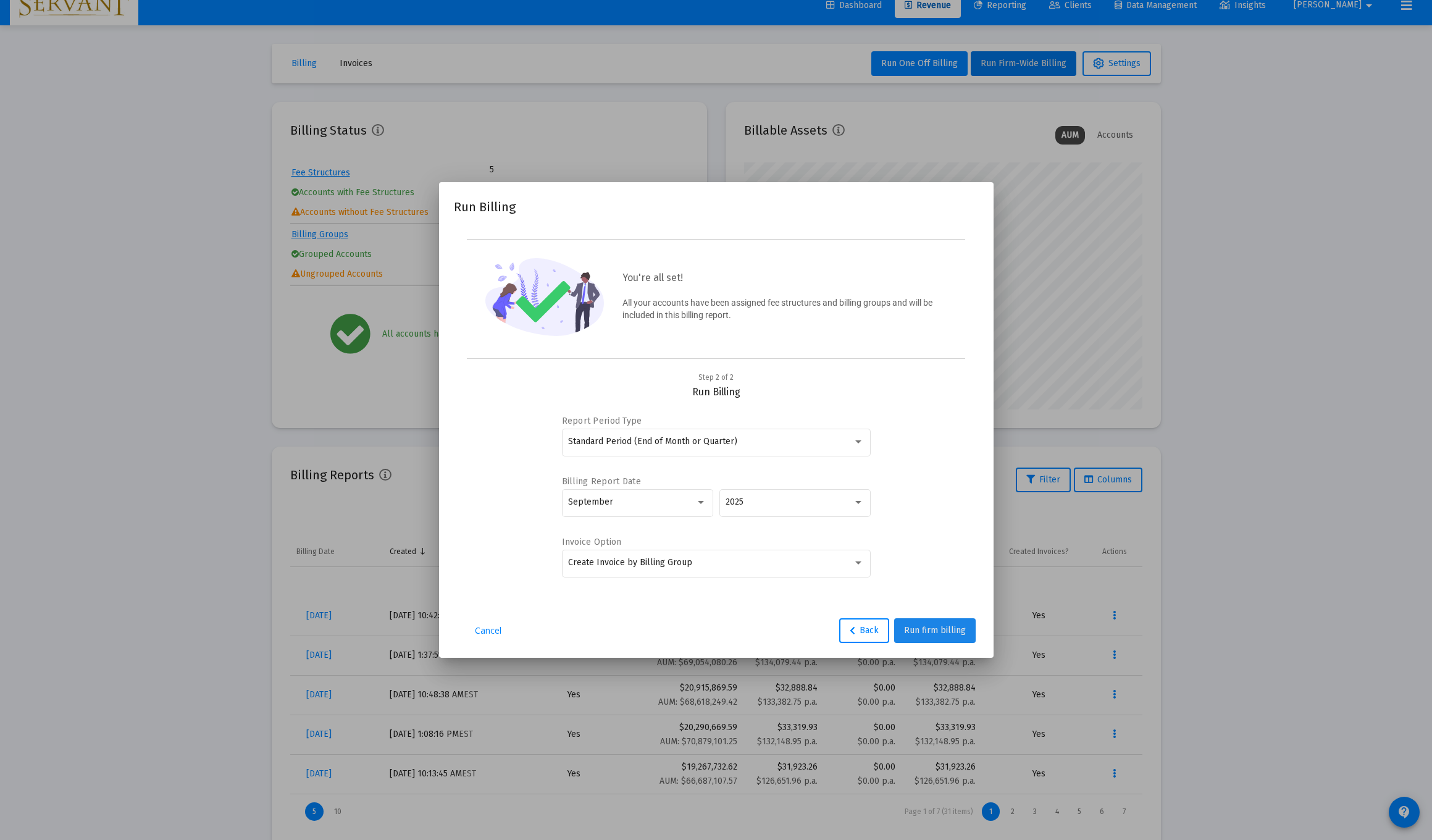
click at [641, 636] on span "Run firm billing" at bounding box center [935, 630] width 61 height 11
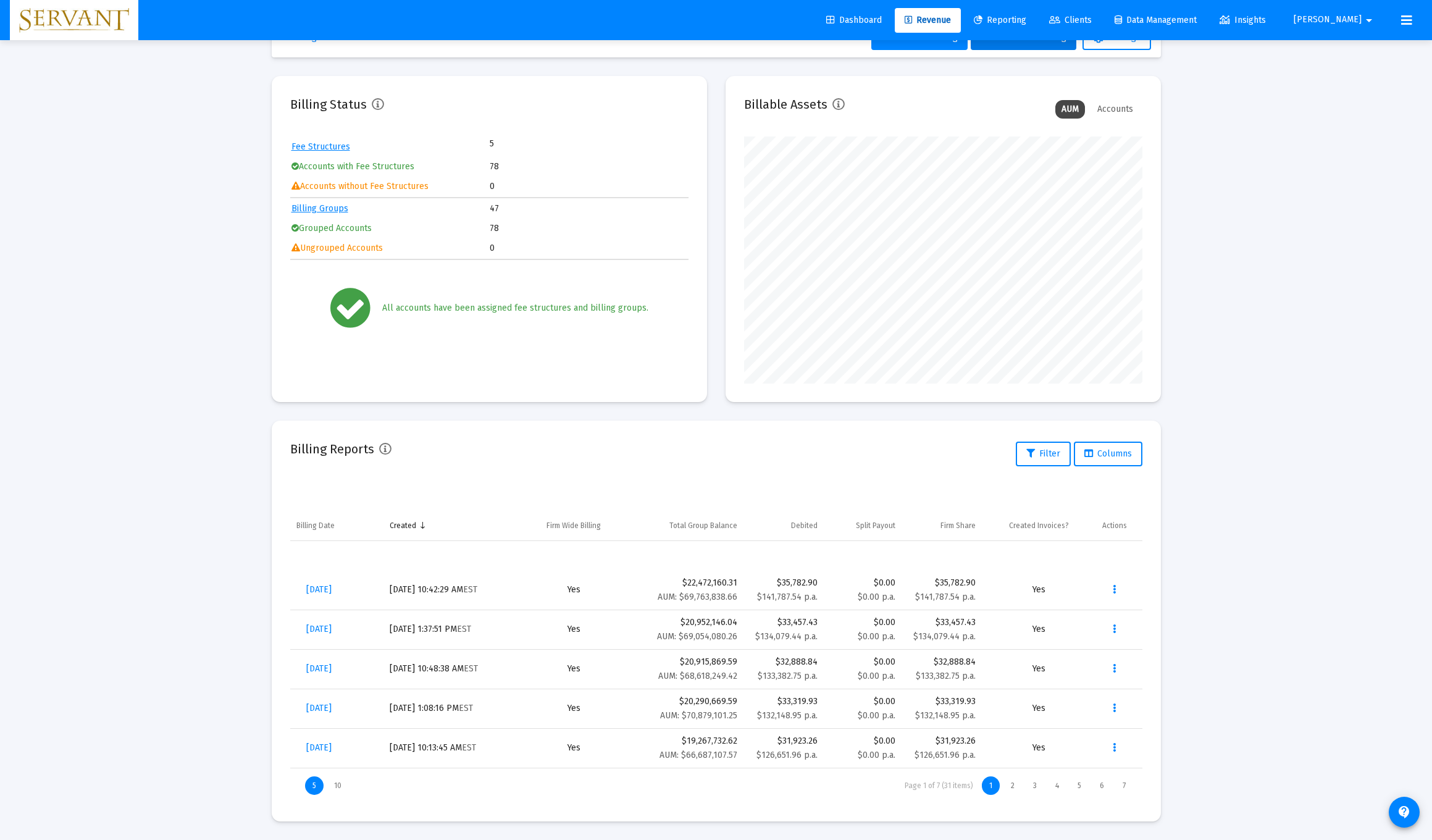
scroll to position [40, 0]
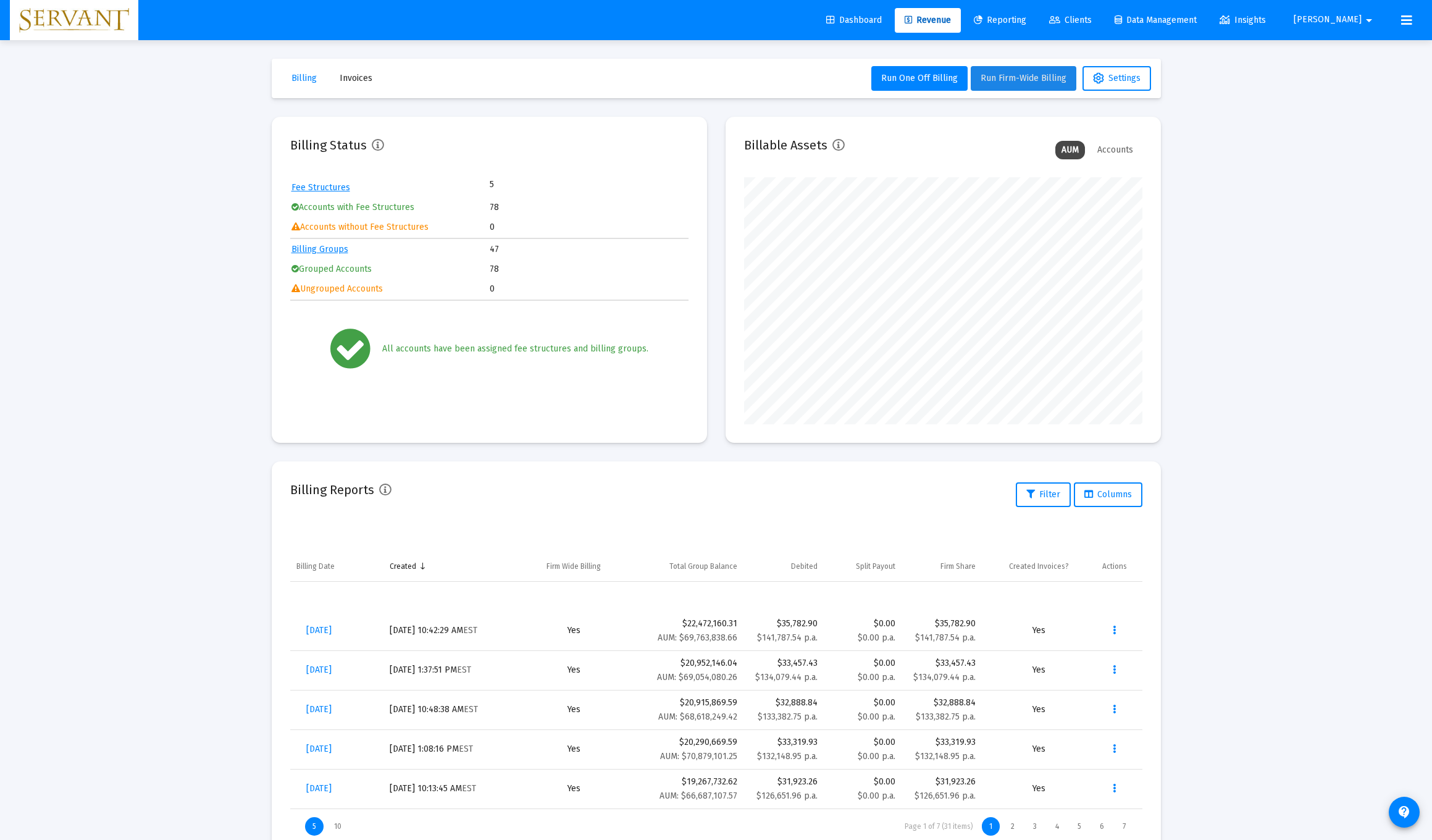
click at [1028, 78] on span "Run Firm-Wide Billing" at bounding box center [1023, 78] width 86 height 11
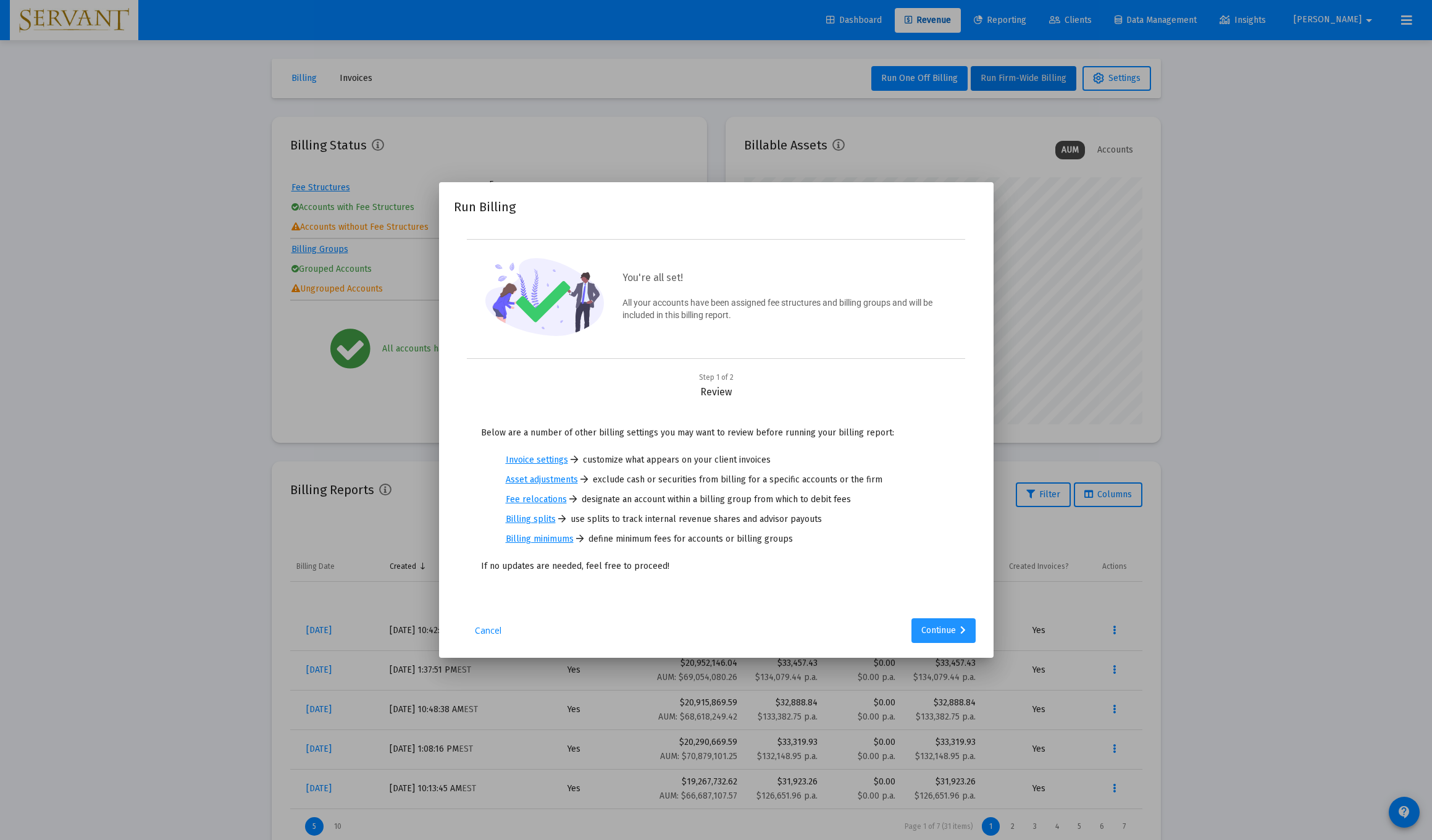
click at [942, 633] on div "Continue" at bounding box center [944, 630] width 45 height 25
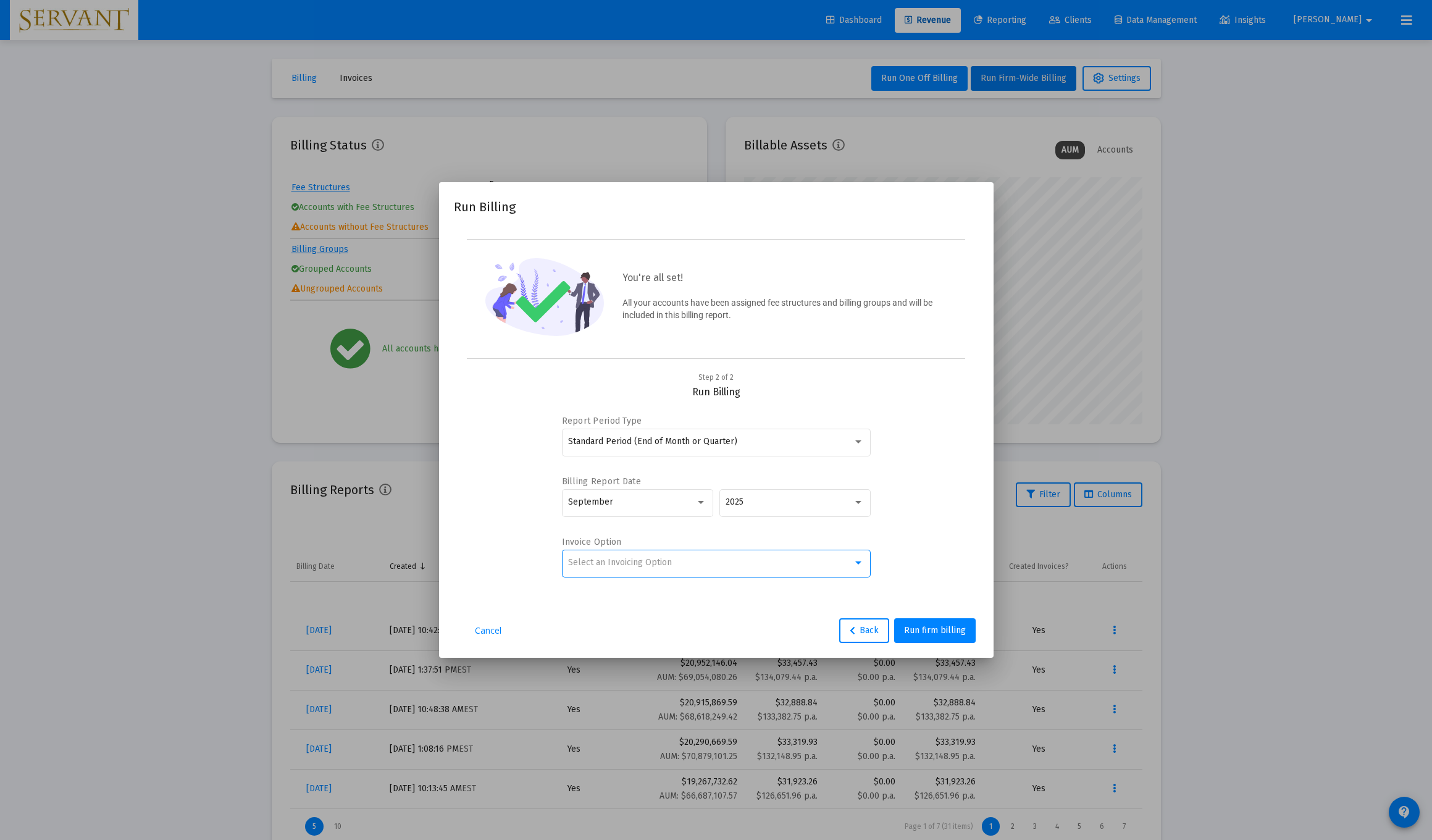
click at [861, 566] on div at bounding box center [858, 562] width 11 height 10
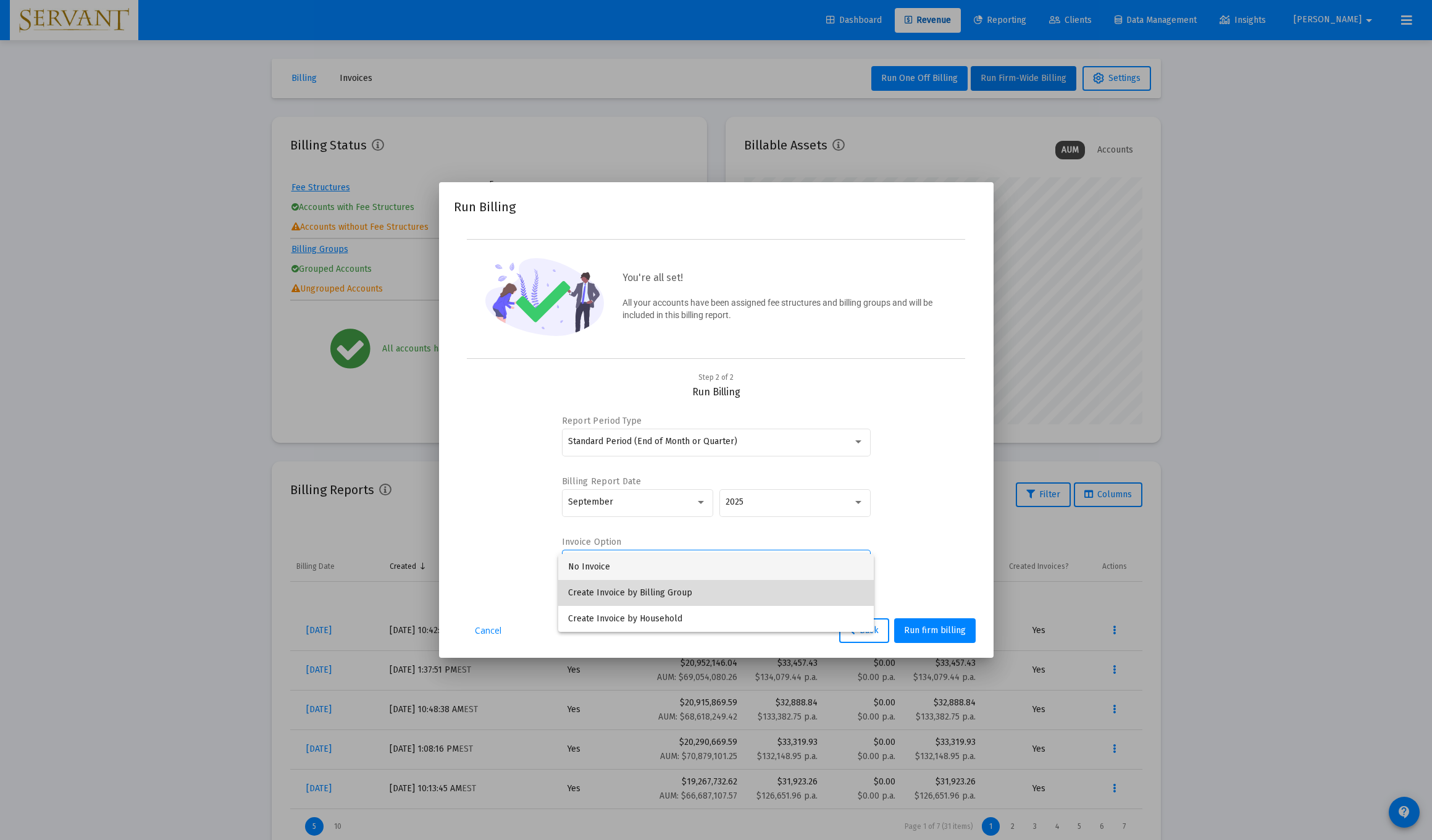
click at [659, 590] on span "Create Invoice by Billing Group" at bounding box center [716, 593] width 296 height 26
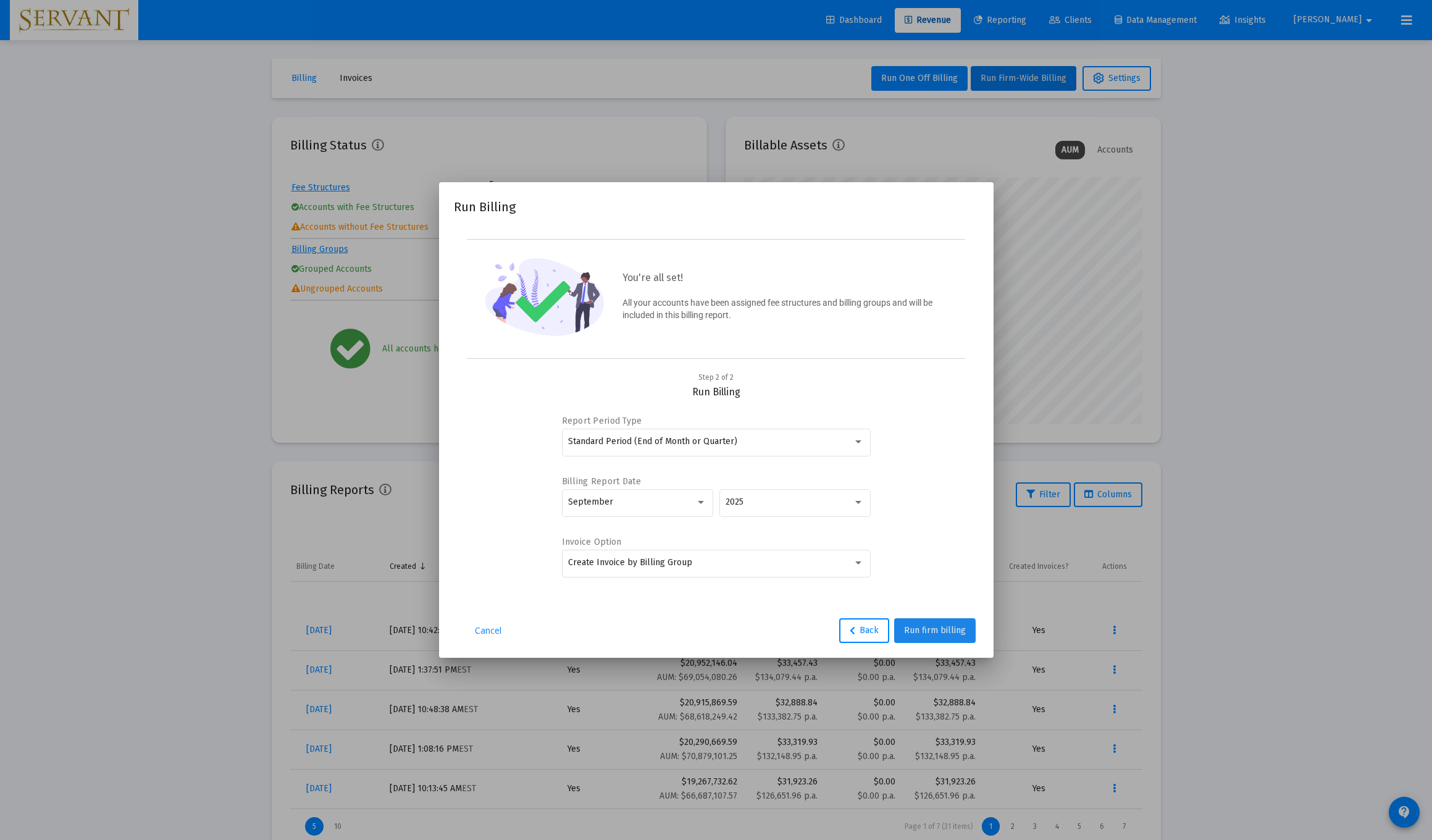
click at [932, 636] on span "Run firm billing" at bounding box center [935, 630] width 61 height 11
